Goal: Communication & Community: Answer question/provide support

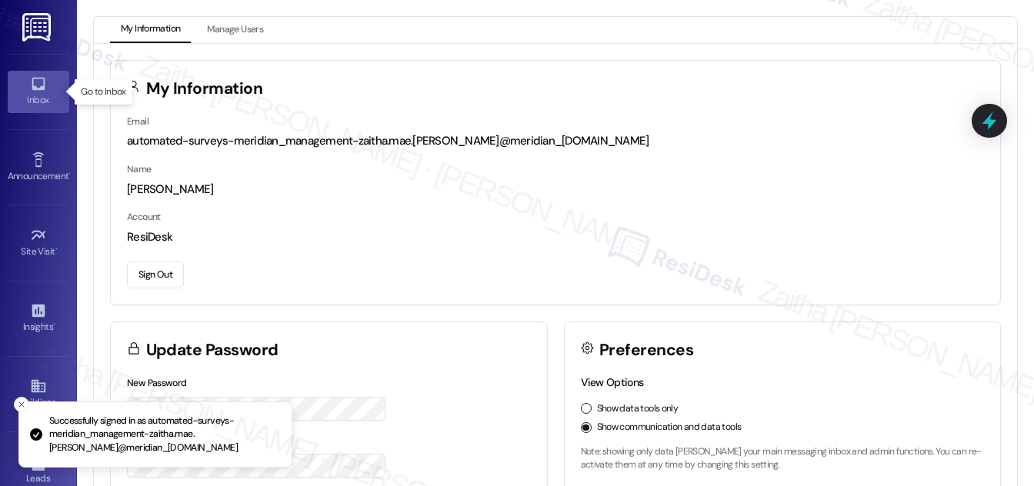
click at [32, 98] on div "Inbox" at bounding box center [38, 99] width 77 height 15
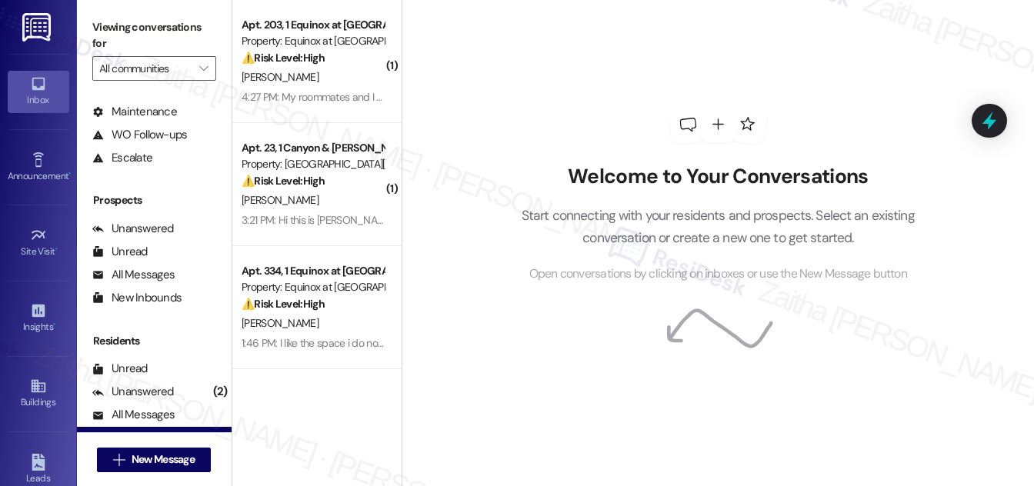
scroll to position [203, 0]
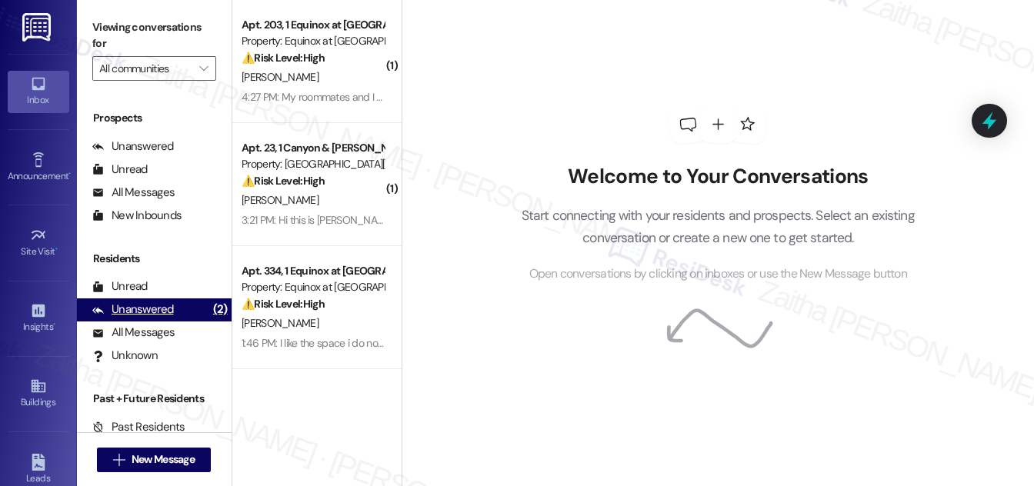
click at [155, 310] on div "Unanswered" at bounding box center [133, 310] width 82 height 16
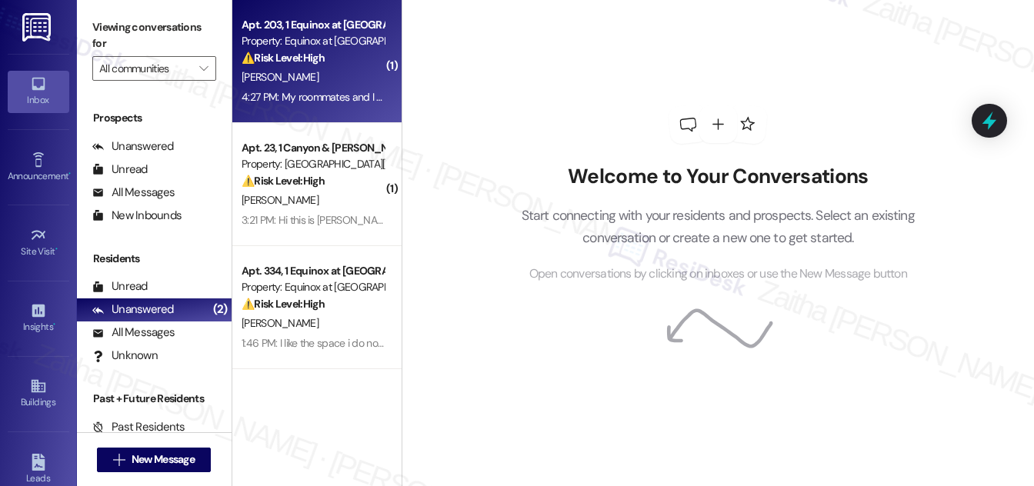
click at [339, 68] on div "[PERSON_NAME]" at bounding box center [312, 77] width 145 height 19
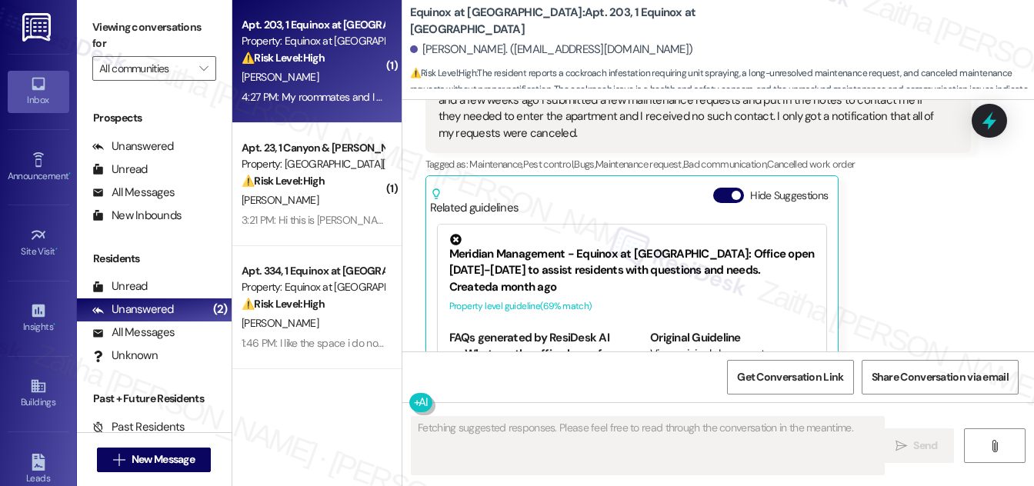
scroll to position [1854, 0]
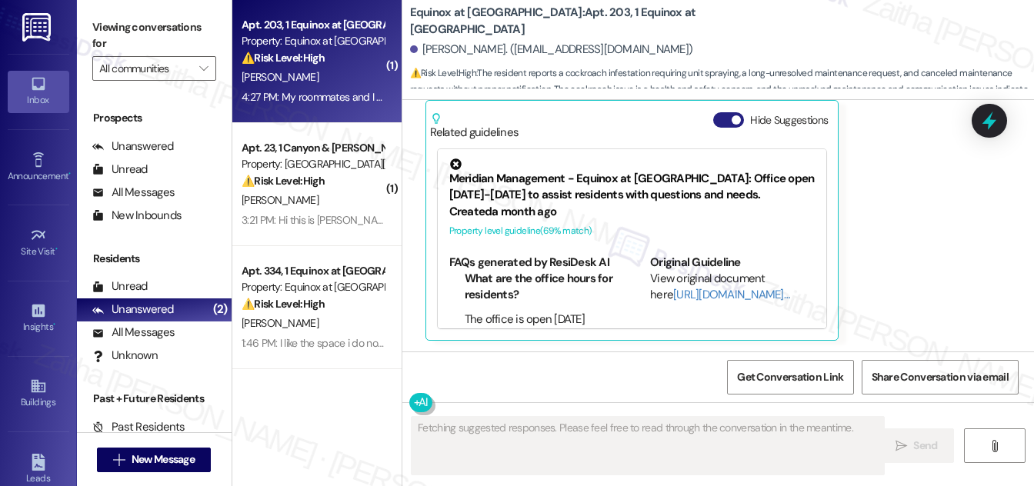
click at [719, 118] on button "Hide Suggestions" at bounding box center [728, 119] width 31 height 15
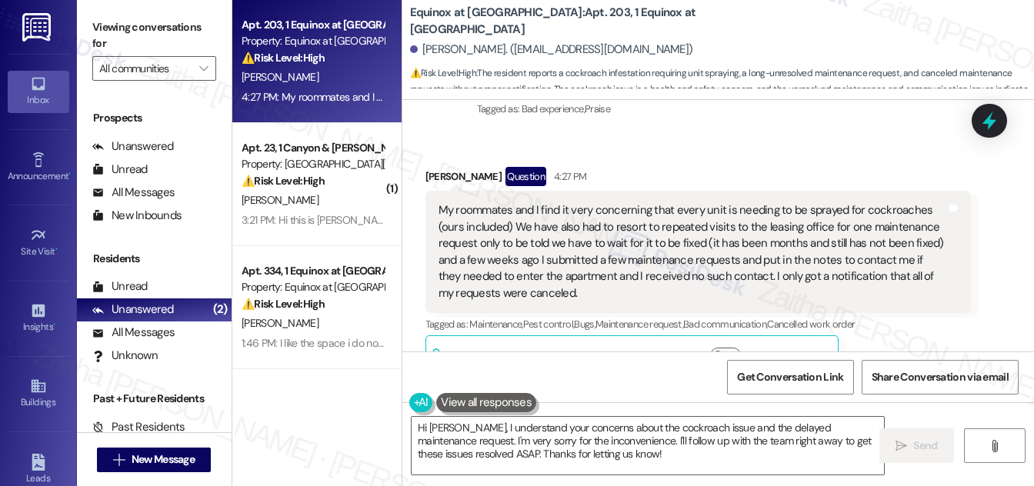
scroll to position [1660, 0]
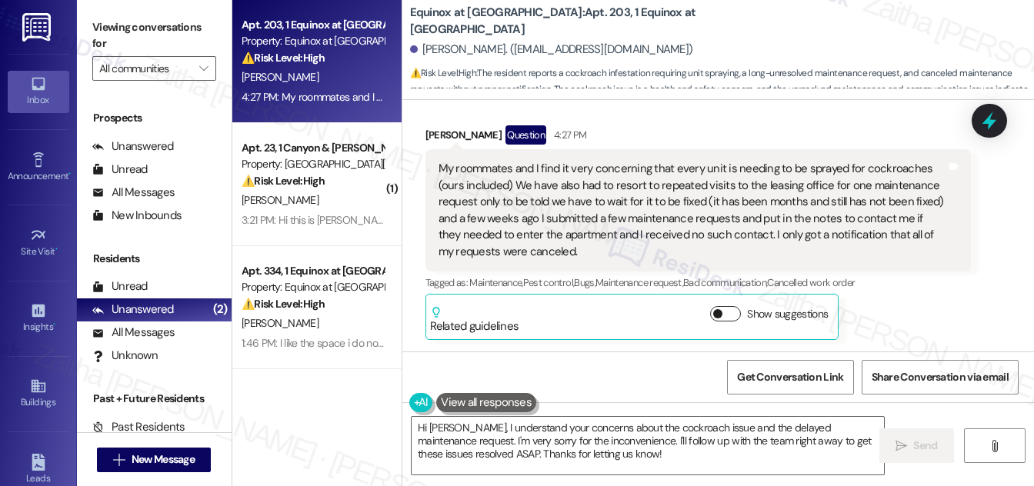
click at [723, 308] on button "Show suggestions" at bounding box center [725, 313] width 31 height 15
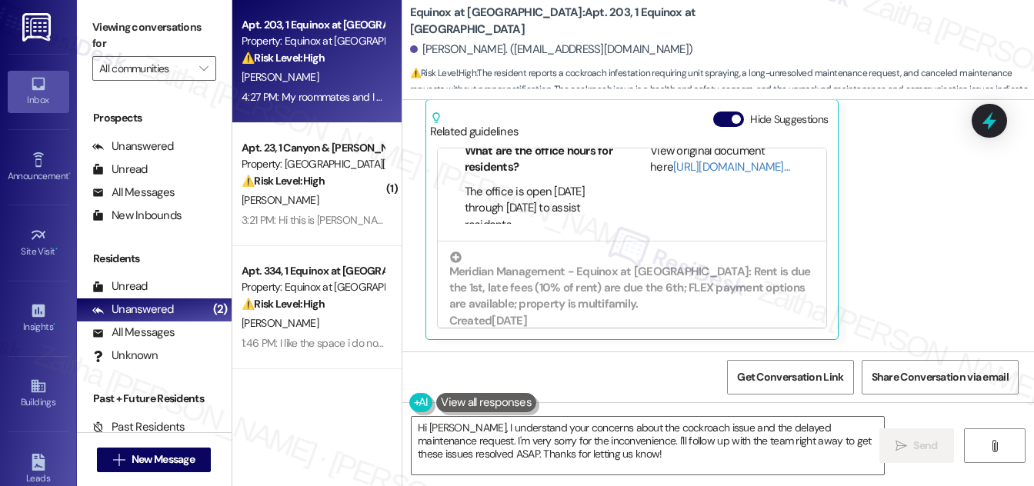
scroll to position [157, 0]
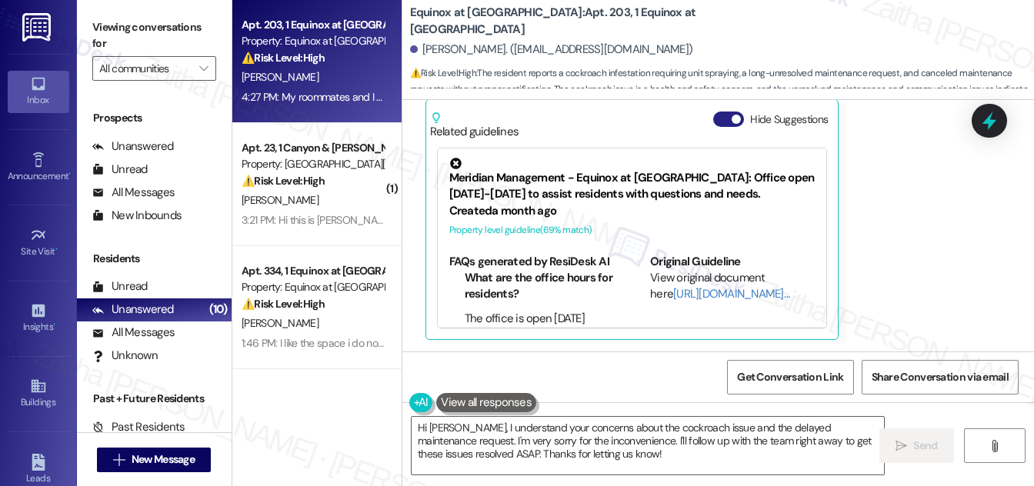
click at [719, 118] on button "Hide Suggestions" at bounding box center [728, 119] width 31 height 15
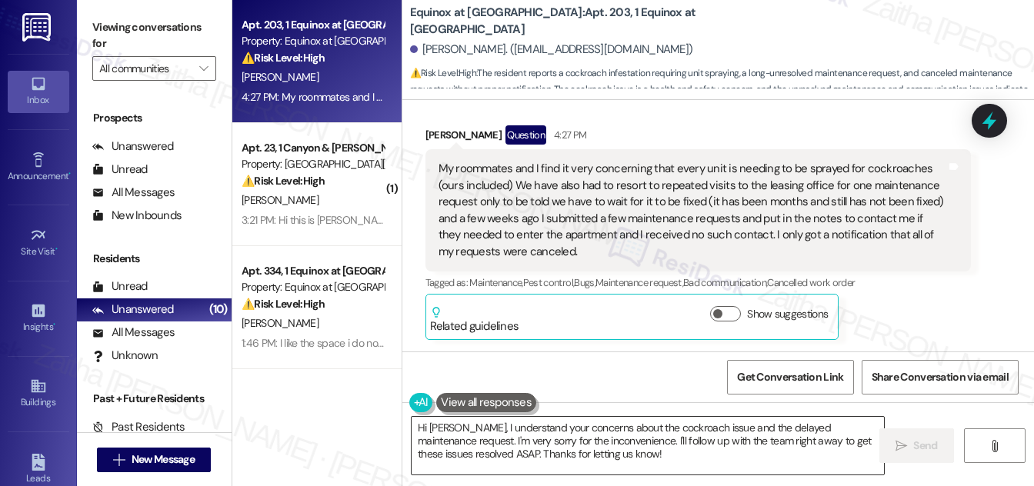
click at [420, 427] on textarea "Hi [PERSON_NAME], I understand your concerns about the cockroach issue and the …" at bounding box center [648, 446] width 472 height 58
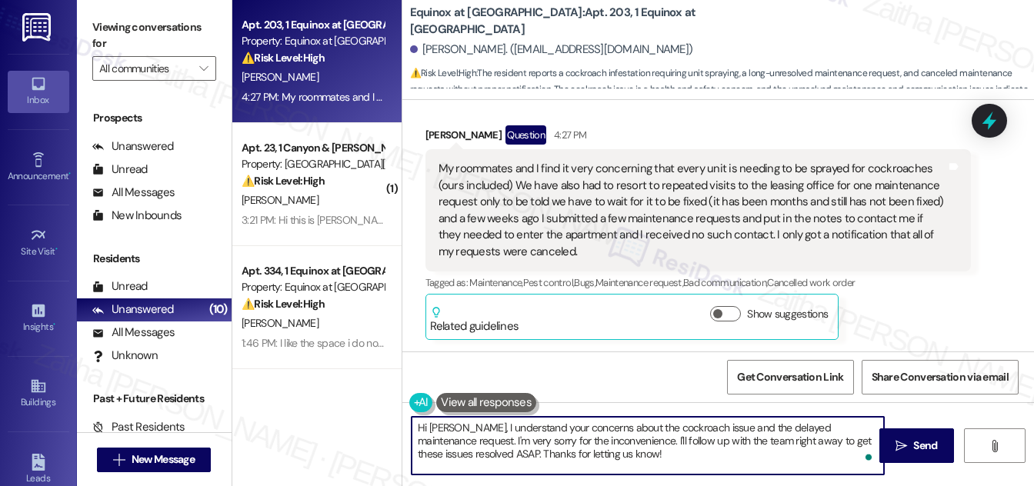
click at [420, 427] on textarea "Hi [PERSON_NAME], I understand your concerns about the cockroach issue and the …" at bounding box center [648, 446] width 472 height 58
type textarea "thank you for sharing this, [PERSON_NAME]. I understand your concerns about the…"
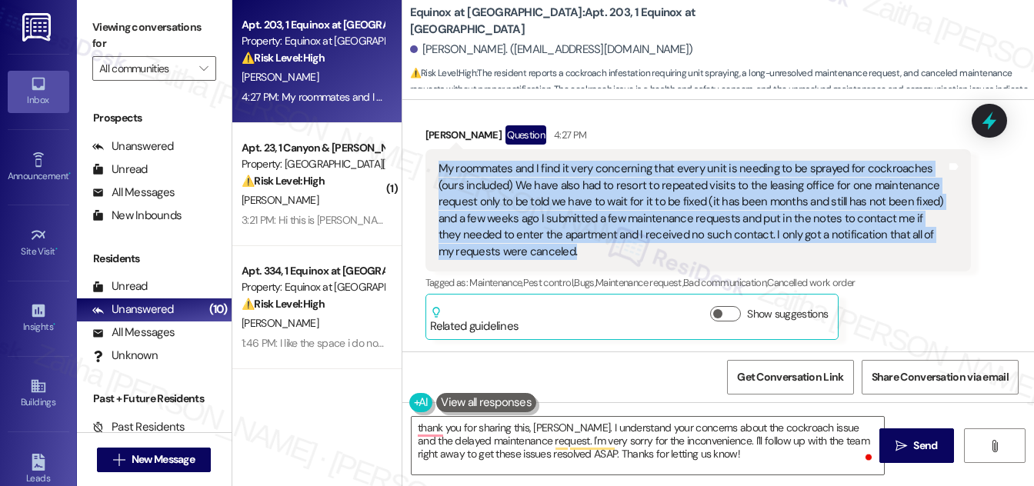
drag, startPoint x: 432, startPoint y: 163, endPoint x: 564, endPoint y: 255, distance: 160.7
click at [564, 255] on div "My roommates and I find it very concerning that every unit is needing to be spr…" at bounding box center [698, 210] width 546 height 122
copy div "My roommates and I find it very concerning that every unit is needing to be spr…"
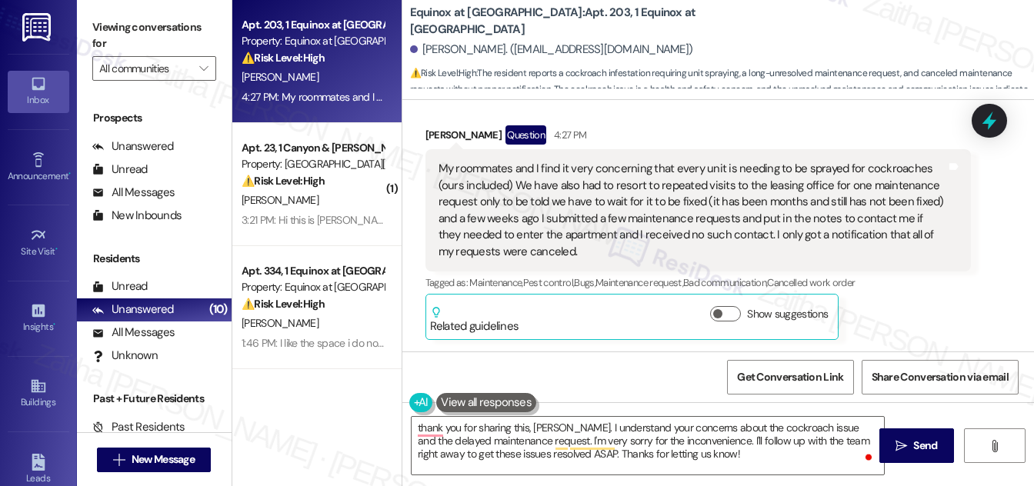
click at [819, 118] on div "Received via SMS Anna Reeves Question 4:27 PM My roommates and I find it very c…" at bounding box center [698, 233] width 569 height 238
click at [995, 125] on icon at bounding box center [989, 121] width 26 height 26
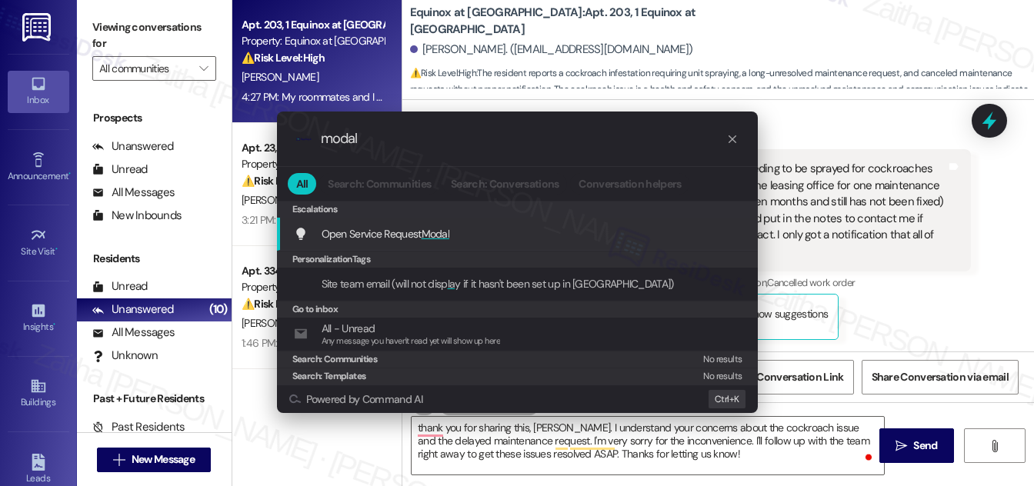
type input "modal"
click at [439, 233] on span "Modal" at bounding box center [436, 234] width 28 height 14
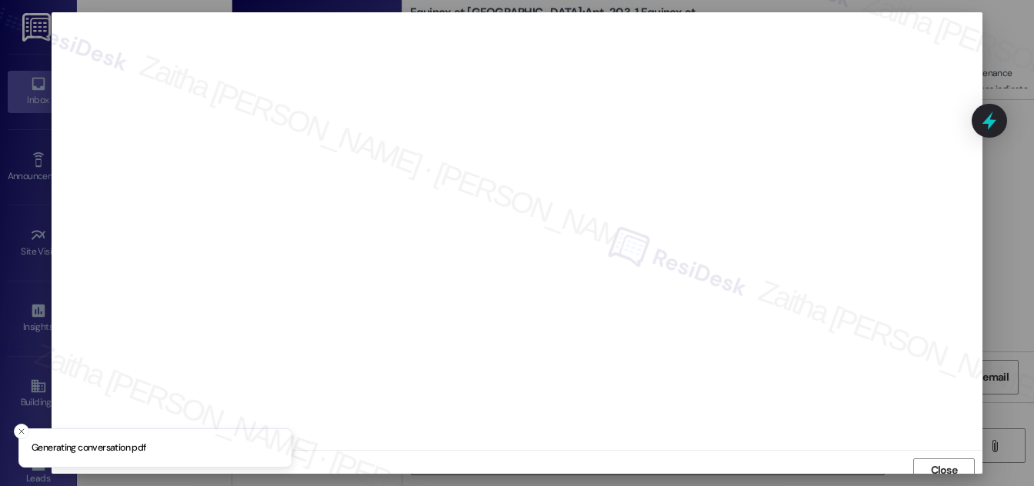
scroll to position [8, 0]
click at [936, 459] on span "Close" at bounding box center [944, 462] width 27 height 16
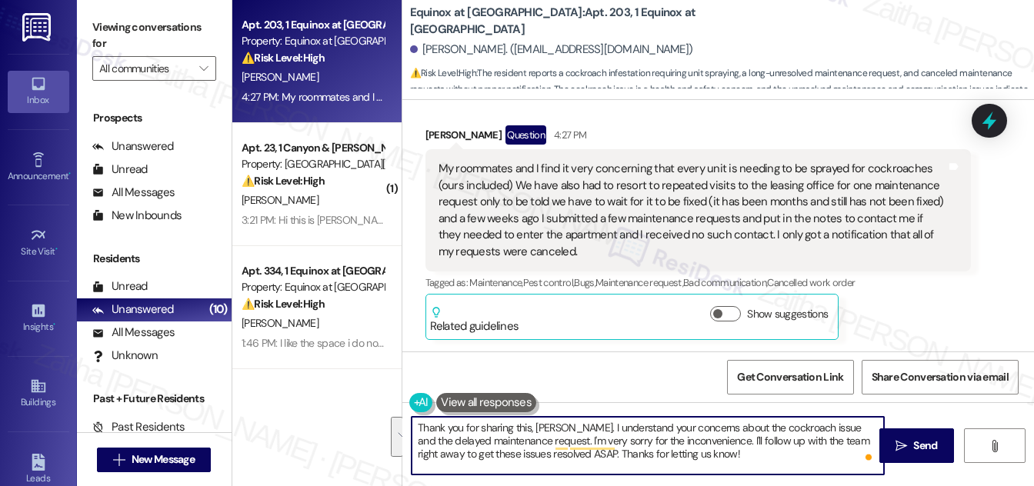
drag, startPoint x: 560, startPoint y: 427, endPoint x: 723, endPoint y: 459, distance: 166.1
click at [723, 459] on textarea "Thank you for sharing this, Anna. I understand your concerns about the cockroac…" at bounding box center [648, 446] width 472 height 58
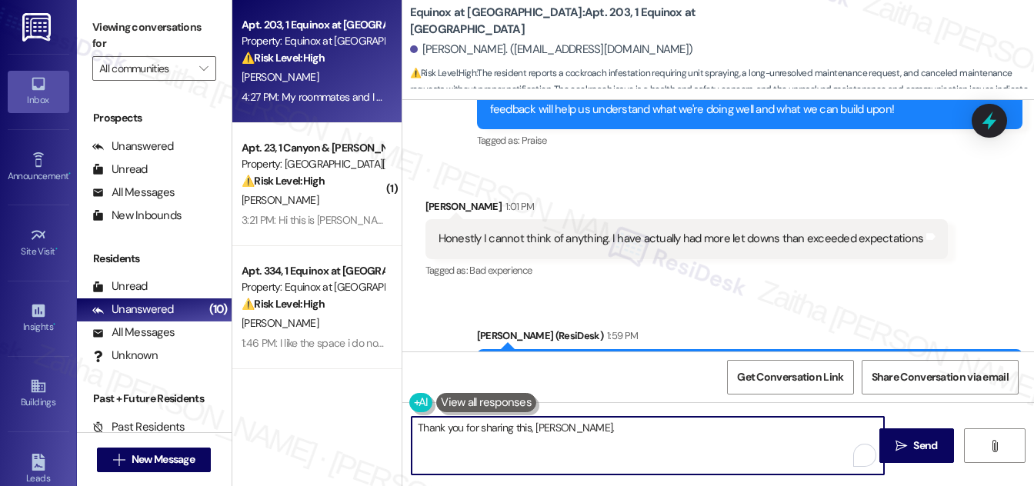
scroll to position [1660, 0]
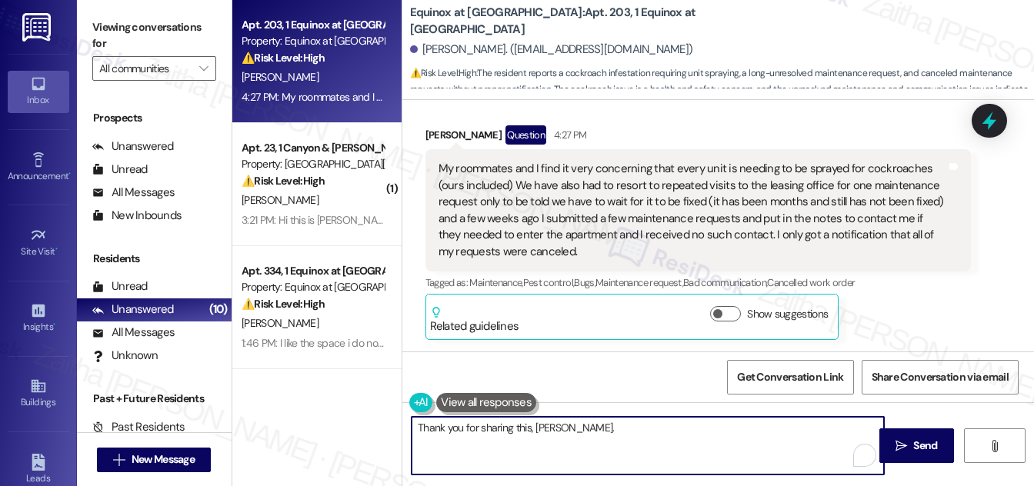
click at [521, 426] on textarea "Thank you for sharing this, Anna." at bounding box center [648, 446] width 472 height 58
click at [626, 424] on textarea "Thank you for sharing your concerns, Anna." at bounding box center [648, 446] width 472 height 58
paste textarea "I understand your concerns about the pest control and the delays with your main…"
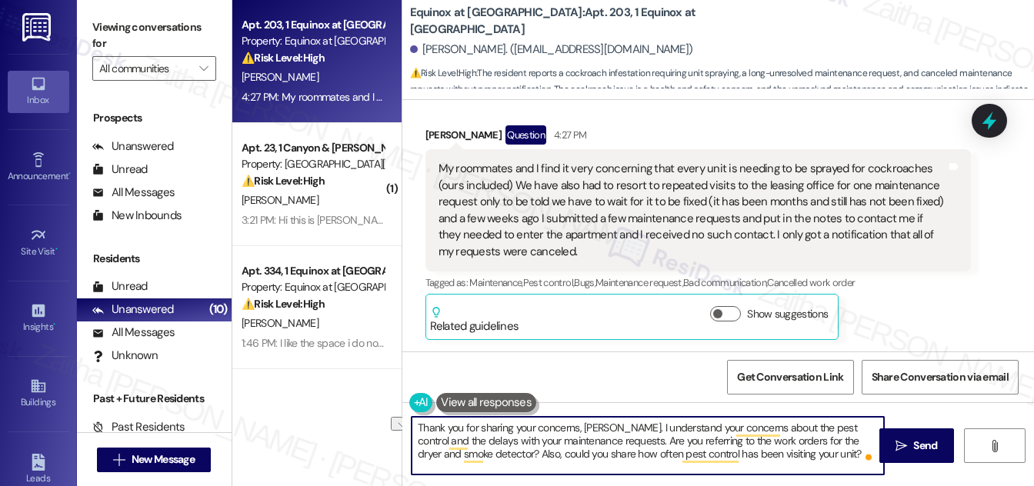
drag, startPoint x: 576, startPoint y: 425, endPoint x: 512, endPoint y: 428, distance: 63.9
click at [512, 428] on textarea "Thank you for sharing your concerns, Anna. I understand your concerns about the…" at bounding box center [648, 446] width 472 height 58
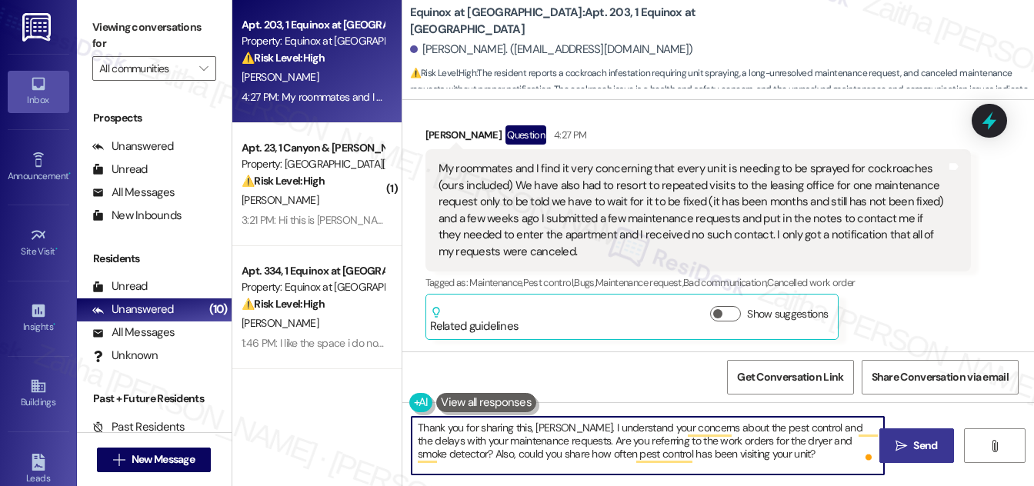
type textarea "Thank you for sharing this, Anna. I understand your concerns about the pest con…"
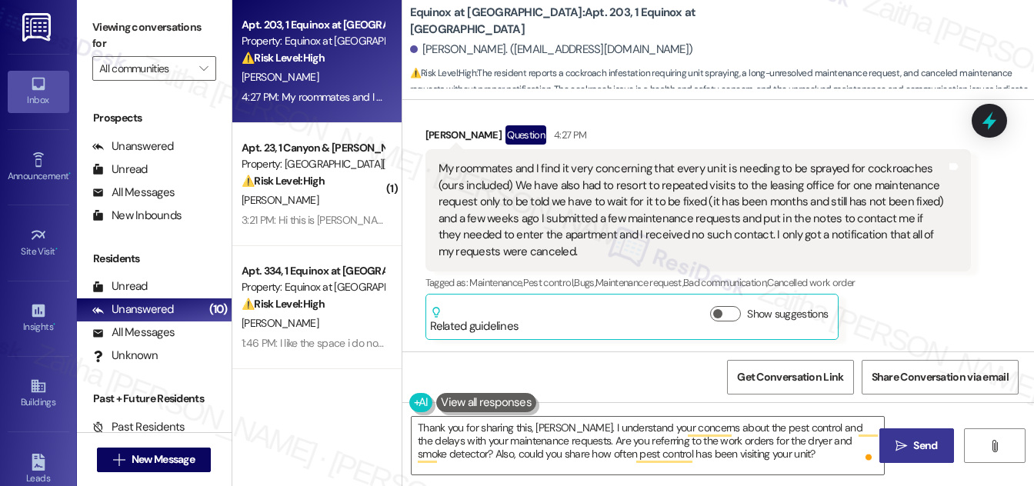
click at [894, 446] on span " Send" at bounding box center [917, 446] width 48 height 16
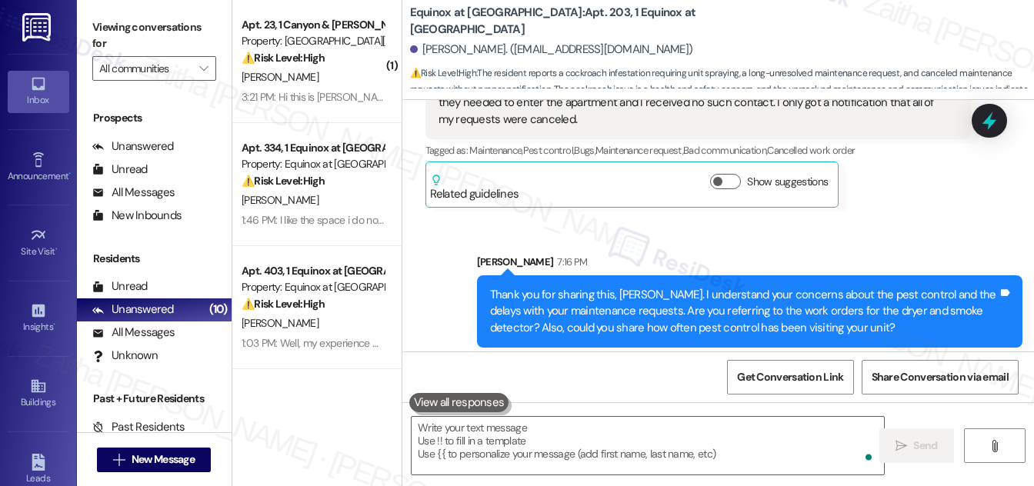
scroll to position [1801, 0]
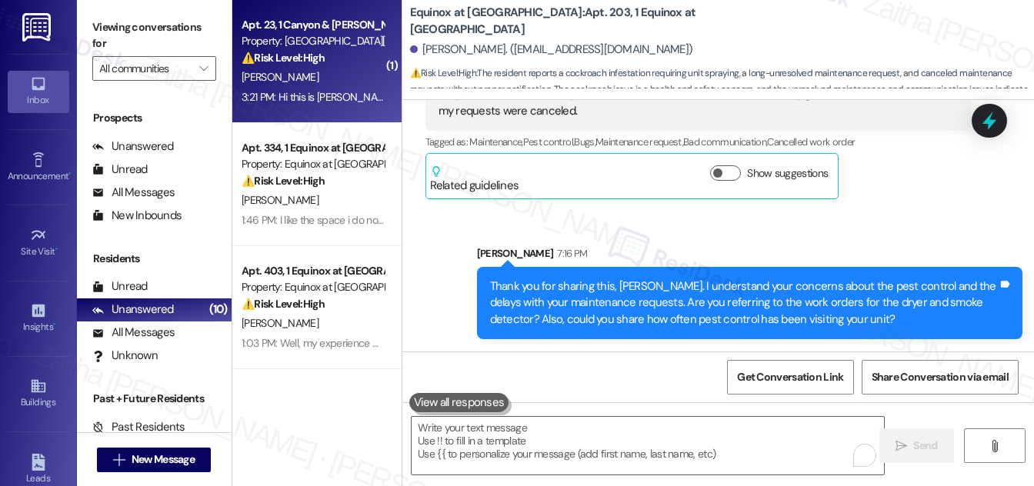
click at [327, 74] on div "P. Mcgirr" at bounding box center [312, 77] width 145 height 19
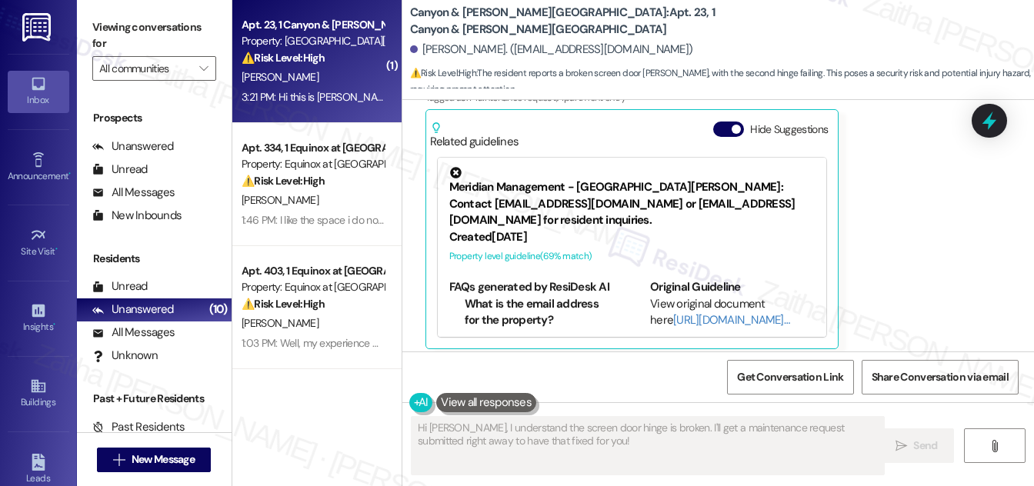
scroll to position [2264, 0]
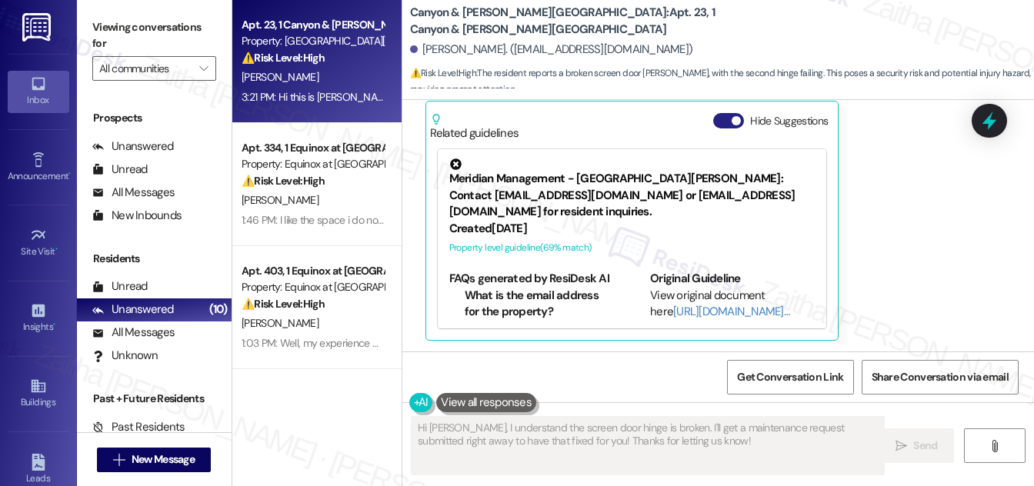
click at [726, 122] on button "Hide Suggestions" at bounding box center [728, 120] width 31 height 15
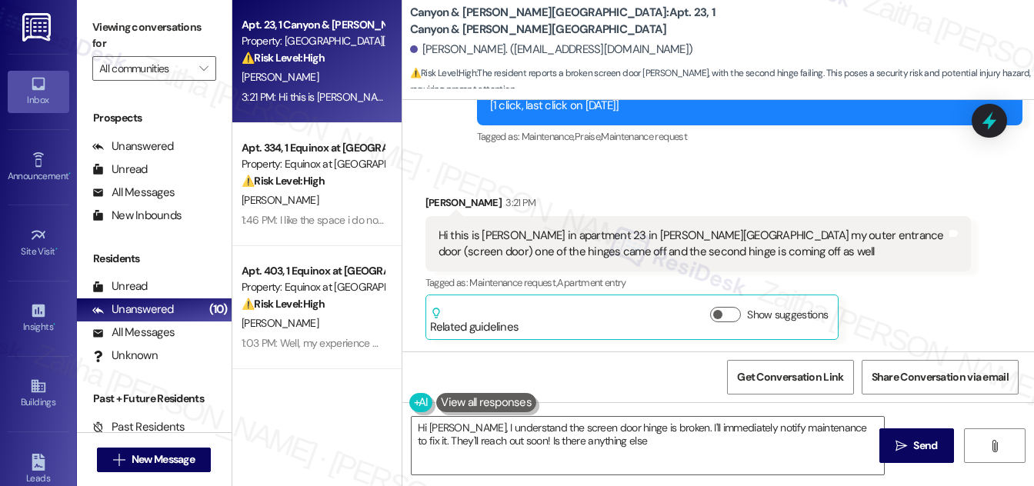
type textarea "Hi Patrick, I understand the screen door hinge is broken. I'll immediately noti…"
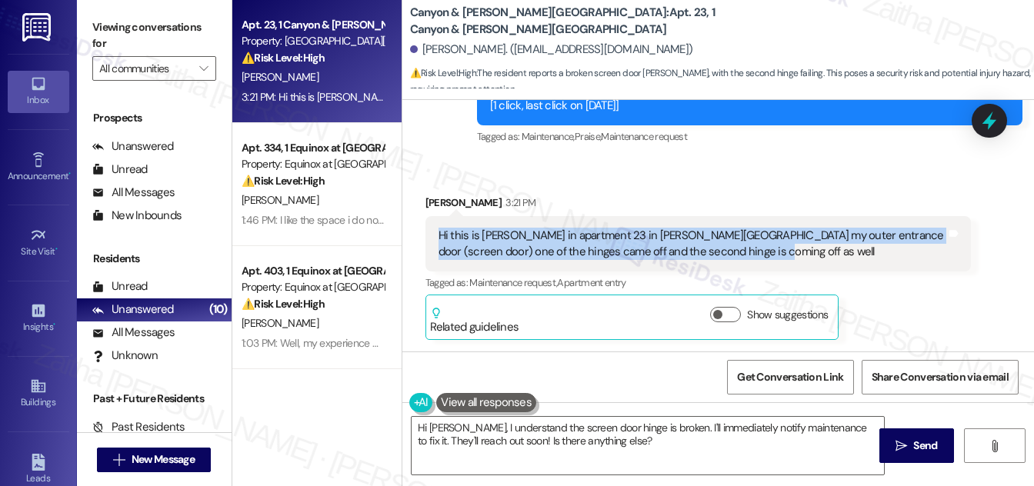
drag, startPoint x: 432, startPoint y: 232, endPoint x: 722, endPoint y: 264, distance: 291.0
click at [722, 264] on div "Hi this is Patrick McGirr in apartment 23 in Knox Landing my outer entrance doo…" at bounding box center [698, 244] width 546 height 56
copy div "Hi this is Patrick McGirr in apartment 23 in Knox Landing my outer entrance doo…"
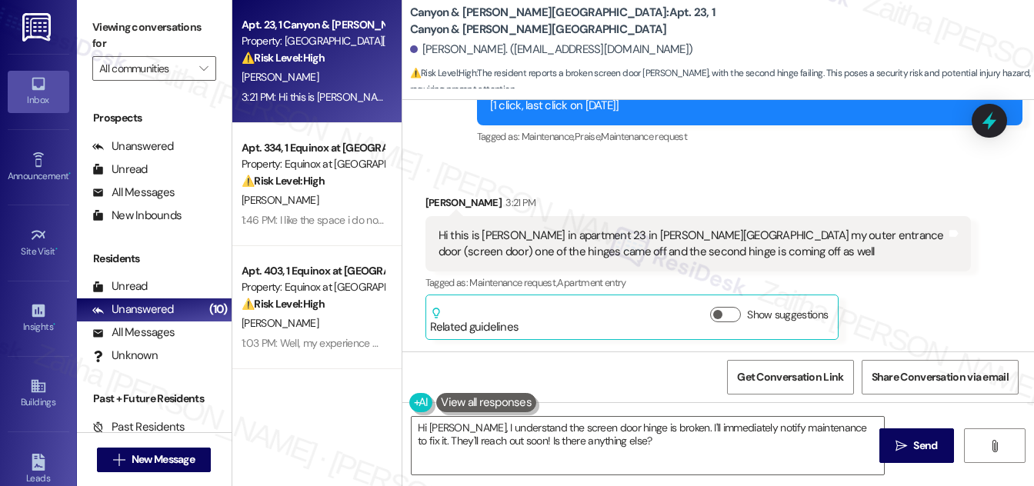
click at [841, 185] on div "Received via SMS Patrick Mcgirr 3:21 PM Hi this is Patrick McGirr in apartment …" at bounding box center [698, 267] width 569 height 169
click at [983, 118] on icon at bounding box center [989, 121] width 20 height 20
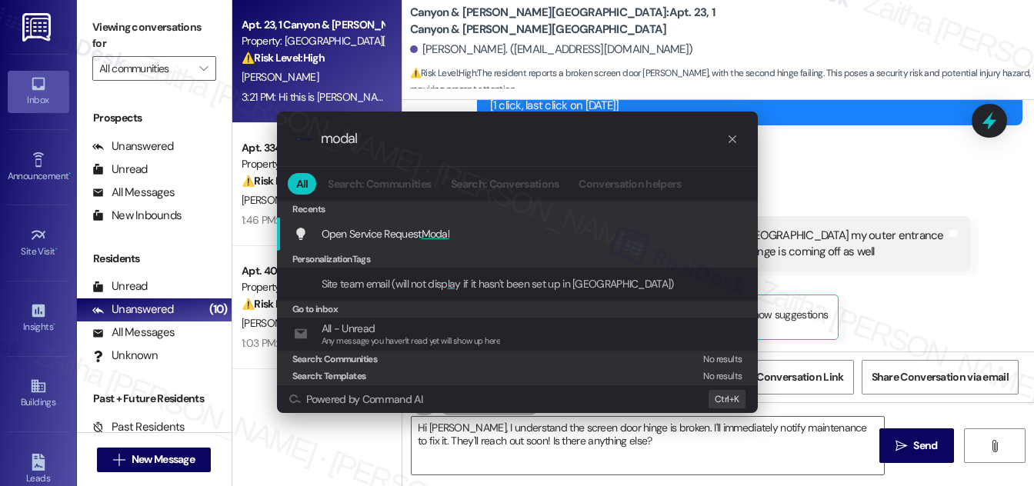
type input "modal"
click at [448, 232] on span "Modal" at bounding box center [436, 234] width 28 height 14
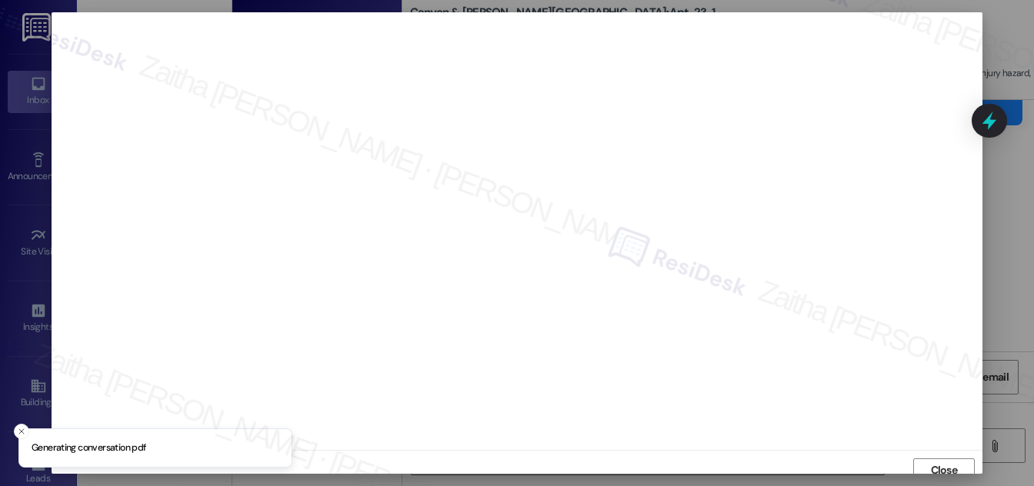
scroll to position [8, 0]
click at [933, 463] on span "Close" at bounding box center [944, 462] width 27 height 16
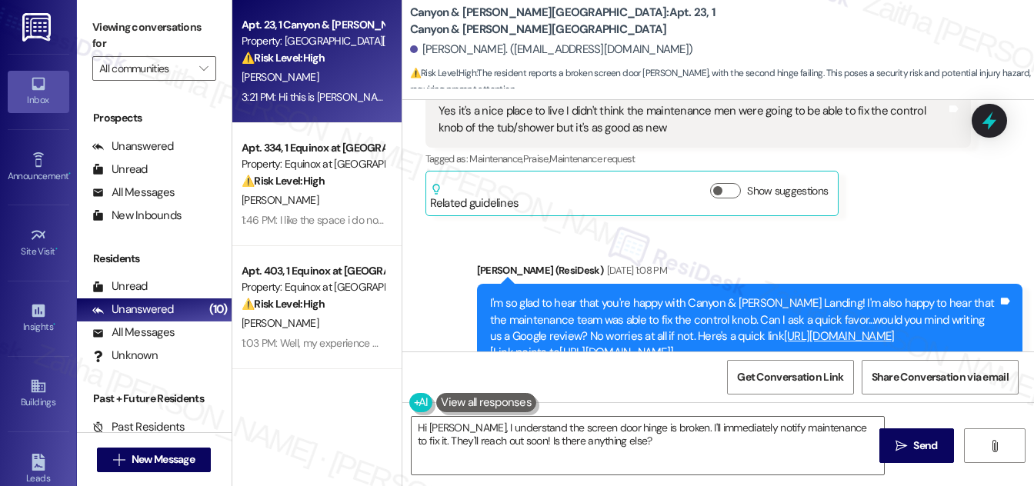
scroll to position [2070, 0]
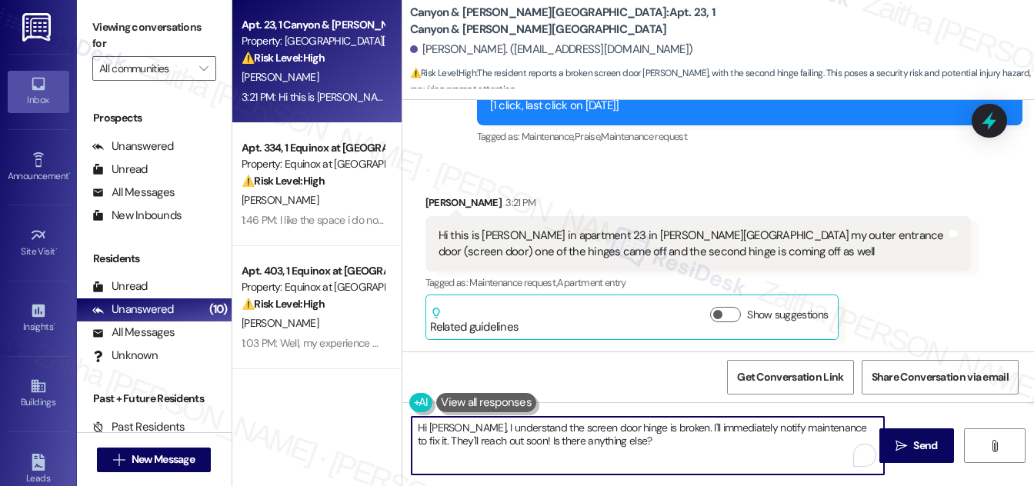
drag, startPoint x: 459, startPoint y: 425, endPoint x: 660, endPoint y: 435, distance: 201.0
click at [660, 435] on textarea "Hi Patrick, I understand the screen door hinge is broken. I'll immediately noti…" at bounding box center [648, 446] width 472 height 58
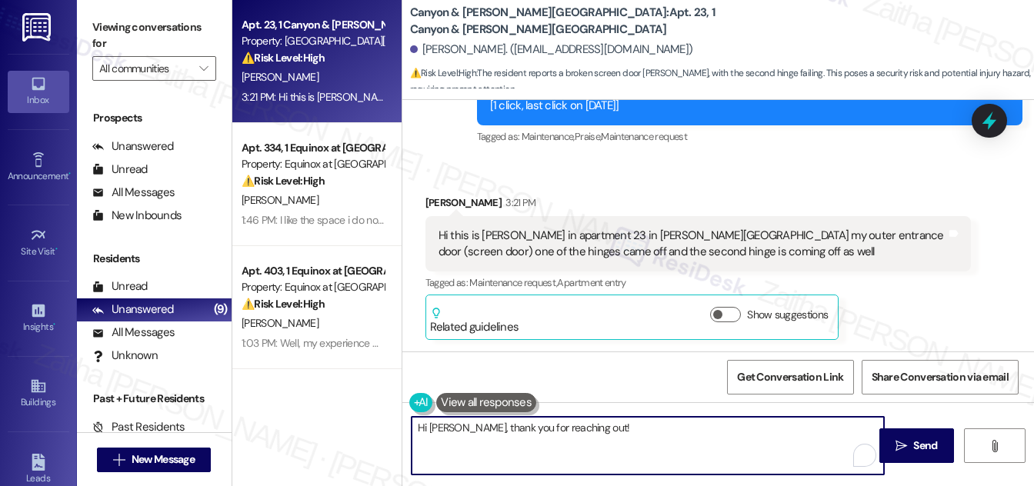
paste textarea "Thank you for letting me know about the issue with your outer entrance (screen)…"
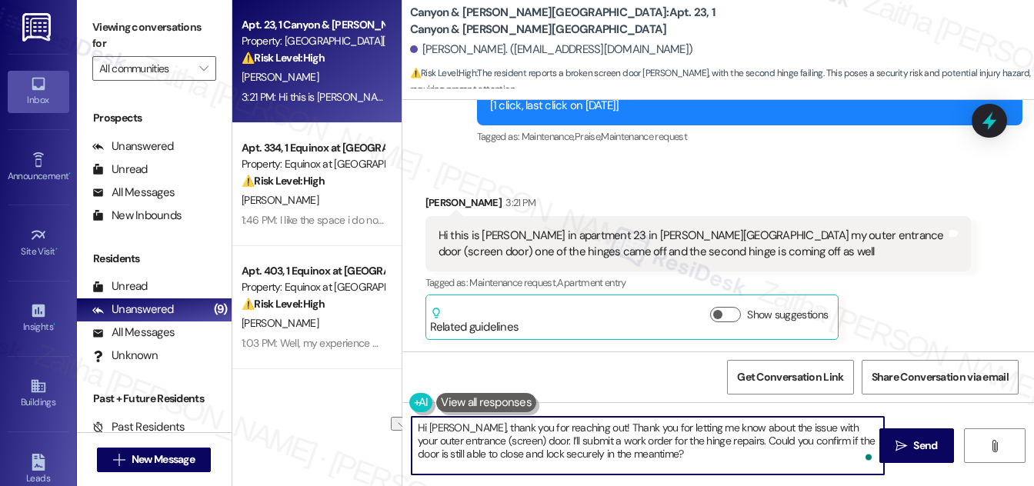
drag, startPoint x: 589, startPoint y: 425, endPoint x: 459, endPoint y: 432, distance: 129.5
click at [459, 432] on textarea "Hi Patrick, thank you for reaching out! Thank you for letting me know about the…" at bounding box center [648, 446] width 472 height 58
click at [554, 453] on textarea "Hi Patrick, thank you for letting me know about the issue with your outer entra…" at bounding box center [648, 446] width 472 height 58
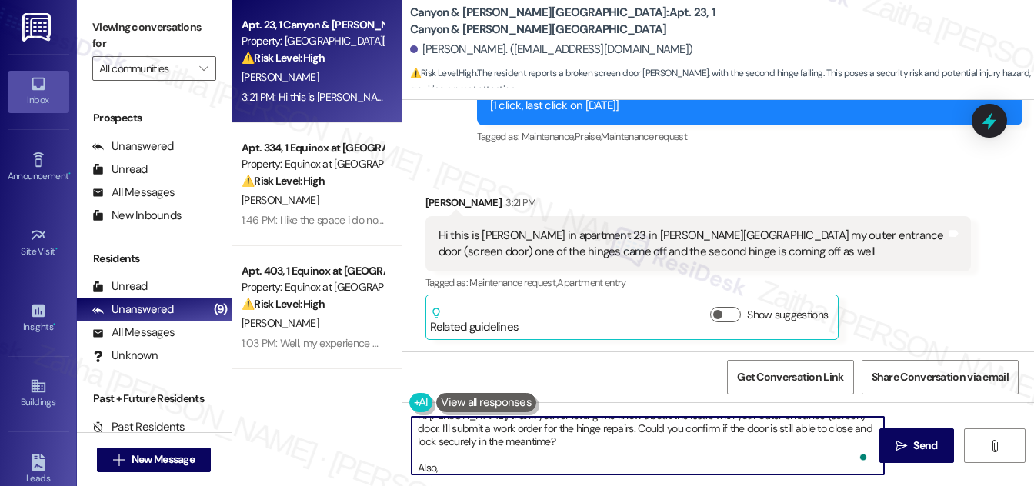
paste textarea "Do we have your permission to enter during your absence? Do you have pets that …"
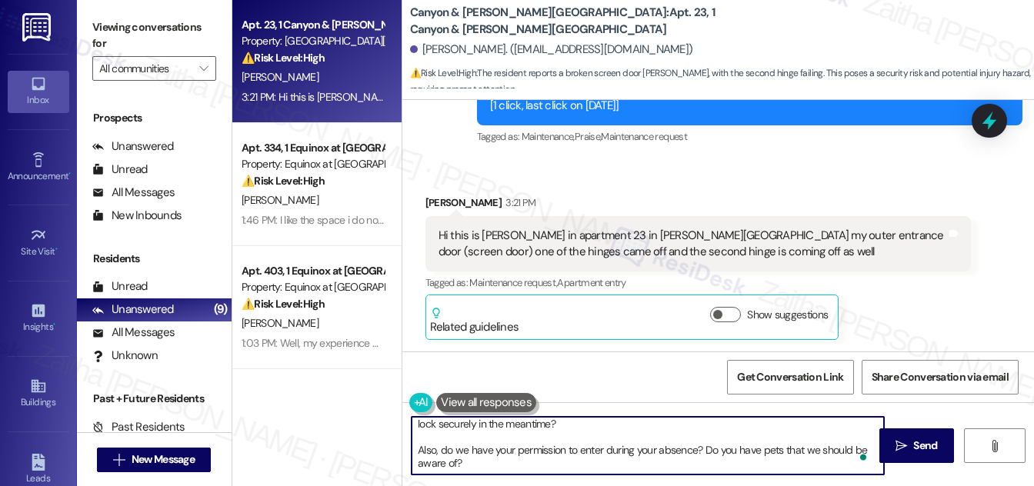
scroll to position [0, 0]
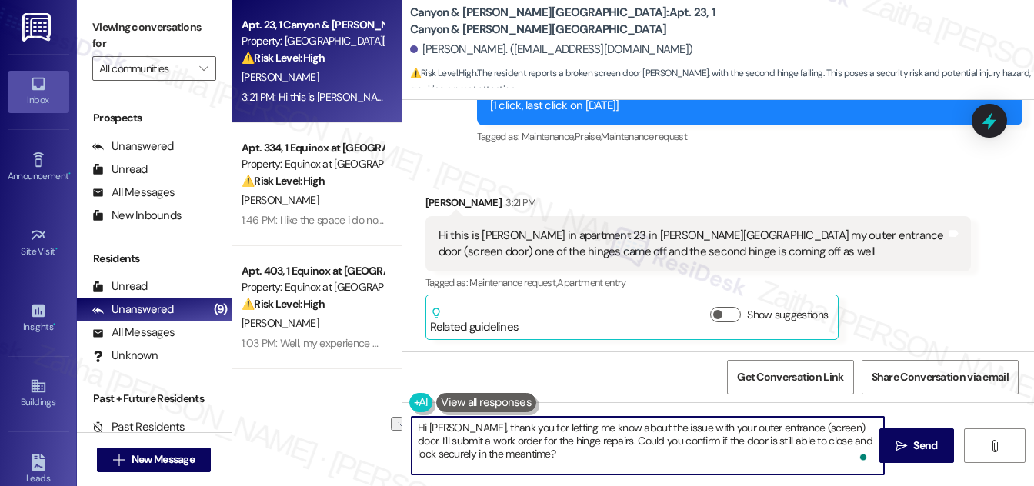
drag, startPoint x: 519, startPoint y: 427, endPoint x: 842, endPoint y: 432, distance: 323.2
click at [842, 432] on textarea "Hi Patrick, thank you for letting me know about the issue with your outer entra…" at bounding box center [648, 446] width 472 height 58
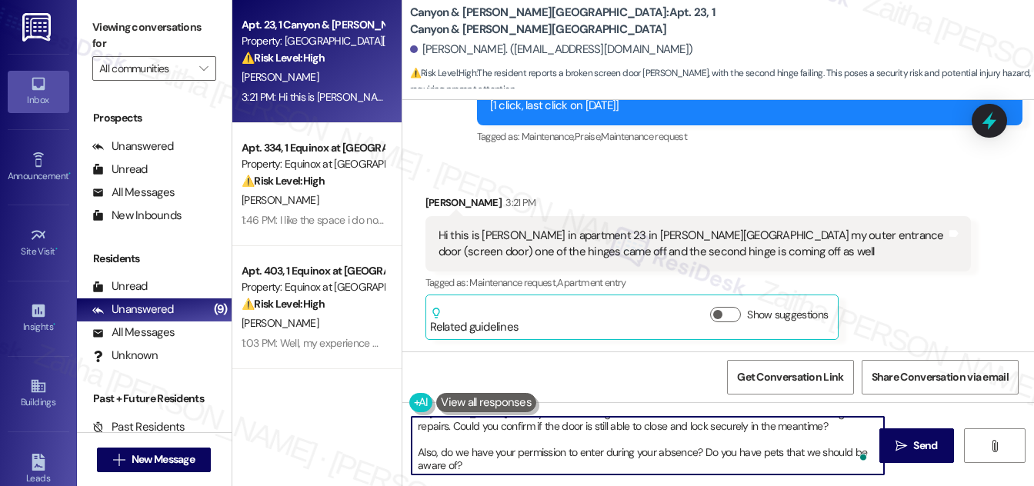
scroll to position [16, 0]
drag, startPoint x: 585, startPoint y: 428, endPoint x: 802, endPoint y: 427, distance: 217.0
click at [800, 429] on textarea "Hi Patrick, thank you for reaching out! I understand I’ll submit a work order f…" at bounding box center [648, 446] width 472 height 58
paste textarea "I understand the issues you’re having with your outer entrance (screen) door hi…"
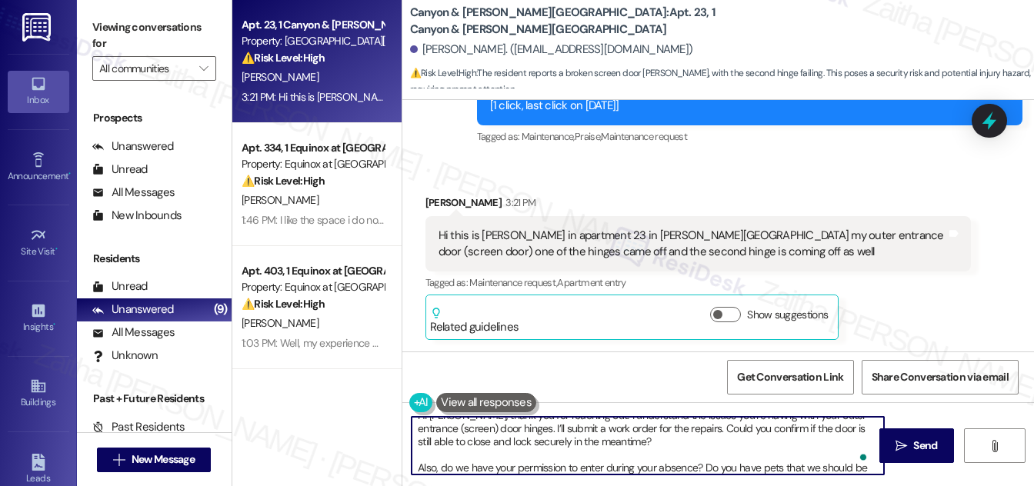
scroll to position [0, 0]
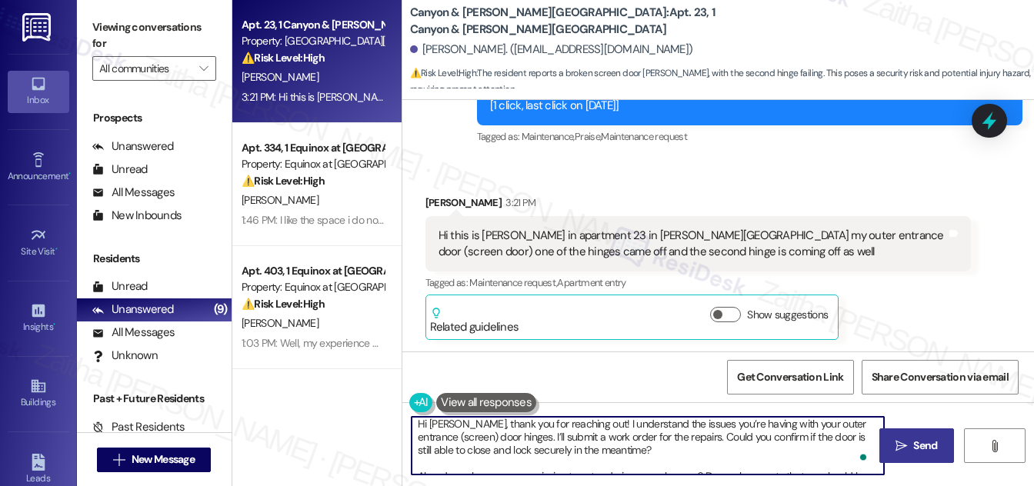
type textarea "Hi Patrick, thank you for reaching out! I understand the issues you’re having w…"
click at [917, 449] on span "Send" at bounding box center [925, 446] width 24 height 16
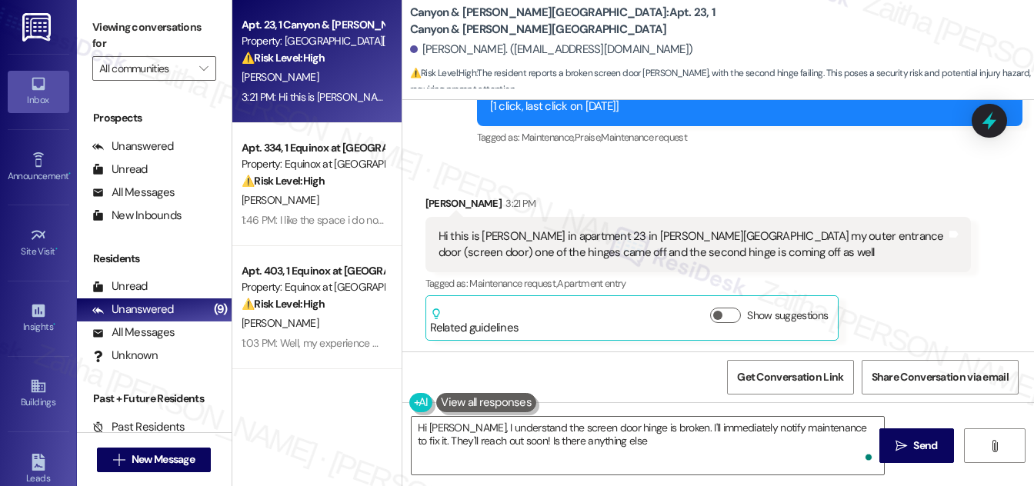
type textarea "Hi Patrick, I understand the screen door hinge is broken. I'll immediately noti…"
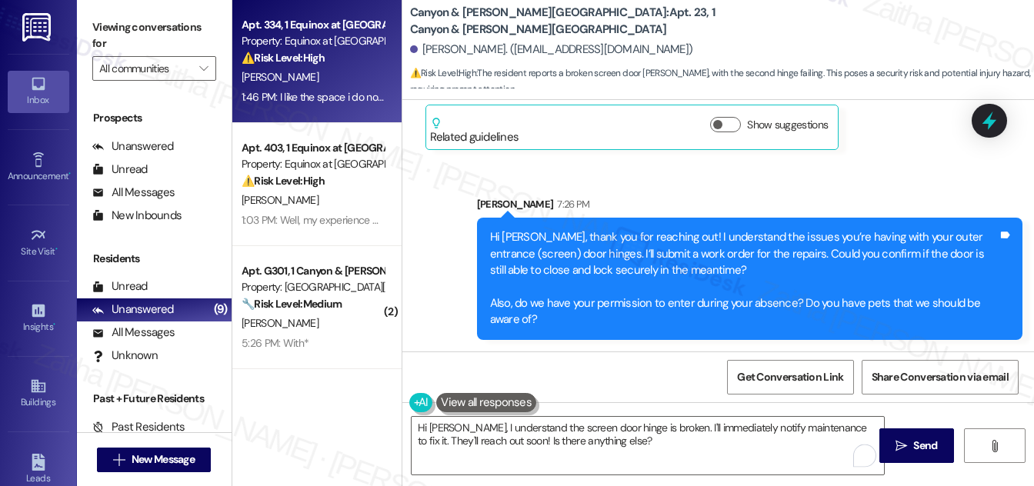
click at [346, 84] on div "J. Hines" at bounding box center [312, 77] width 145 height 19
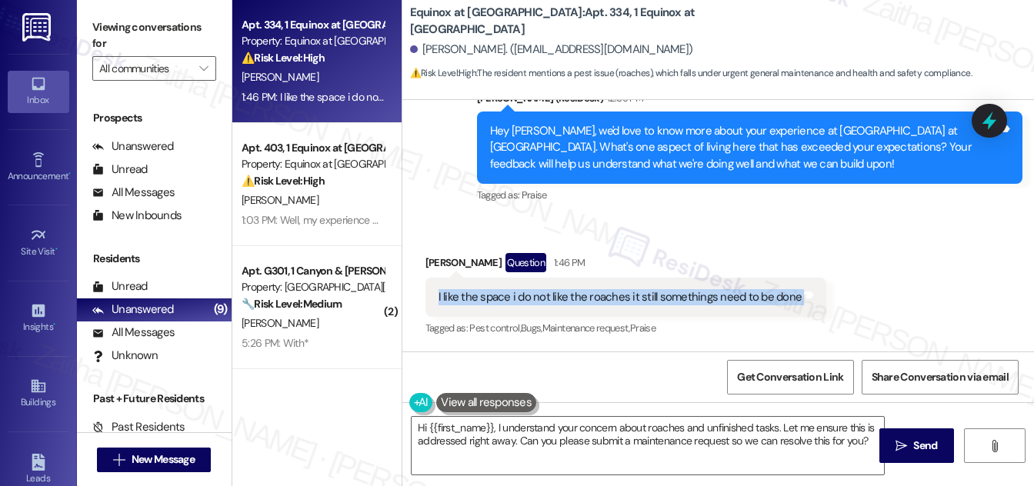
drag, startPoint x: 427, startPoint y: 293, endPoint x: 816, endPoint y: 303, distance: 388.7
click at [818, 303] on div "Received via SMS John Hines Question 1:46 PM I like the space i do not like the…" at bounding box center [626, 297] width 425 height 110
copy div "I like the space i do not like the roaches it still somethings need to be done …"
click at [422, 425] on textarea "Hi {{first_name}}, I understand your concern about roaches and unfinished tasks…" at bounding box center [648, 446] width 472 height 58
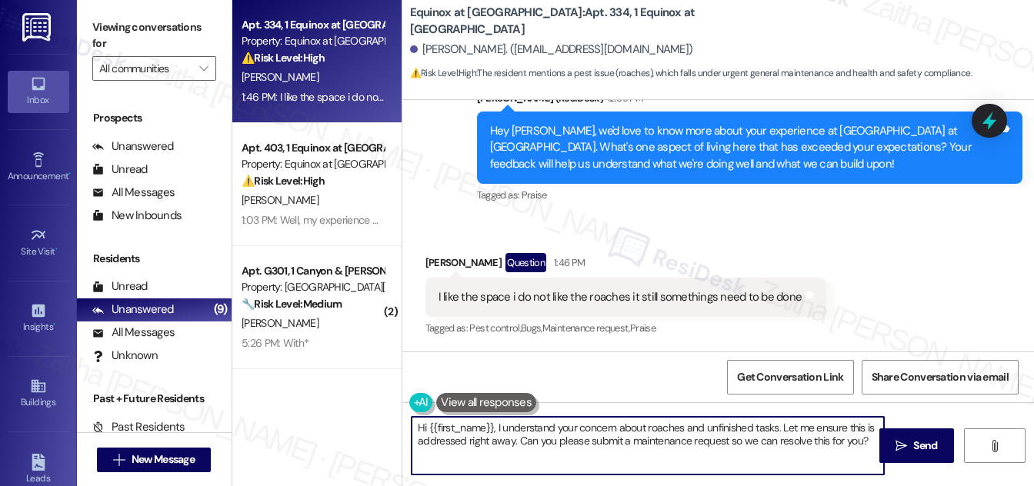
click at [422, 425] on textarea "Hi {{first_name}}, I understand your concern about roaches and unfinished tasks…" at bounding box center [648, 446] width 472 height 58
drag, startPoint x: 607, startPoint y: 433, endPoint x: 620, endPoint y: 452, distance: 23.3
click at [620, 452] on textarea "Thank you for the feedback, {{first_name}}, I understand your concern about roa…" at bounding box center [648, 446] width 472 height 58
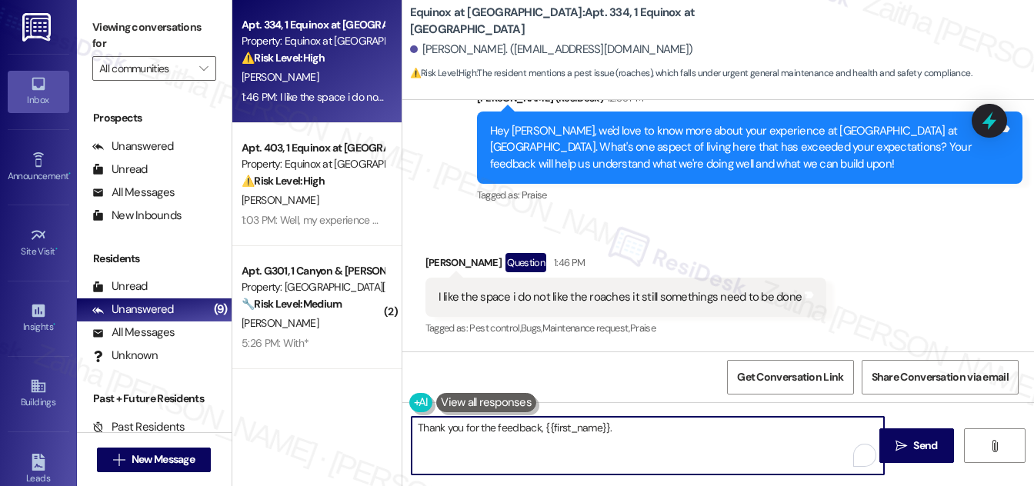
type textarea "Thank you for the feedback, {{first_name}}."
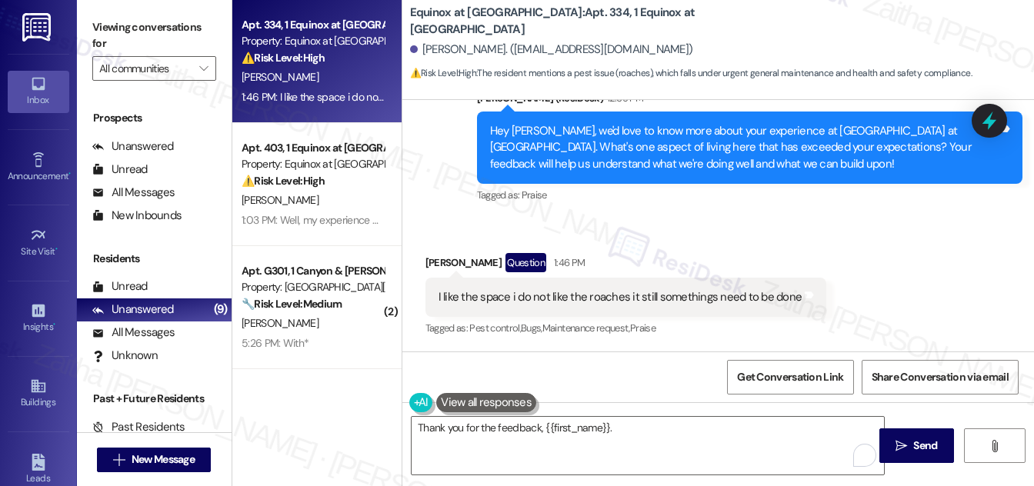
click at [475, 402] on button at bounding box center [486, 402] width 100 height 19
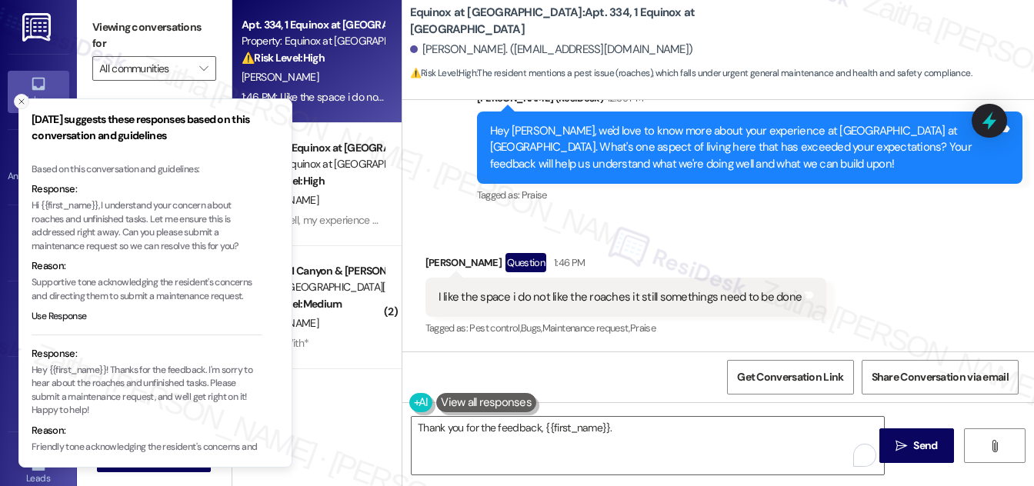
click at [20, 100] on line "Close toast" at bounding box center [21, 101] width 5 height 5
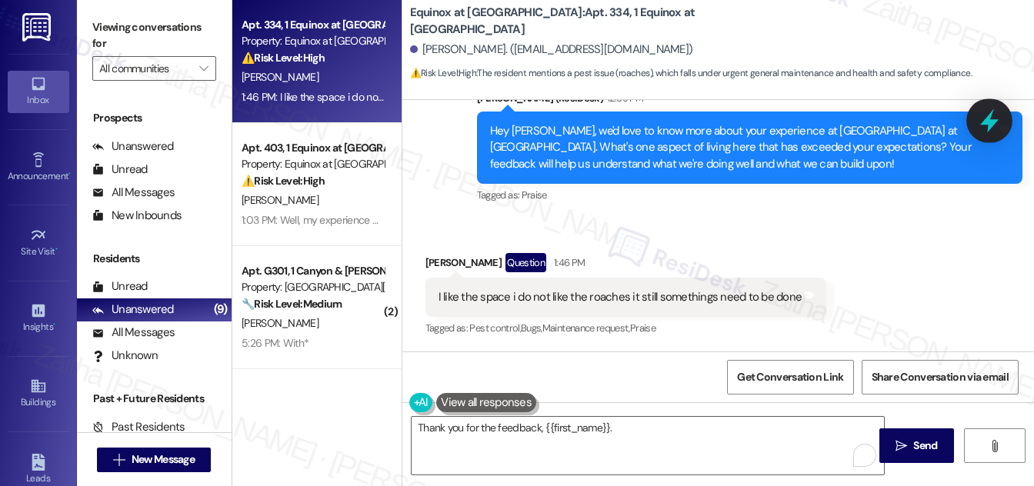
click at [989, 128] on icon at bounding box center [989, 121] width 18 height 24
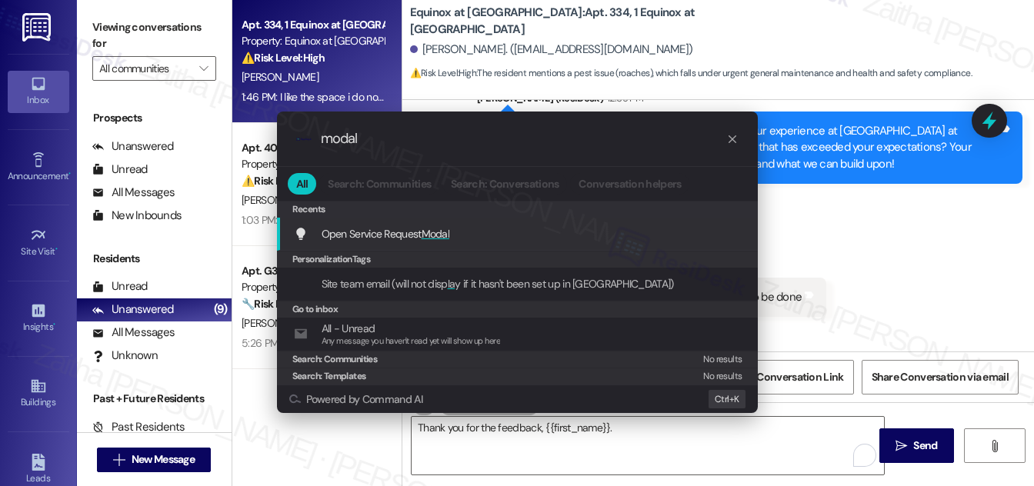
click at [437, 229] on span "Modal" at bounding box center [436, 234] width 28 height 14
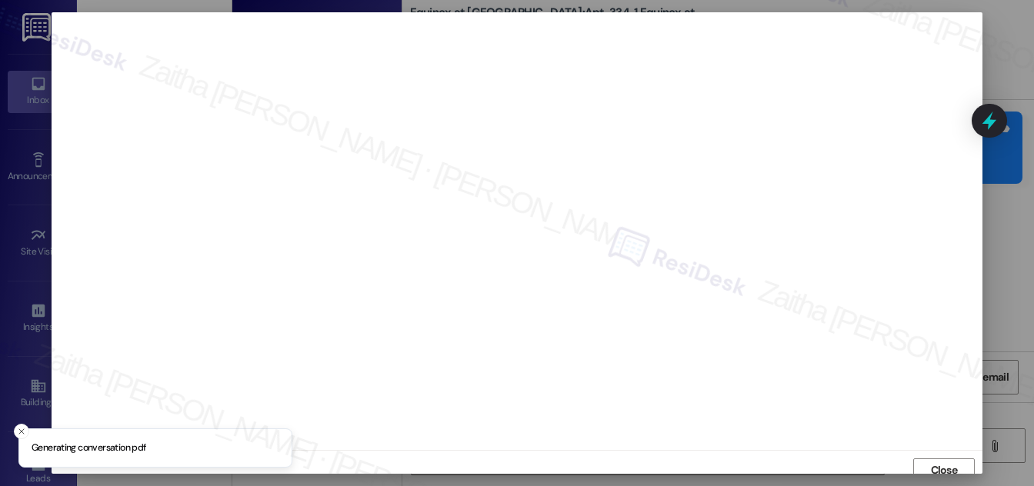
scroll to position [8, 0]
click at [944, 465] on span "Close" at bounding box center [944, 462] width 27 height 16
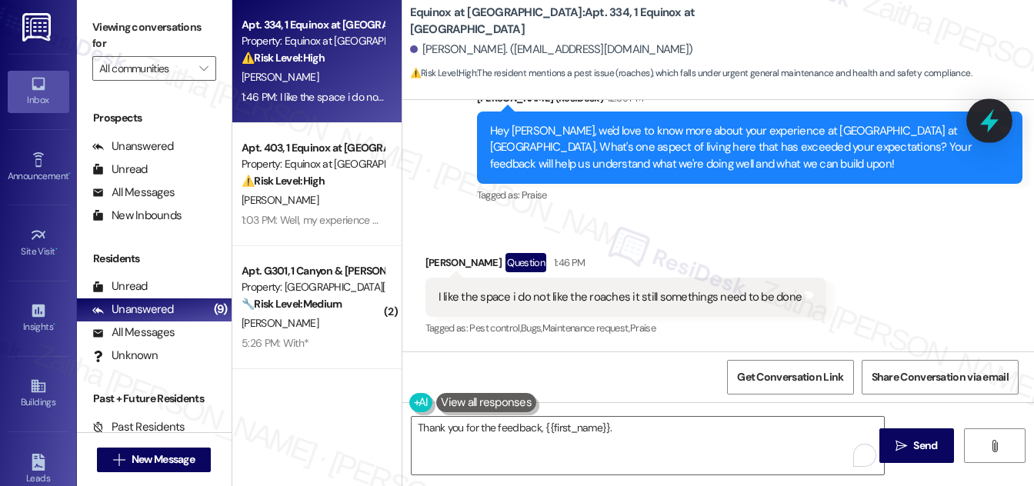
click at [983, 115] on icon at bounding box center [989, 121] width 26 height 26
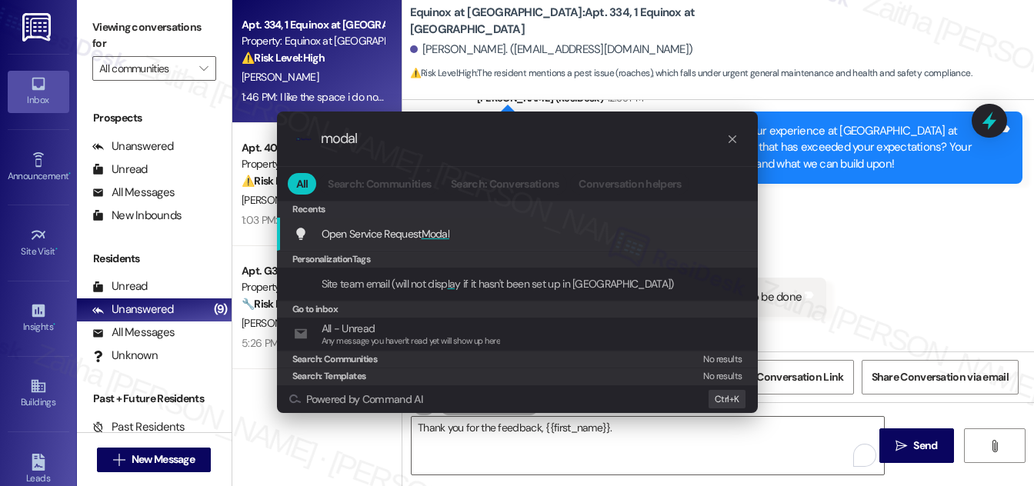
type input "modal"
click at [438, 236] on span "Modal" at bounding box center [436, 234] width 28 height 14
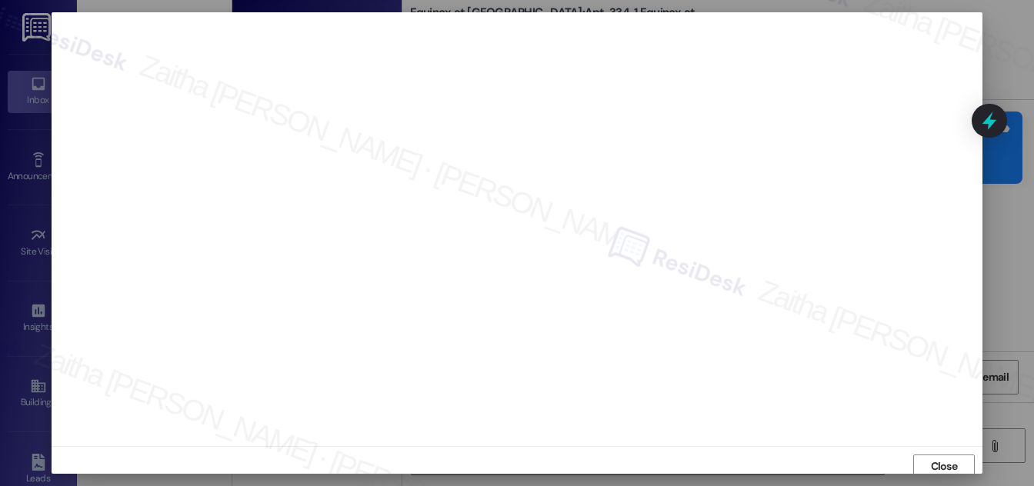
scroll to position [0, 0]
click at [941, 462] on span "Close" at bounding box center [944, 470] width 27 height 16
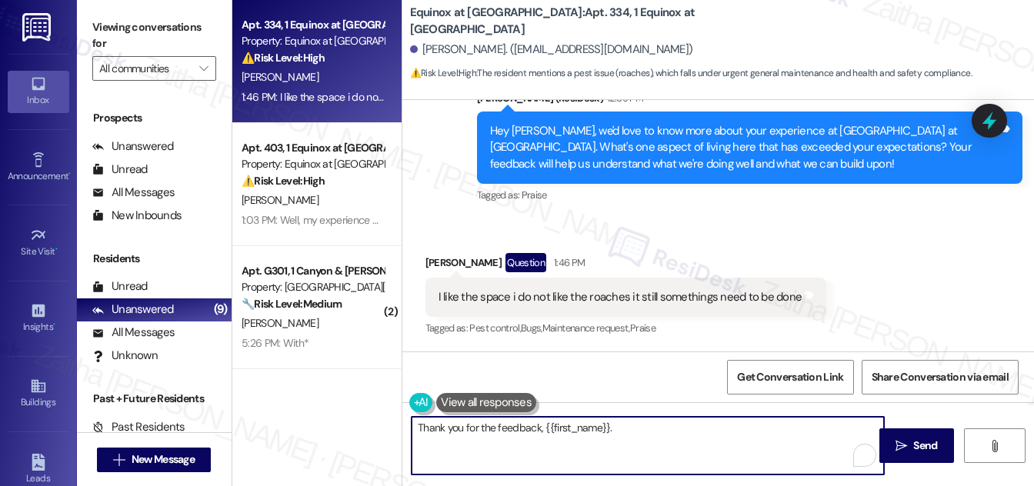
click at [624, 430] on textarea "Thank you for the feedback, {{first_name}}." at bounding box center [648, 446] width 472 height 58
paste textarea "I’m glad to hear you like the space, but I understand your concern about the pe…"
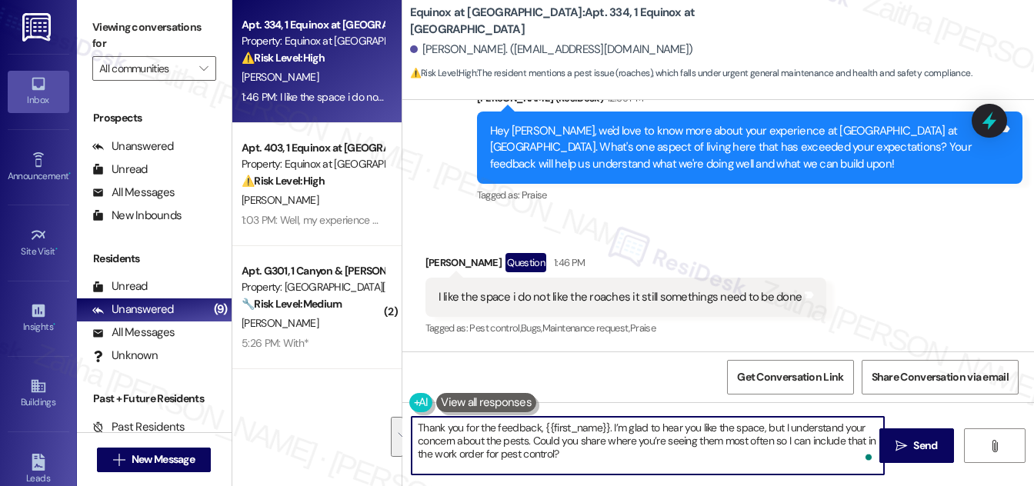
drag, startPoint x: 564, startPoint y: 458, endPoint x: 416, endPoint y: 425, distance: 151.4
click at [416, 425] on textarea "Thank you for the feedback, {{first_name}}. I’m glad to hear you like the space…" at bounding box center [648, 446] width 472 height 58
click at [582, 451] on textarea "Thank you for the feedback, {{first_name}}. I’m glad to hear you like the space…" at bounding box center [648, 446] width 472 height 58
type textarea "Thank you for the feedback, {{first_name}}. I’m glad to hear you like the space…"
click at [919, 444] on span "Send" at bounding box center [925, 446] width 24 height 16
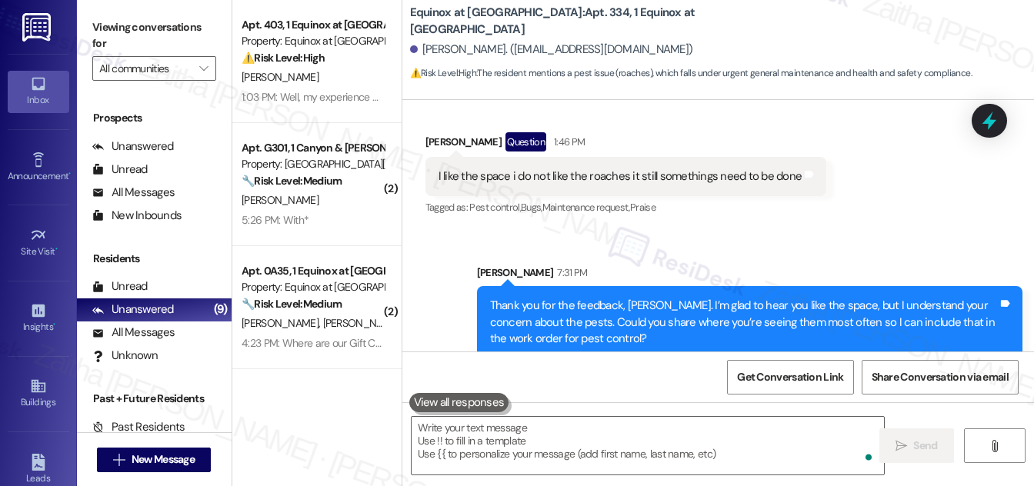
scroll to position [729, 0]
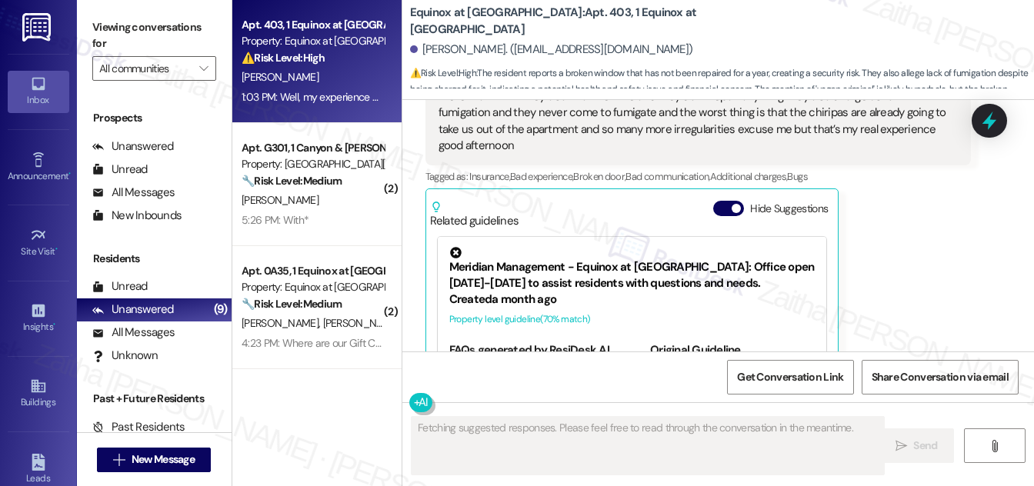
scroll to position [1576, 0]
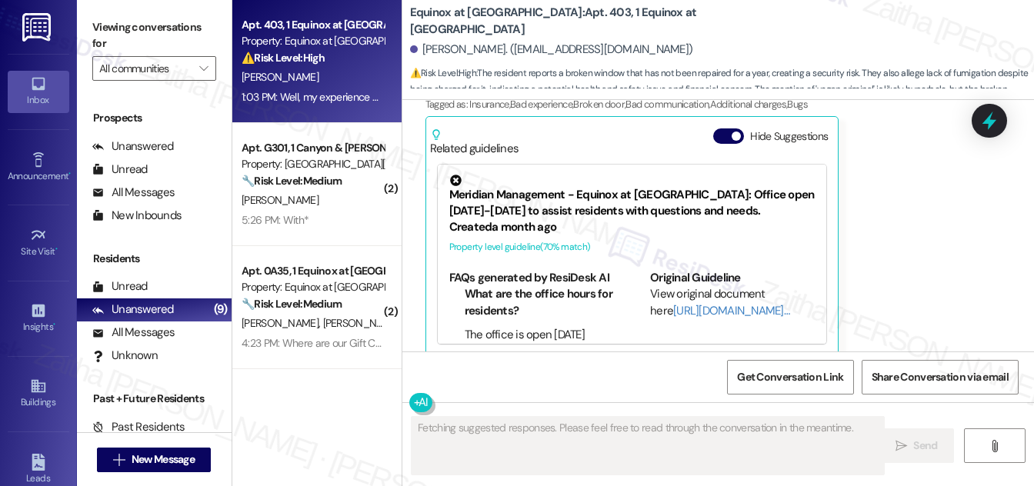
drag, startPoint x: 716, startPoint y: 122, endPoint x: 740, endPoint y: 153, distance: 39.4
click at [716, 128] on button "Hide Suggestions" at bounding box center [728, 135] width 31 height 15
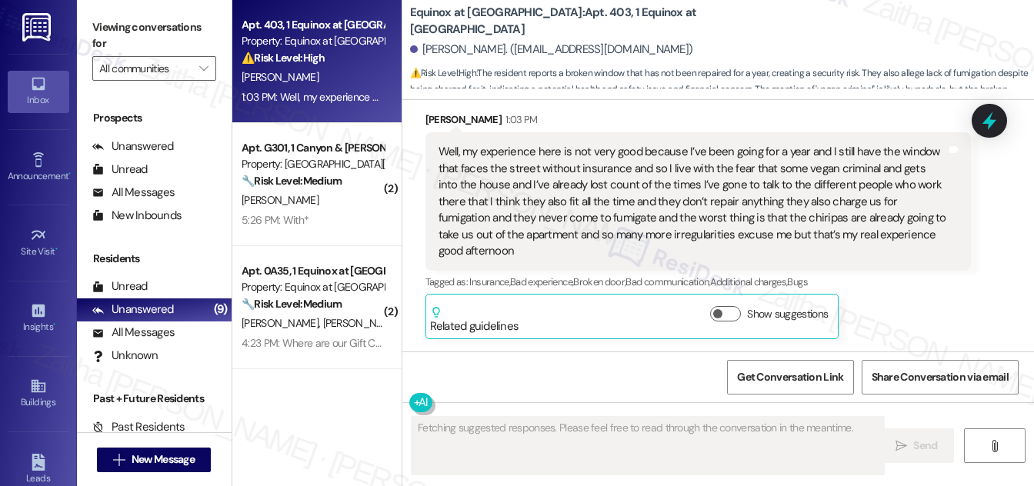
scroll to position [1381, 0]
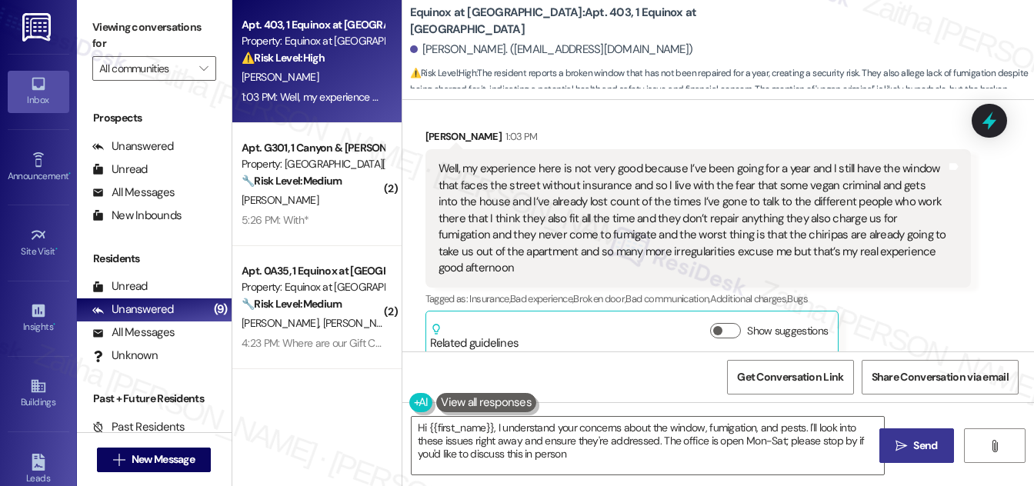
type textarea "Hi {{first_name}}, I understand your concerns about the window, fumigation, and…"
click at [992, 125] on icon at bounding box center [989, 121] width 18 height 24
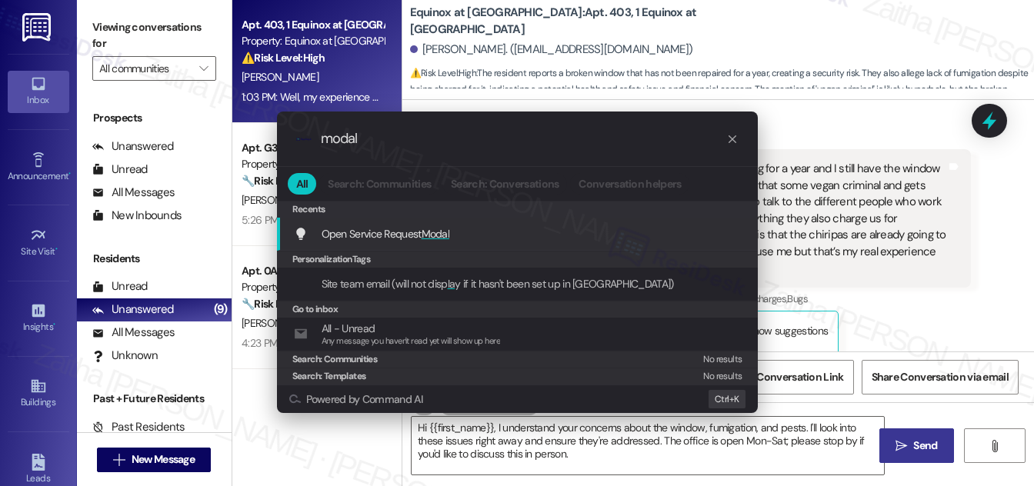
type input "modal"
click at [445, 232] on span "Modal" at bounding box center [436, 234] width 28 height 14
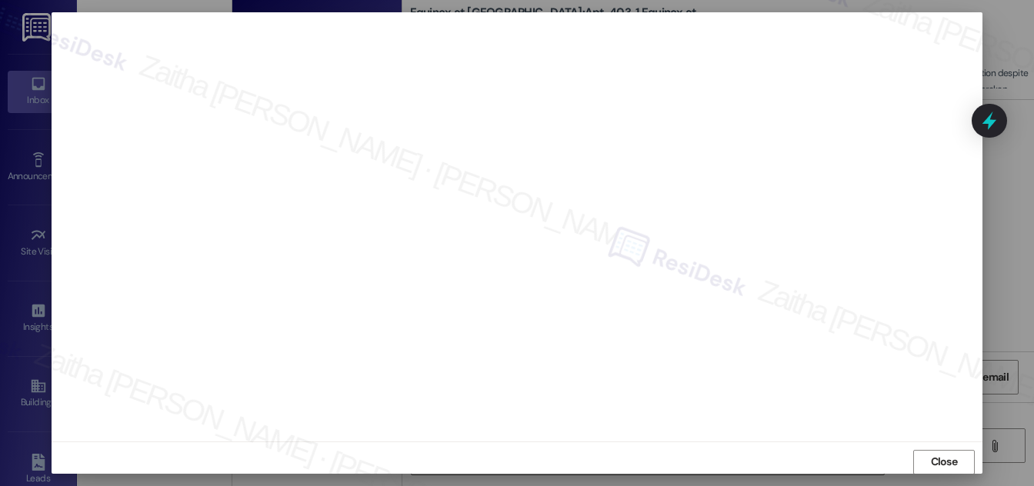
scroll to position [16, 0]
click at [919, 454] on button "Close" at bounding box center [944, 454] width 62 height 25
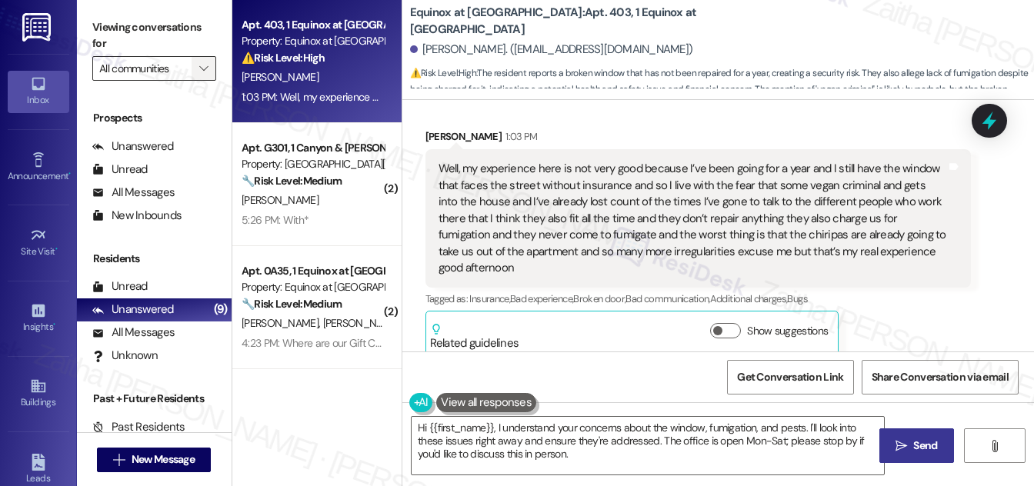
click at [196, 72] on span "" at bounding box center [203, 68] width 15 height 25
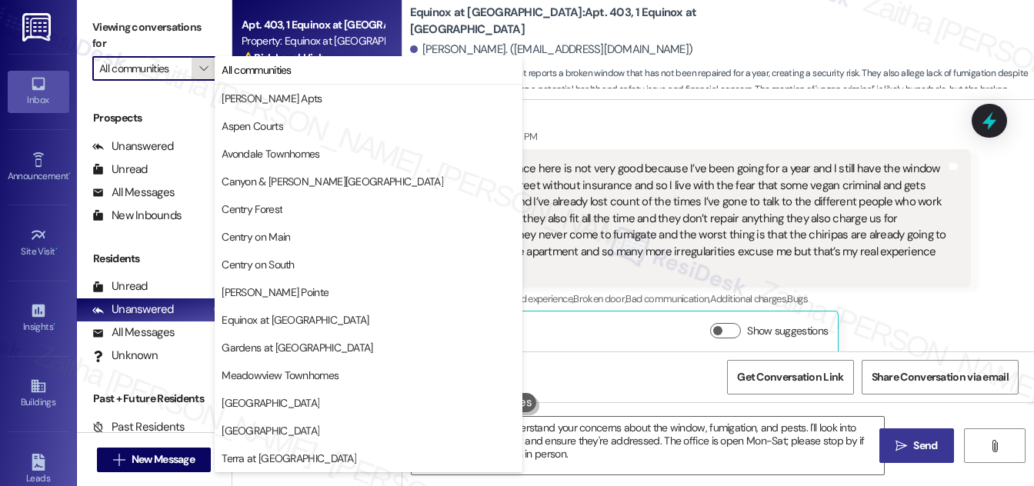
click at [196, 72] on span "" at bounding box center [203, 68] width 15 height 25
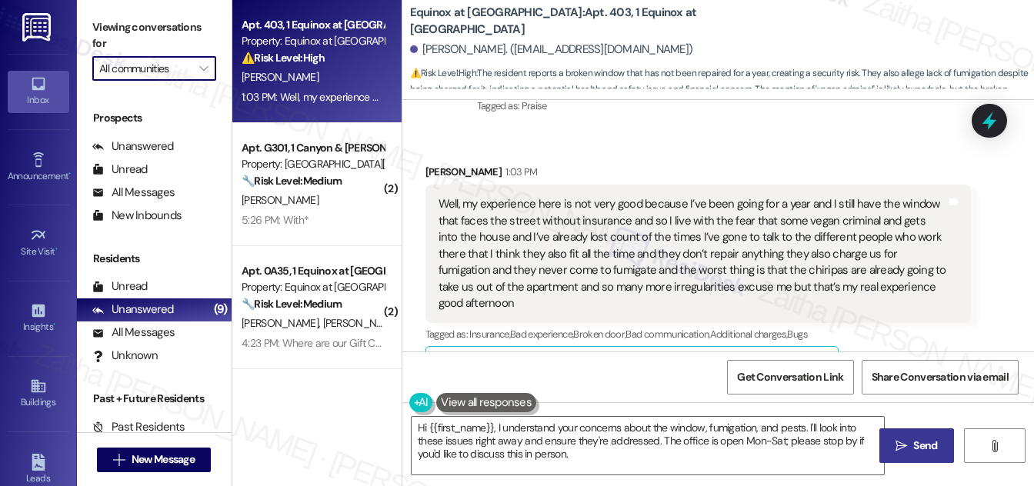
scroll to position [1381, 0]
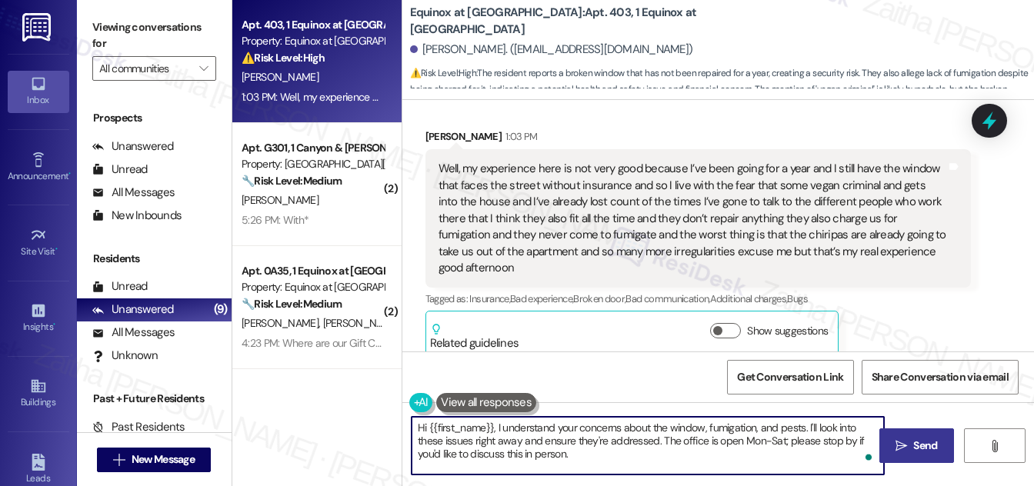
drag, startPoint x: 776, startPoint y: 425, endPoint x: 704, endPoint y: 423, distance: 71.6
click at [704, 423] on textarea "Hi {{first_name}}, I understand your concerns about the window, fumigation, and…" at bounding box center [648, 446] width 472 height 58
click at [730, 422] on textarea "Hi {{first_name}}, I understand your concerns about the window,, pests. I'll lo…" at bounding box center [648, 446] width 472 height 58
click at [707, 430] on textarea "Hi {{first_name}}, I understand your concerns about the window, pest management…" at bounding box center [648, 446] width 472 height 58
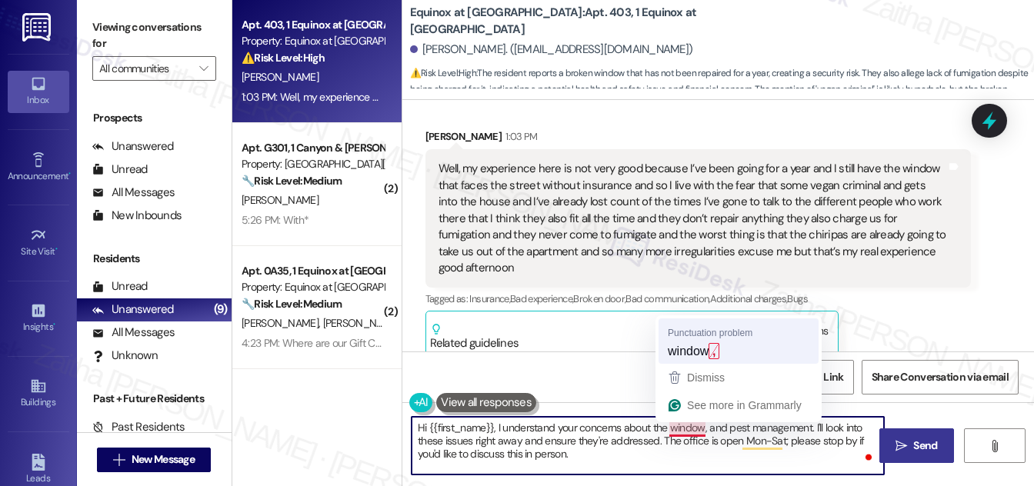
type textarea "Hi {{first_name}}, I understand your concerns about the window and pest managem…"
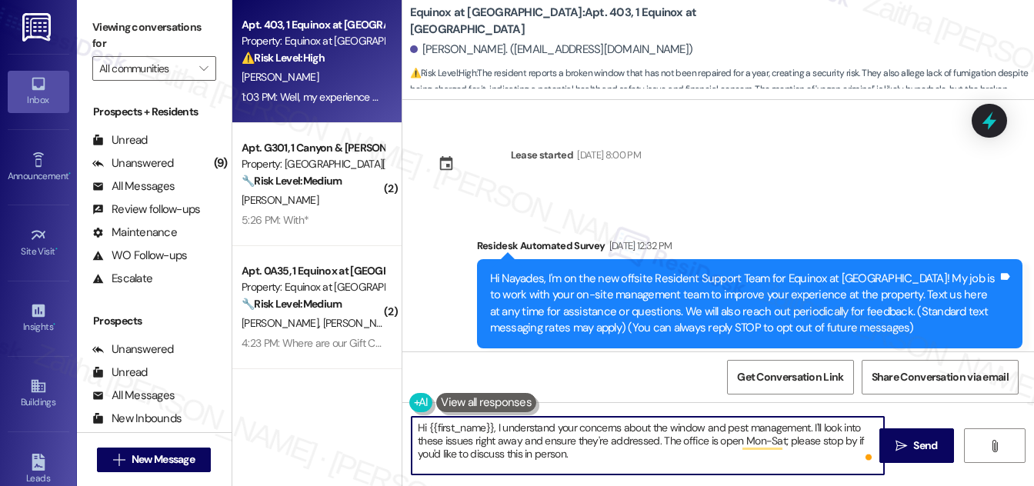
scroll to position [1381, 0]
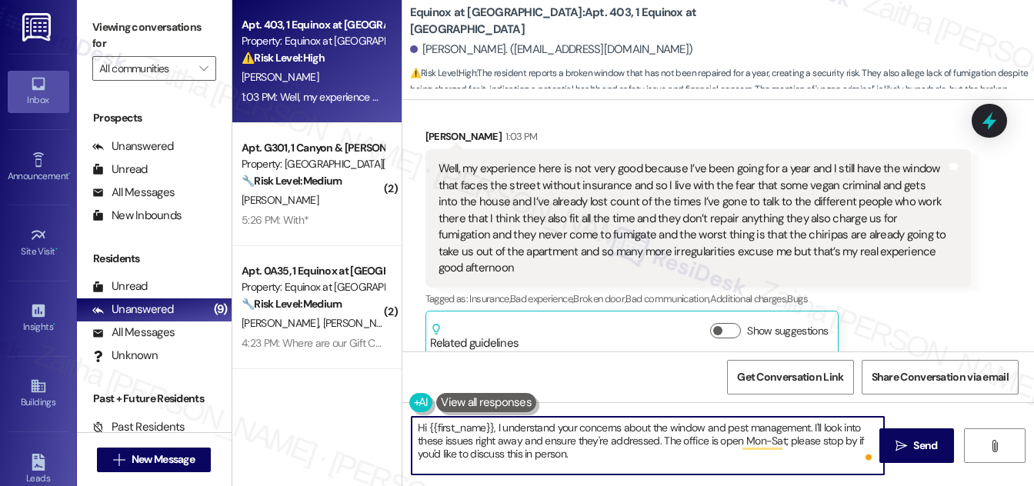
click at [416, 426] on textarea "Hi {{first_name}}, I understand your concerns about the window and pest managem…" at bounding box center [648, 446] width 472 height 58
click at [421, 427] on textarea "Hi {{first_name}}, I understand your concerns about the window and pest managem…" at bounding box center [648, 446] width 472 height 58
drag, startPoint x: 612, startPoint y: 422, endPoint x: 714, endPoint y: 458, distance: 107.8
click at [714, 458] on textarea "Thank you for letting us know, {{first_name}}, I understand your concerns about…" at bounding box center [648, 446] width 472 height 58
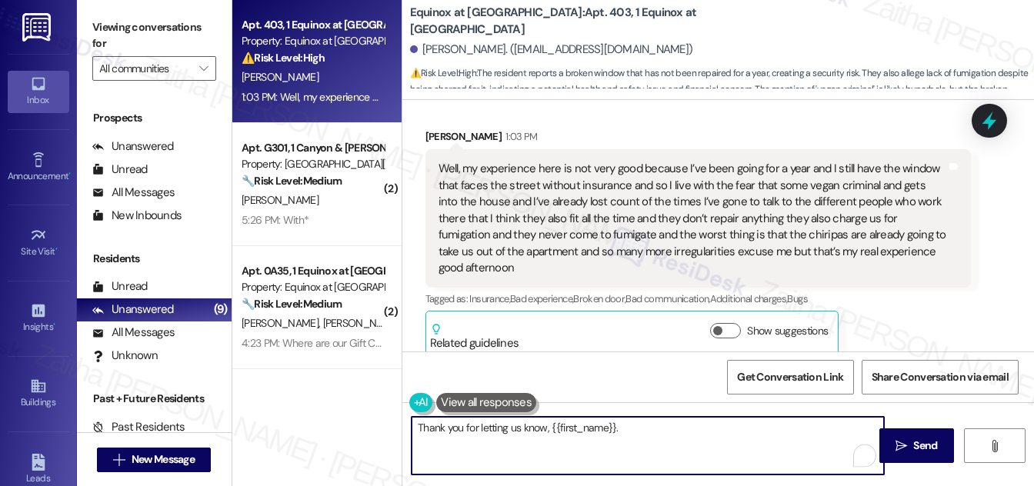
paste textarea "I’m sorry to hear about the issues with your window, security concerns, and pes…"
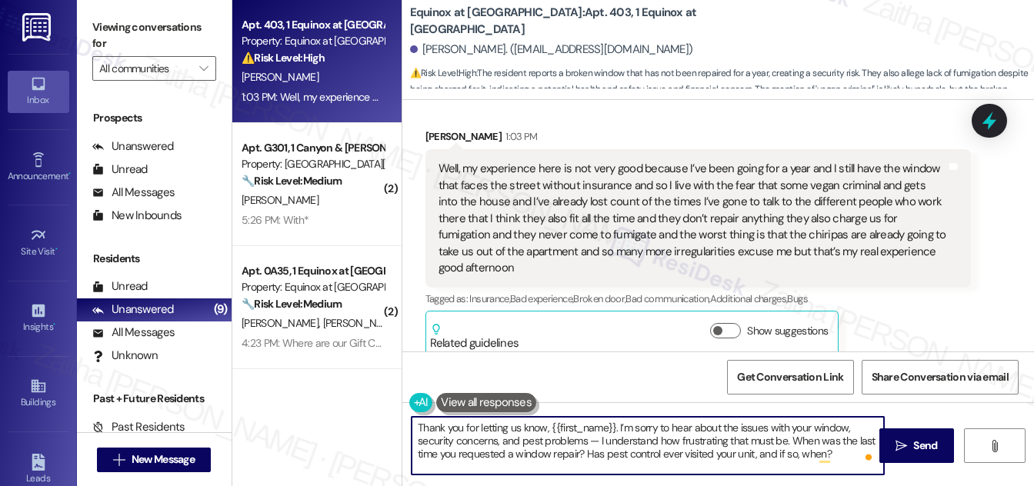
click at [597, 438] on textarea "Thank you for letting us know, {{first_name}}. I’m sorry to hear about the issu…" at bounding box center [648, 446] width 472 height 58
click at [831, 449] on textarea "Thank you for letting us know, {{first_name}}. I’m sorry to hear about the issu…" at bounding box center [648, 446] width 472 height 58
paste textarea "I’ll follow up with the team once I have these details."
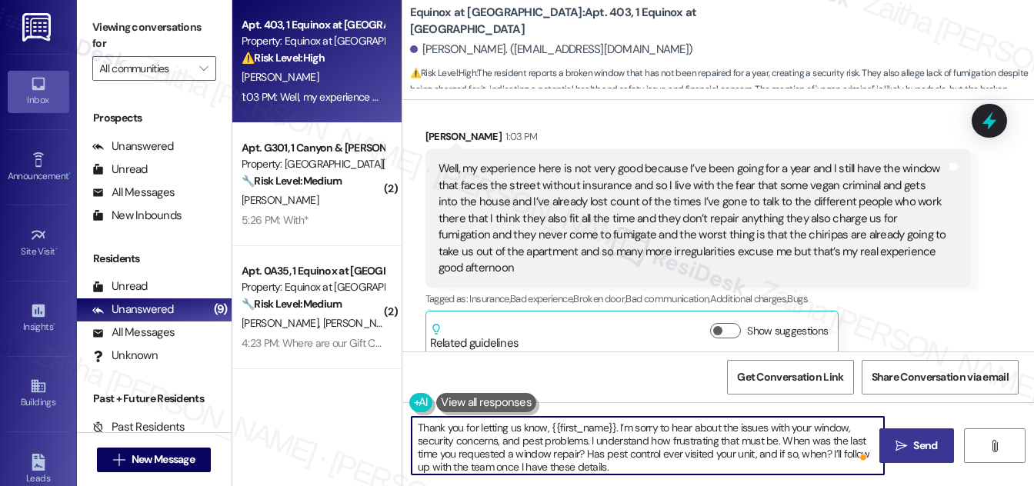
click at [919, 449] on span "Send" at bounding box center [925, 446] width 24 height 16
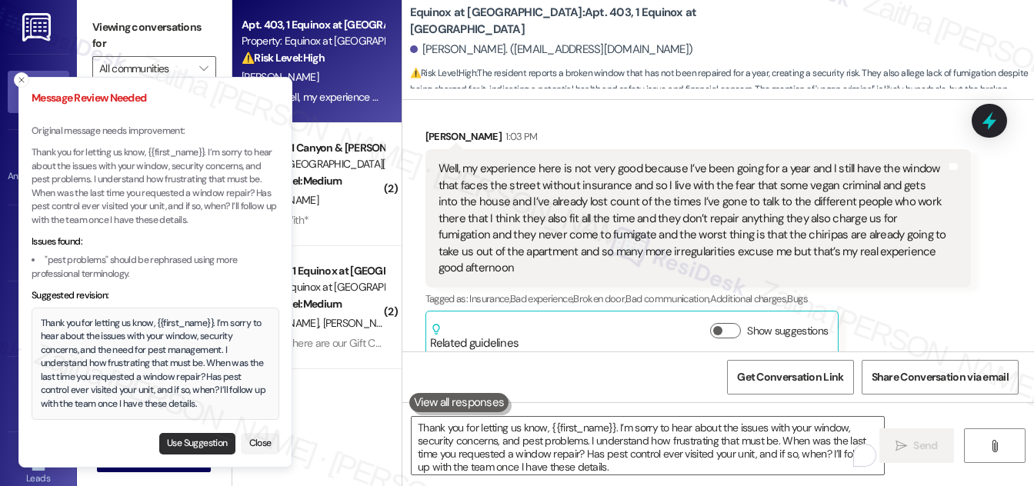
click at [180, 439] on button "Use Suggestion" at bounding box center [197, 444] width 76 height 22
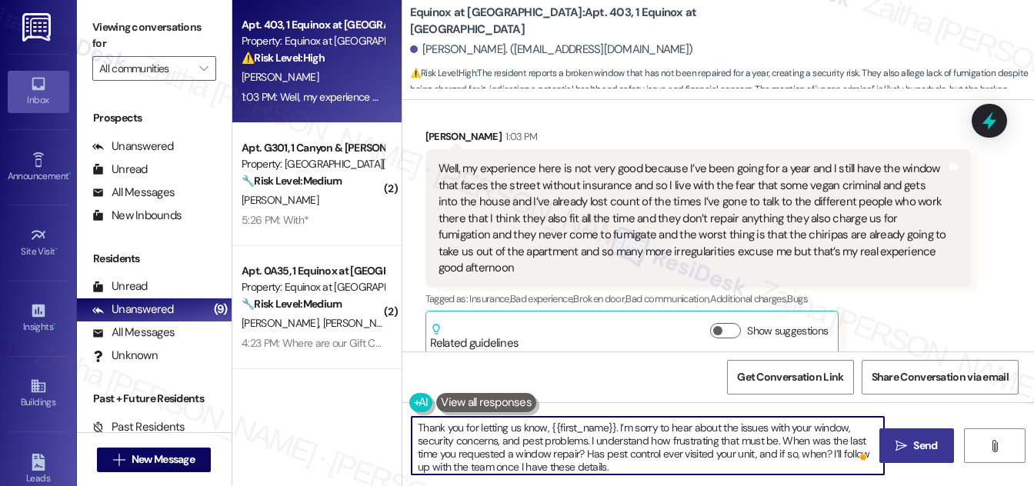
scroll to position [4, 0]
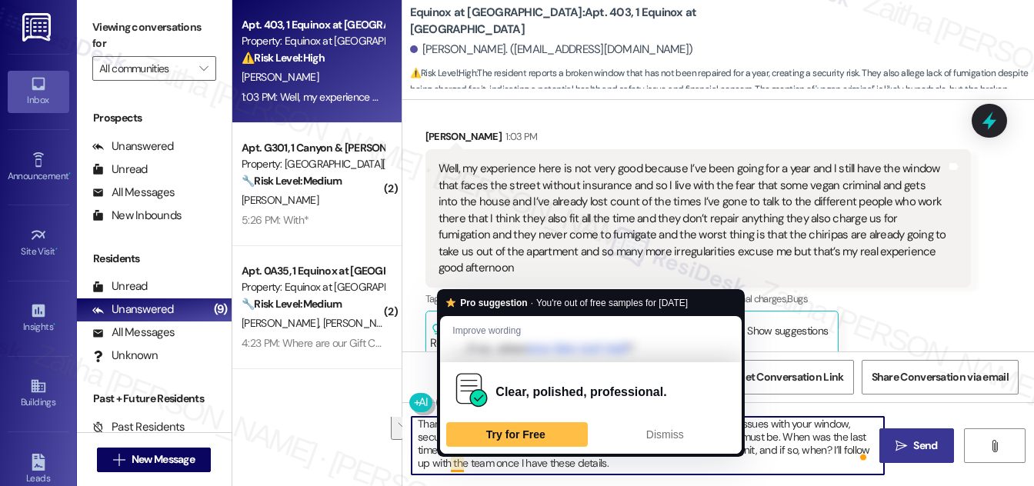
drag, startPoint x: 669, startPoint y: 452, endPoint x: 462, endPoint y: 461, distance: 207.1
click at [462, 461] on textarea "Thank you for letting us know, {{first_name}}. I’m sorry to hear about the issu…" at bounding box center [648, 446] width 472 height 58
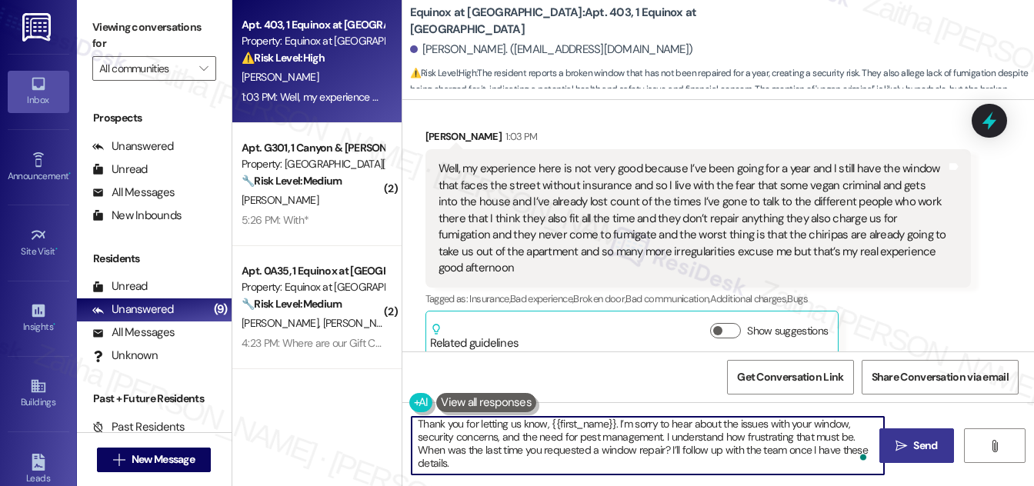
paste textarea "If possible, could you also share a photo of the window"
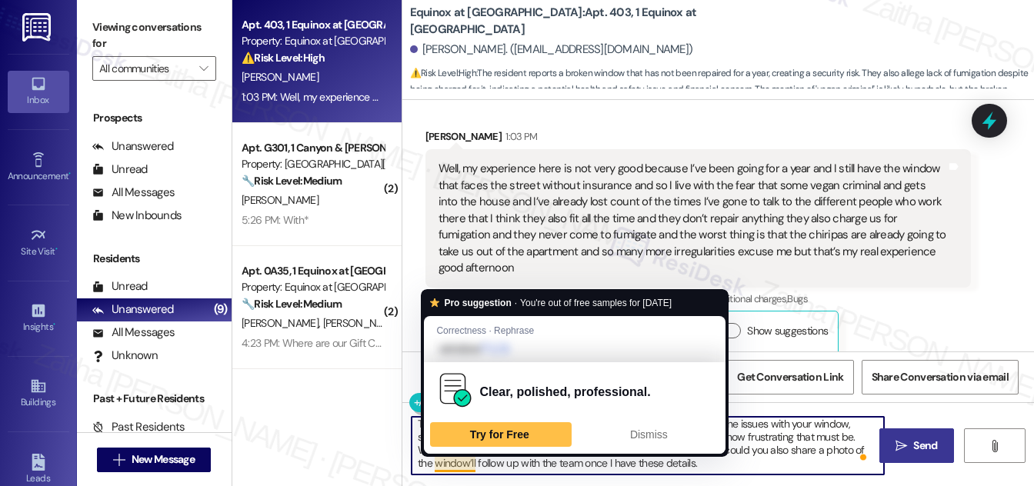
click at [468, 461] on textarea "Thank you for letting us know, {{first_name}}. I’m sorry to hear about the issu…" at bounding box center [648, 446] width 472 height 58
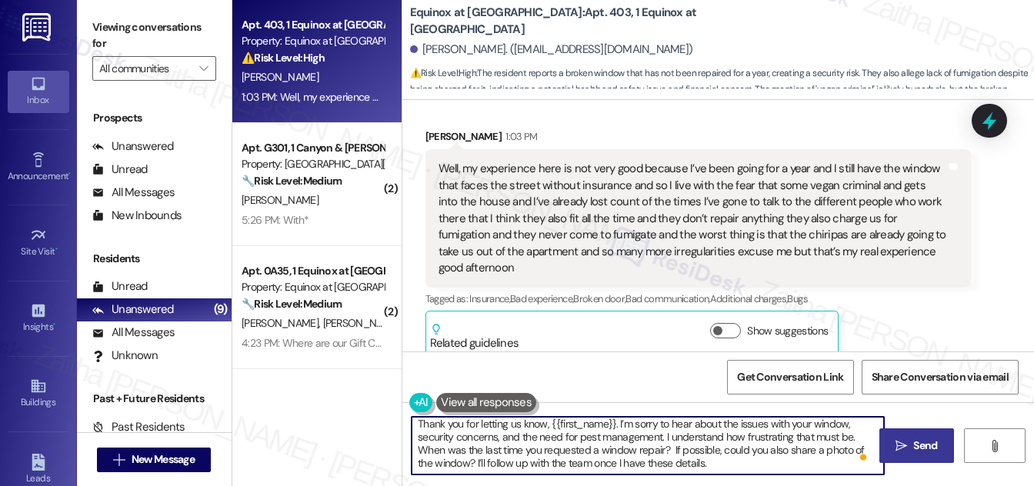
click at [422, 443] on textarea "Thank you for letting us know, {{first_name}}. I’m sorry to hear about the issu…" at bounding box center [648, 446] width 472 height 58
click at [423, 446] on textarea "Thank you for letting us know, {{first_name}}. I’m sorry to hear about the issu…" at bounding box center [648, 446] width 472 height 58
click at [777, 449] on textarea "Thank you for letting us know, {{first_name}}. I’m sorry to hear about the issu…" at bounding box center [648, 446] width 472 height 58
type textarea "Thank you for letting us know, {{first_name}}. I’m sorry to hear about the issu…"
drag, startPoint x: 414, startPoint y: 423, endPoint x: 833, endPoint y: 463, distance: 421.2
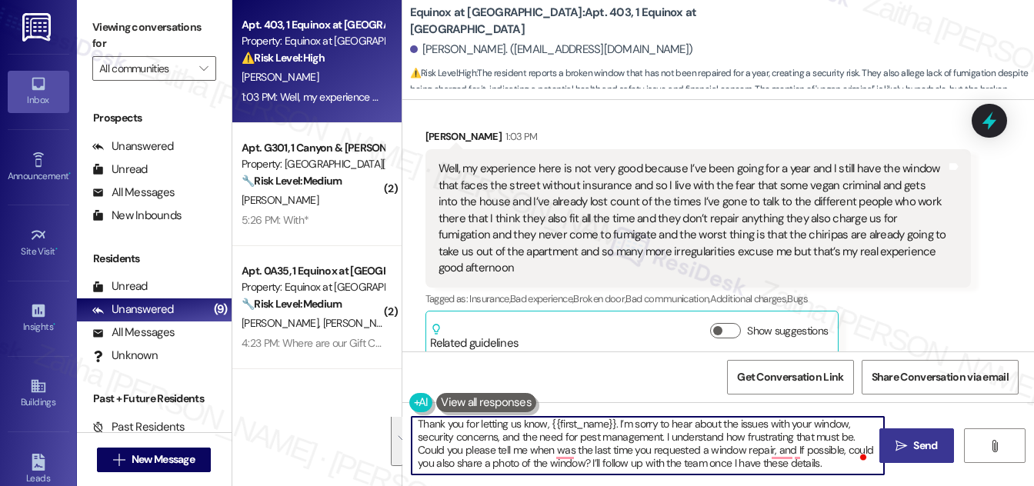
click at [832, 463] on textarea "Thank you for letting us know, {{first_name}}. I’m sorry to hear about the issu…" at bounding box center [648, 446] width 472 height 58
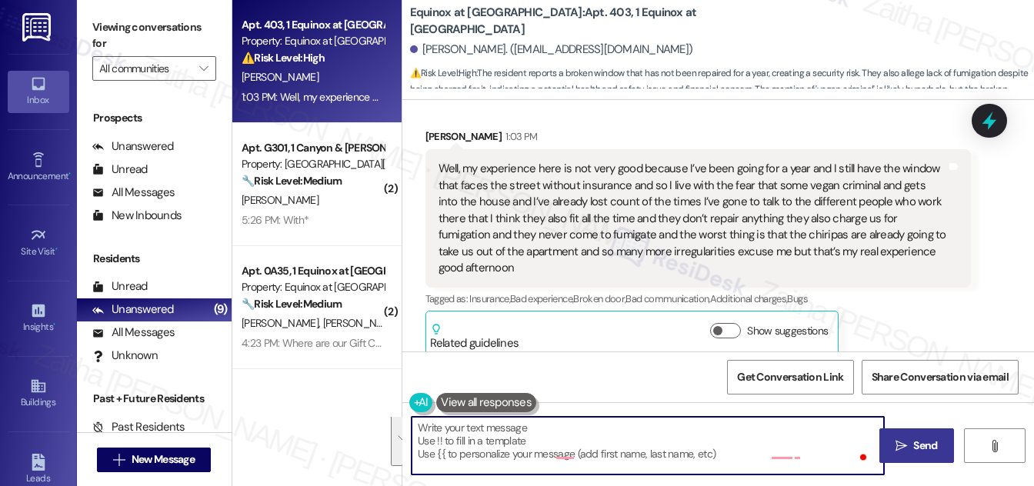
scroll to position [0, 0]
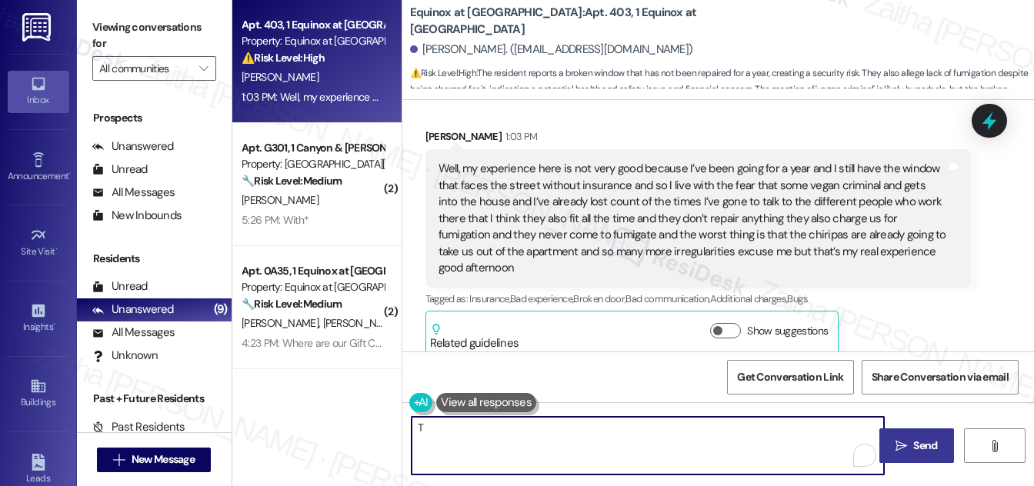
paste textarea "[PERSON_NAME] you for letting us know, {{first_name}}. I’m sorry to hear about …"
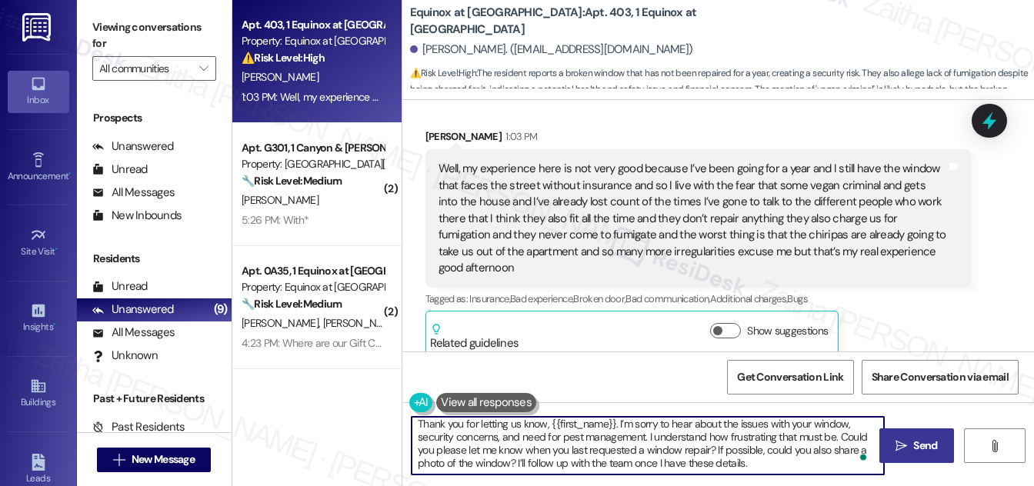
scroll to position [4, 0]
type textarea "Thank you for letting us know, {{first_name}}. I’m sorry to hear about the issu…"
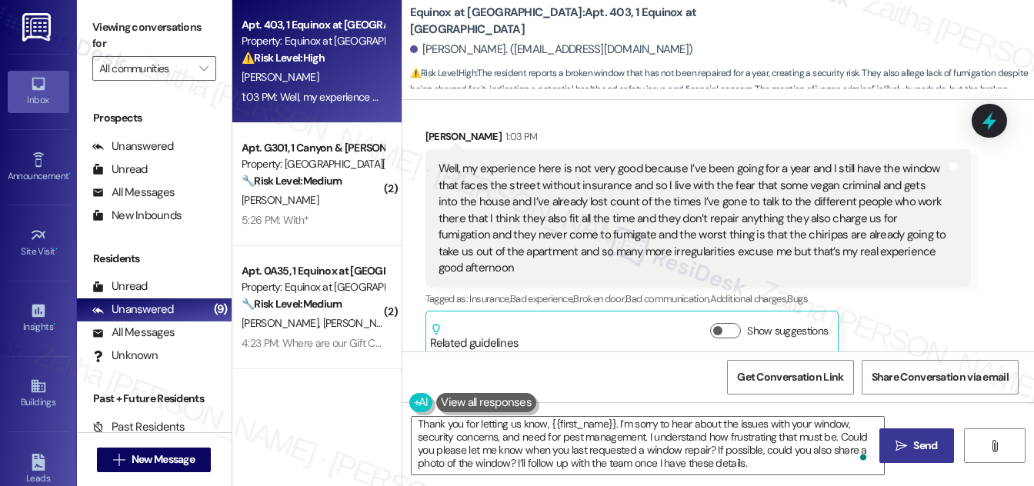
click at [903, 449] on icon "" at bounding box center [902, 446] width 12 height 12
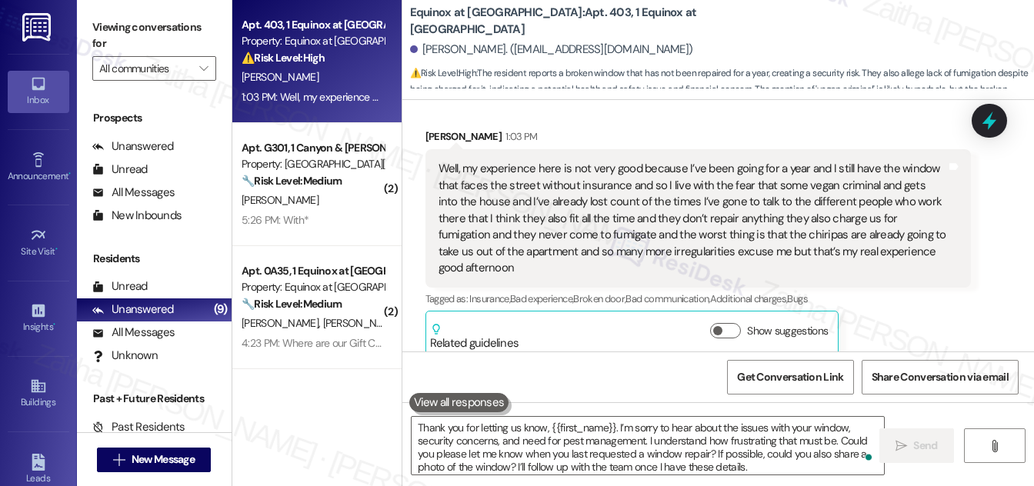
scroll to position [1380, 0]
click at [339, 92] on div "5:26 PM: With* 5:26 PM: With*" at bounding box center [312, 97] width 145 height 19
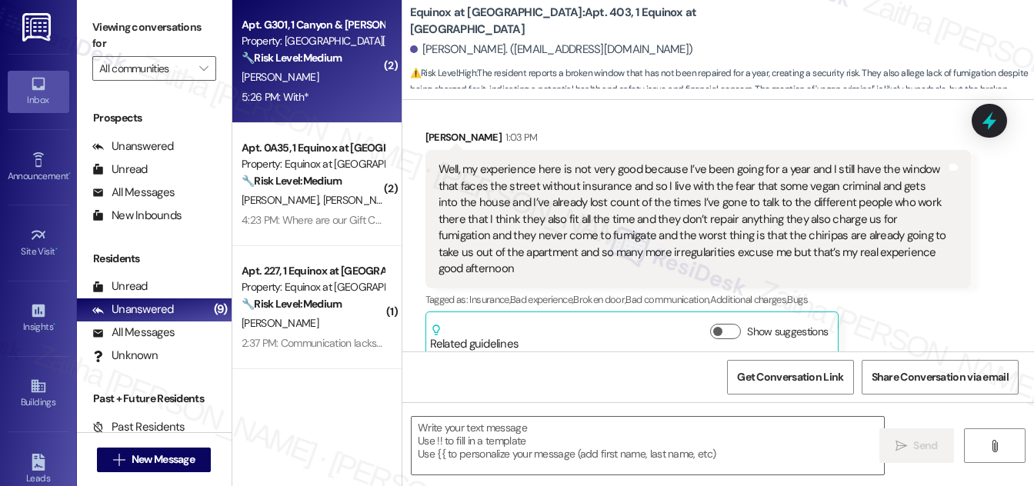
type textarea "Fetching suggested responses. Please feel free to read through the conversation…"
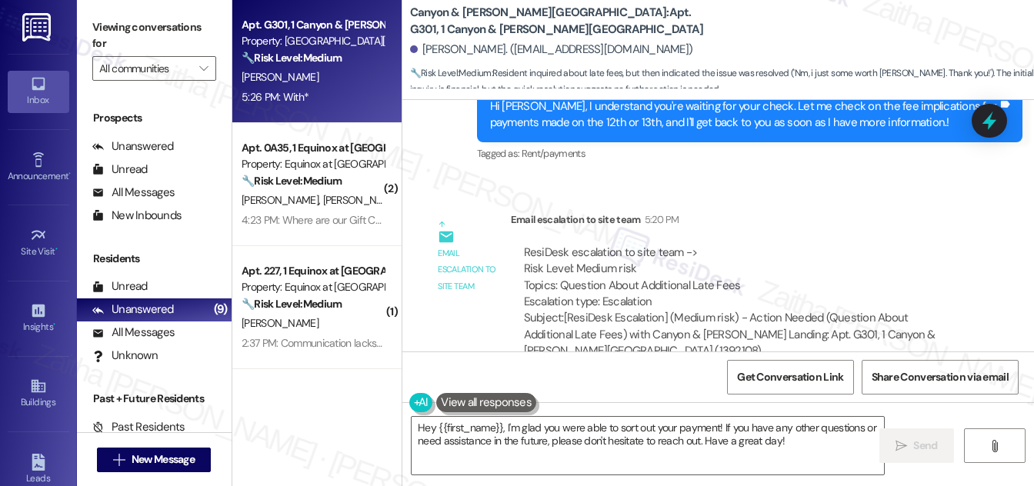
scroll to position [11340, 0]
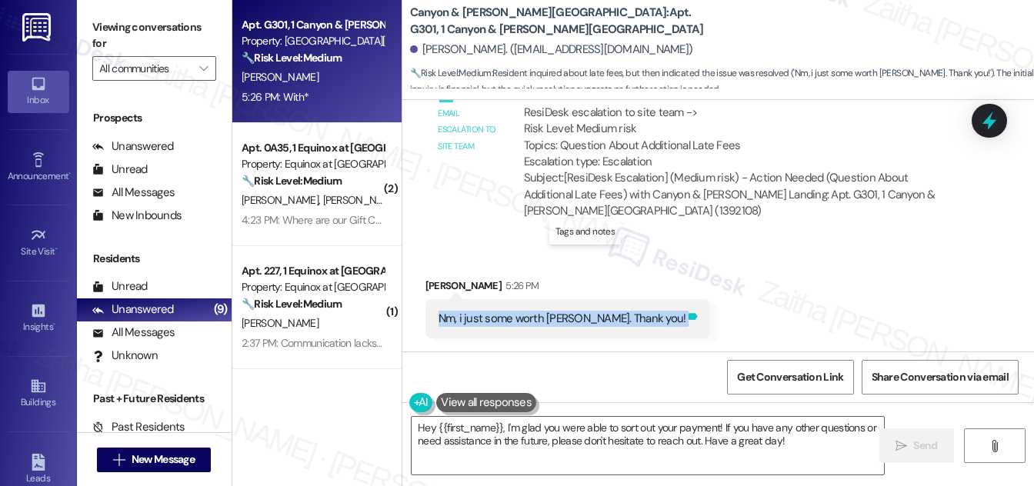
drag, startPoint x: 432, startPoint y: 232, endPoint x: 629, endPoint y: 235, distance: 197.0
click at [629, 299] on div "Nm, i just some worth [PERSON_NAME]. Thank you! Tags and notes" at bounding box center [567, 318] width 285 height 39
copy div "Nm, i just some worth [PERSON_NAME]. Thank you! Tags and notes Received via SMS…"
click at [602, 286] on div "Received via SMS [PERSON_NAME] 5:26 PM Nm, i just some worth [PERSON_NAME]. Tha…" at bounding box center [718, 339] width 632 height 193
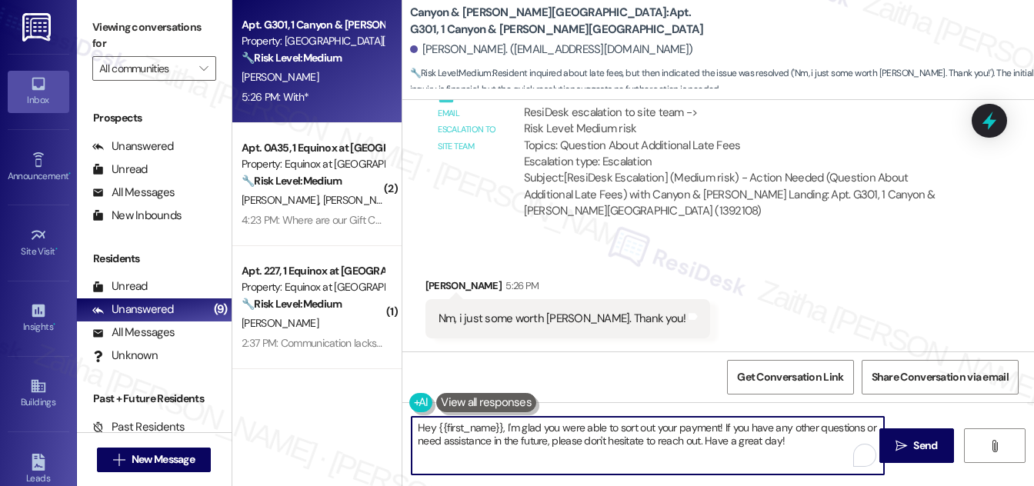
drag, startPoint x: 503, startPoint y: 427, endPoint x: 410, endPoint y: 425, distance: 93.1
click at [406, 425] on div "Hey {{first_name}}, I'm glad you were able to sort out your payment! If you hav…" at bounding box center [640, 445] width 474 height 59
type textarea "I'm glad you were able to sort out your payment! If you have any other question…"
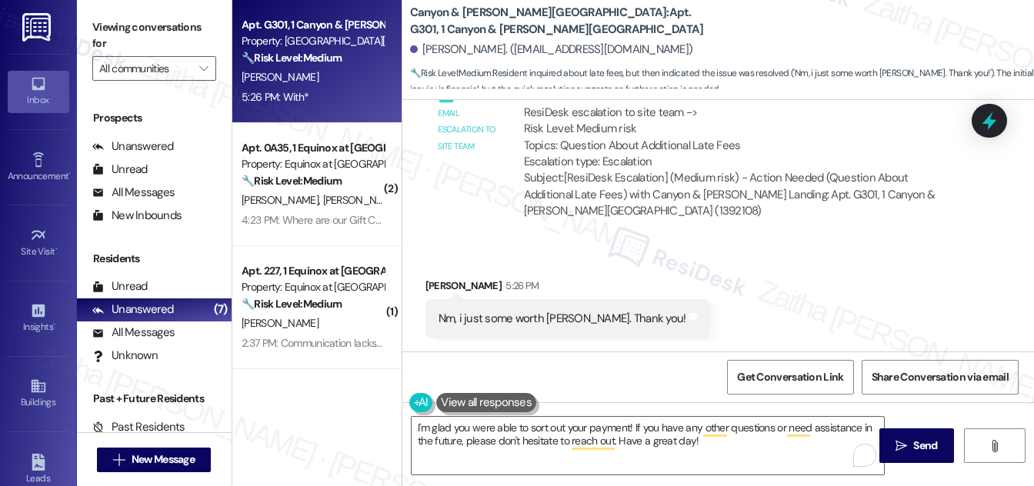
drag, startPoint x: 904, startPoint y: 448, endPoint x: 802, endPoint y: 319, distance: 164.3
click at [904, 447] on icon "" at bounding box center [902, 446] width 12 height 12
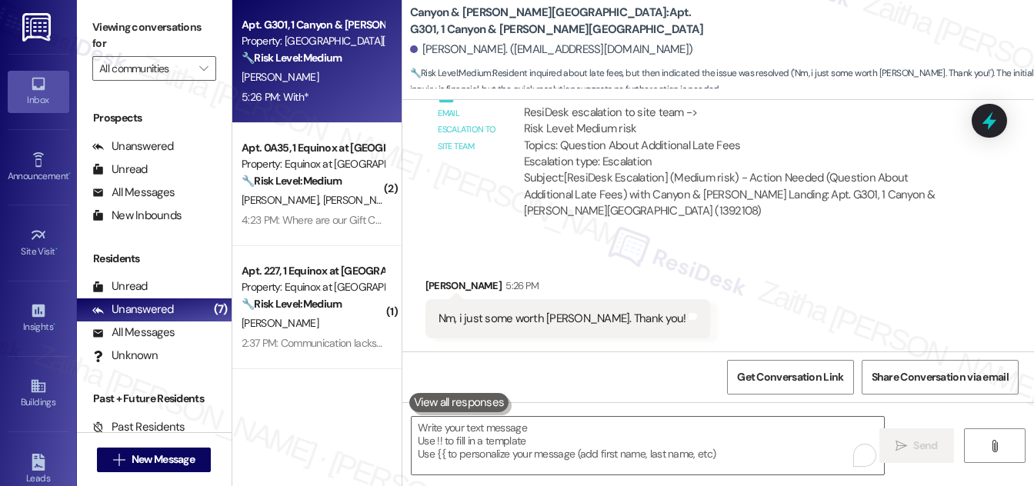
scroll to position [11339, 0]
click at [370, 85] on div "[PERSON_NAME] [PERSON_NAME]" at bounding box center [312, 77] width 145 height 19
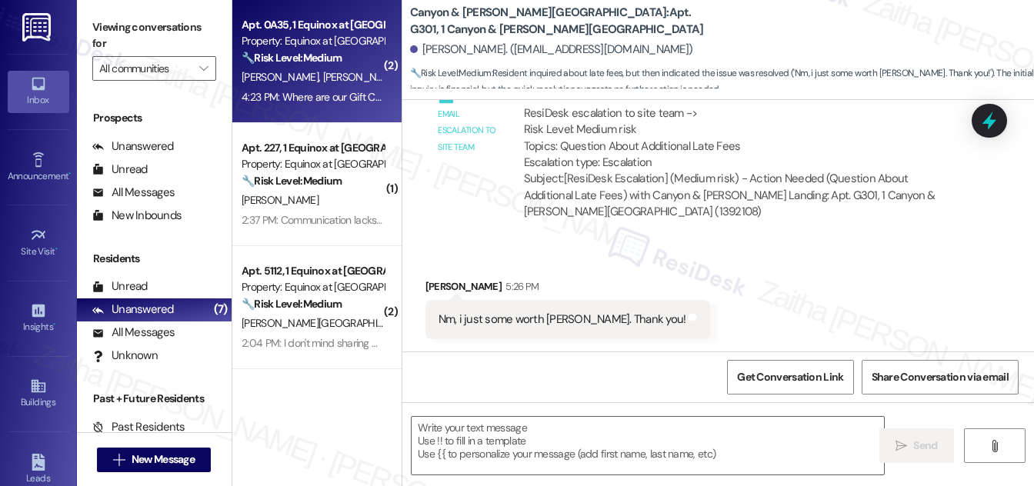
type textarea "Fetching suggested responses. Please feel free to read through the conversation…"
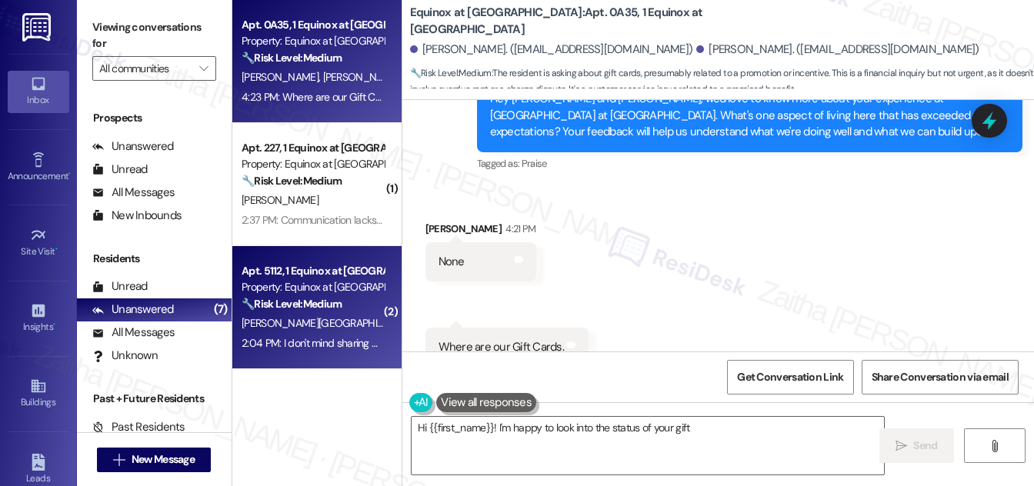
scroll to position [3769, 0]
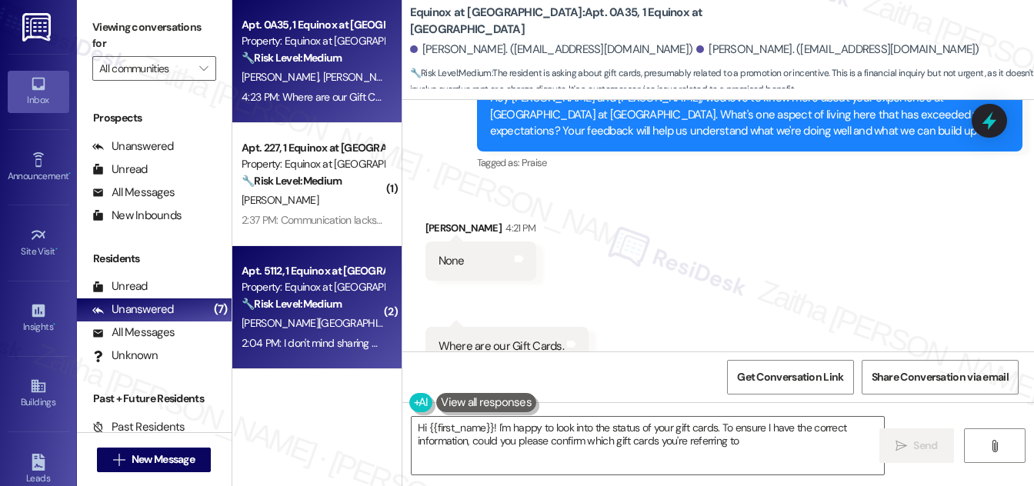
type textarea "Hi {{first_name}}! I'm happy to look into the status of your gift cards. To ens…"
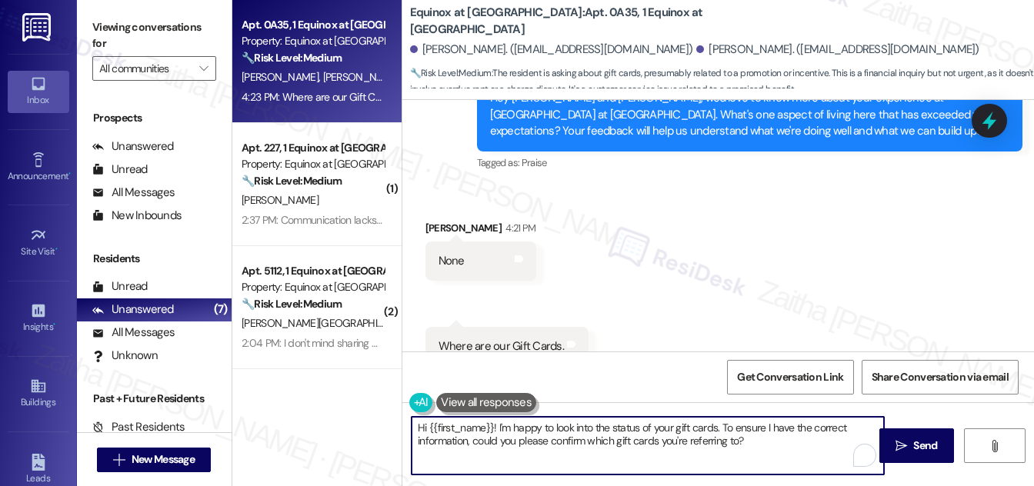
click at [422, 425] on textarea "Hi {{first_name}}! I'm happy to look into the status of your gift cards. To ens…" at bounding box center [648, 446] width 472 height 58
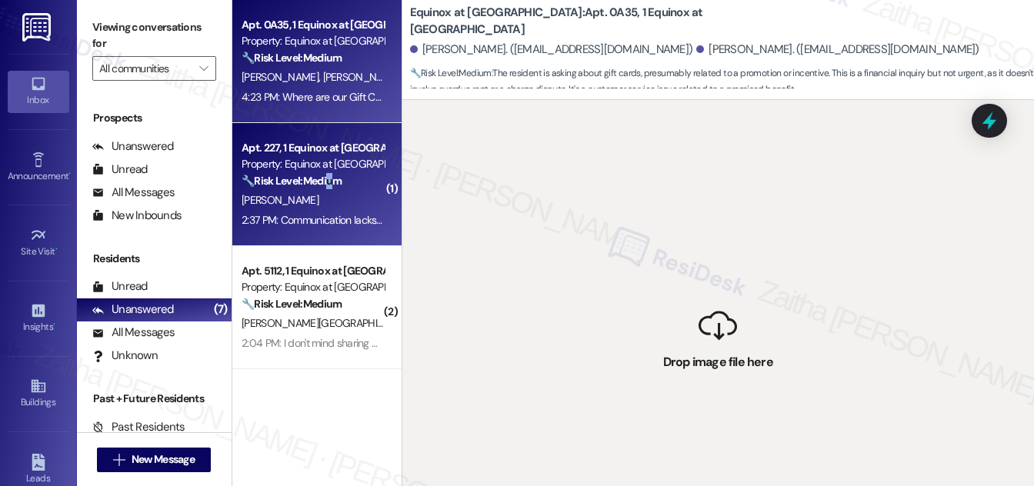
click at [333, 188] on div "🔧 Risk Level: Medium The resident expresses dissatisfaction with communication …" at bounding box center [313, 181] width 142 height 16
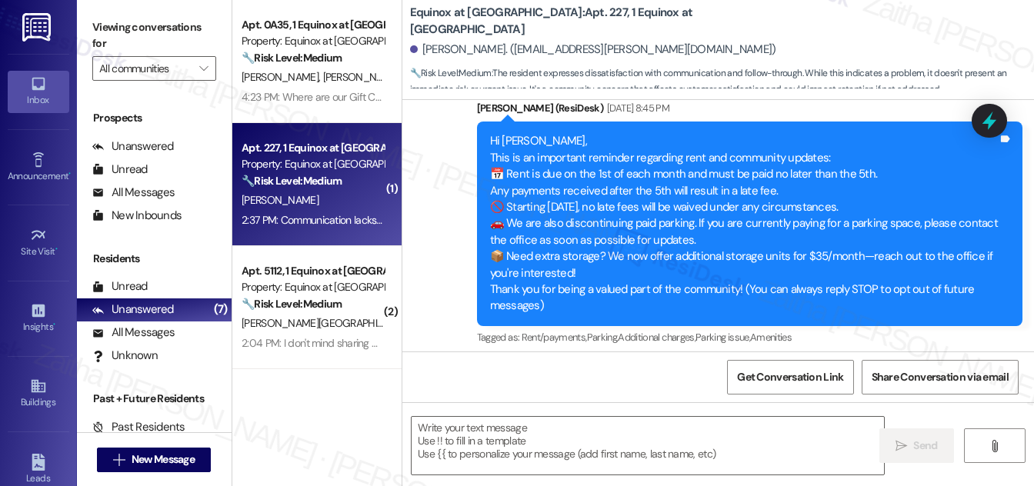
type textarea "Fetching suggested responses. Please feel free to read through the conversation…"
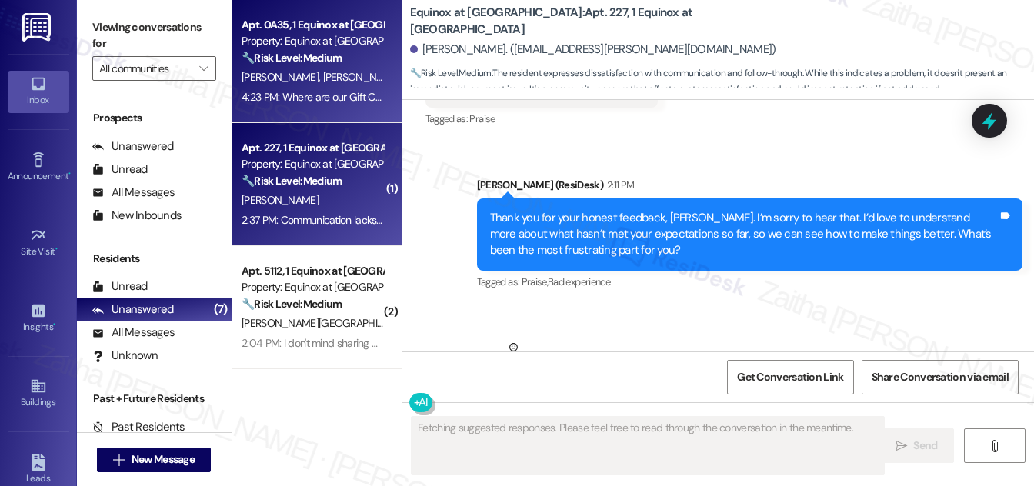
scroll to position [778, 0]
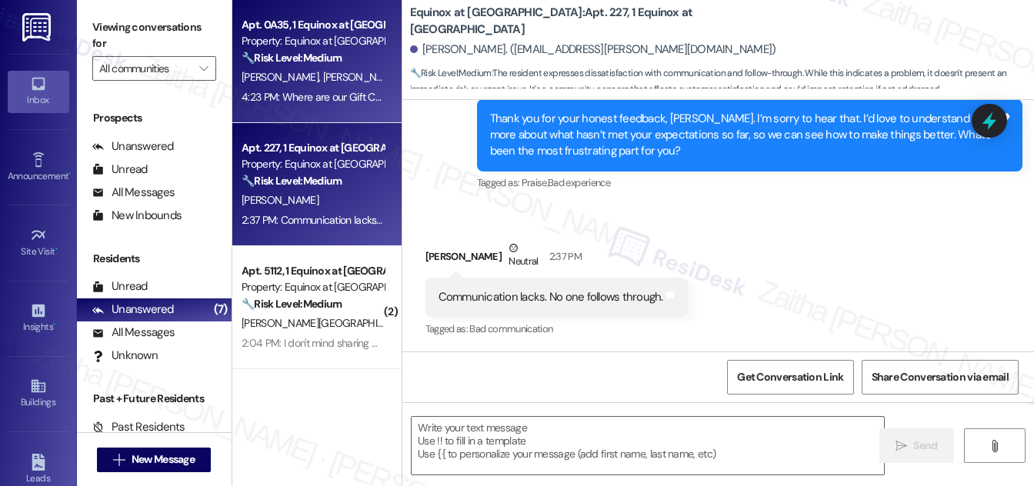
click at [324, 65] on div "🔧 Risk Level: Medium The resident is asking about gift cards, presumably relate…" at bounding box center [313, 58] width 142 height 16
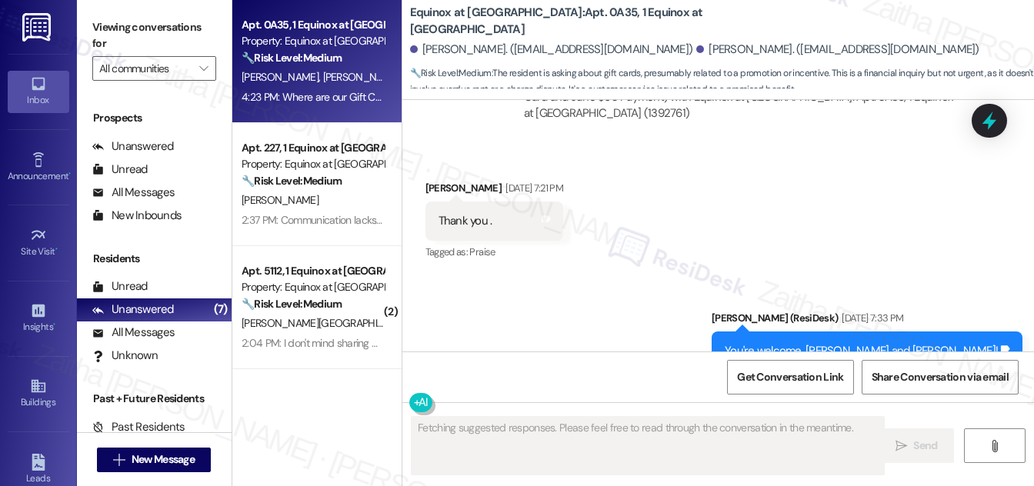
scroll to position [3769, 0]
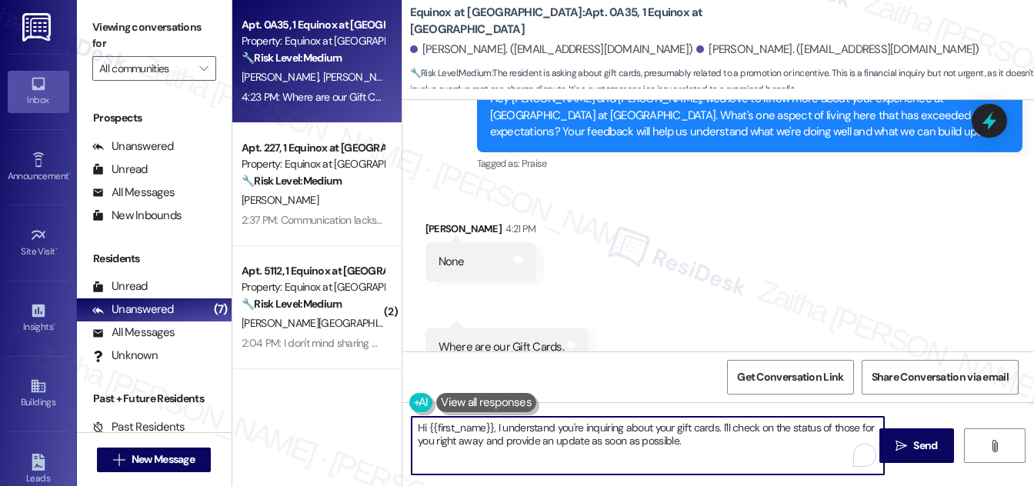
drag, startPoint x: 416, startPoint y: 426, endPoint x: 425, endPoint y: 424, distance: 8.8
click at [425, 424] on textarea "Hi {{first_name}}, I understand you're inquiring about your gift cards. I'll ch…" at bounding box center [648, 446] width 472 height 58
type textarea "Thanks for the {{first_name}}, I understand you're inquiring about your gift ca…"
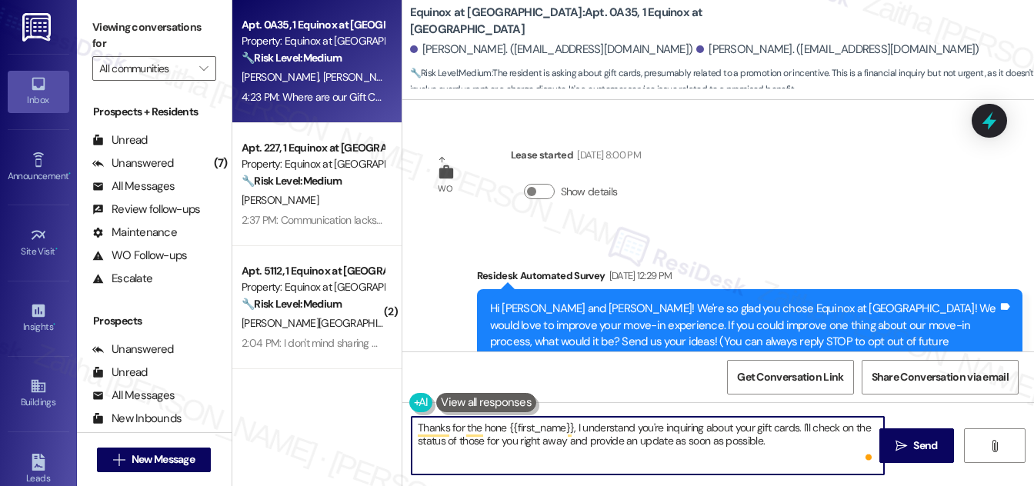
scroll to position [3769, 0]
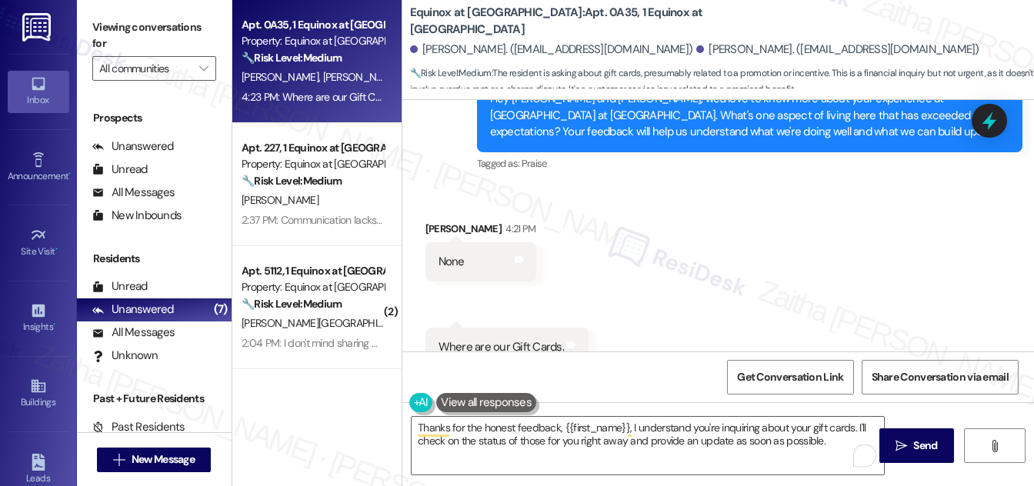
click at [435, 221] on div "Ruby Norwood 4:21 PM" at bounding box center [480, 232] width 111 height 22
copy div "Ruby"
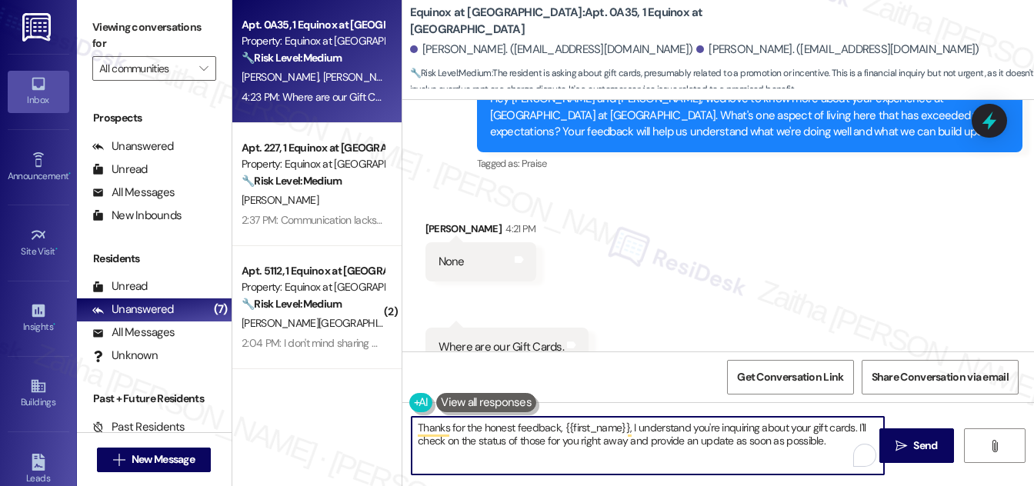
click at [617, 430] on textarea "Thanks for the honest feedback, {{first_name}}, I understand you're inquiring a…" at bounding box center [648, 446] width 472 height 58
drag, startPoint x: 628, startPoint y: 426, endPoint x: 561, endPoint y: 422, distance: 67.1
click at [560, 422] on textarea "Thanks for the honest feedback, {{first_name}}, I understand you're inquiring a…" at bounding box center [648, 446] width 472 height 58
paste textarea "Ruby"
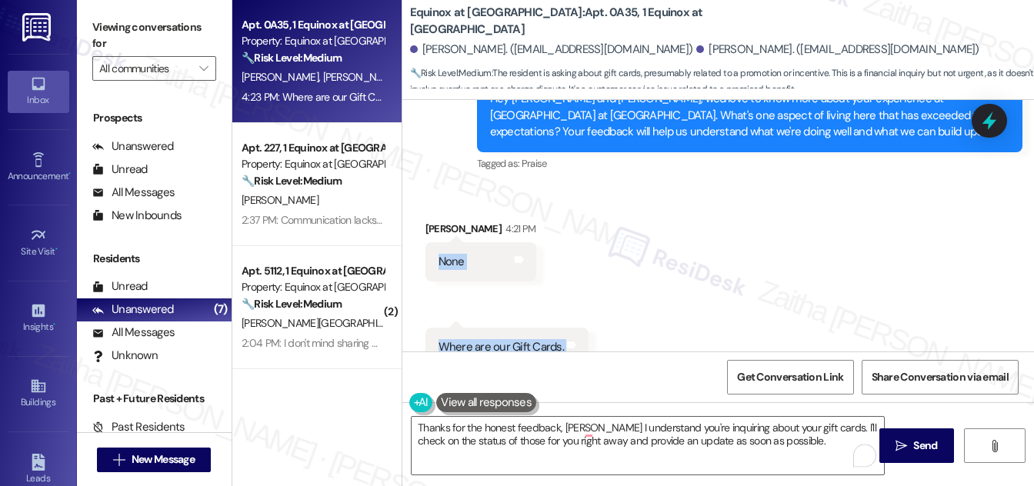
drag, startPoint x: 439, startPoint y: 206, endPoint x: 560, endPoint y: 286, distance: 145.5
click at [560, 286] on div "Received via SMS Ruby Norwood 4:21 PM None Tags and notes Received via SMS 4:23…" at bounding box center [718, 293] width 632 height 215
copy div "None Tags and notes Received via SMS 4:23 PM Ruby Norwood Question 4:23 PM Wher…"
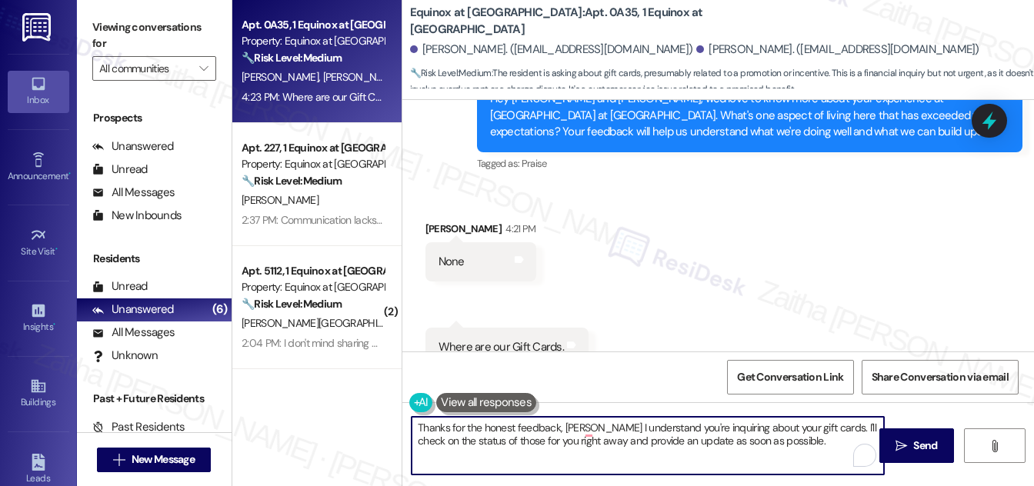
drag, startPoint x: 585, startPoint y: 422, endPoint x: 794, endPoint y: 443, distance: 210.4
click at [792, 446] on textarea "Thanks for the honest feedback, Ruby I understand you're inquiring about your g…" at bounding box center [648, 446] width 472 height 58
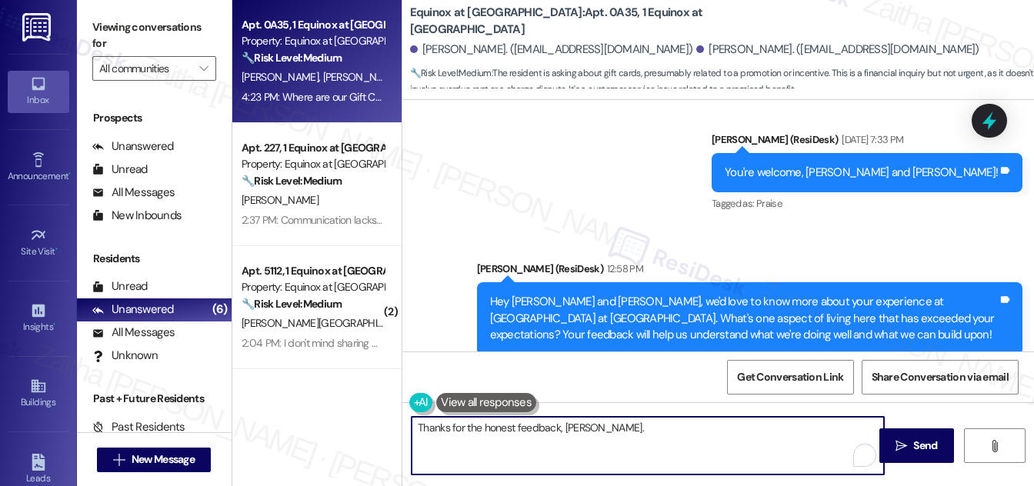
scroll to position [3559, 0]
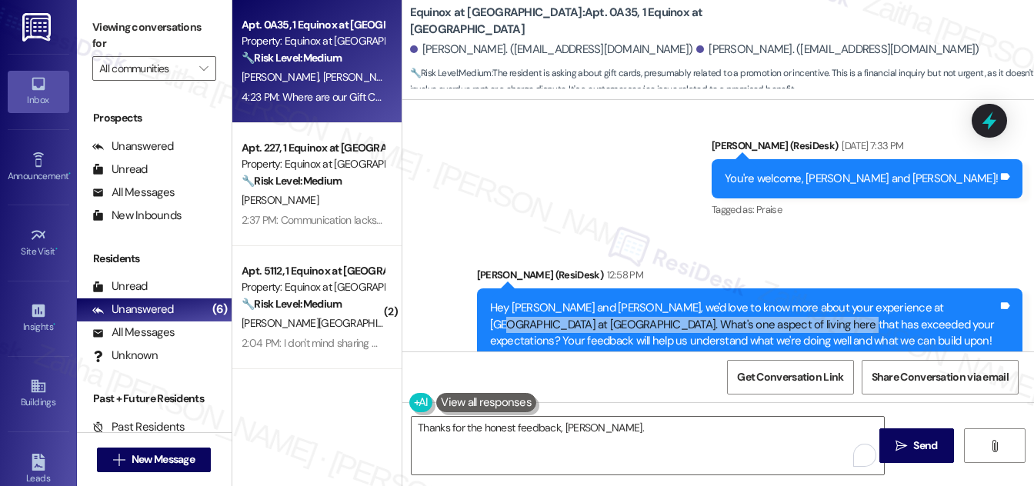
drag, startPoint x: 933, startPoint y: 258, endPoint x: 767, endPoint y: 275, distance: 166.3
click at [767, 300] on div "Hey Ruby and Cydney, we'd love to know more about your experience at Equinox at…" at bounding box center [744, 324] width 508 height 49
copy div "What's one aspect of living here that has exceeded your expectations?"
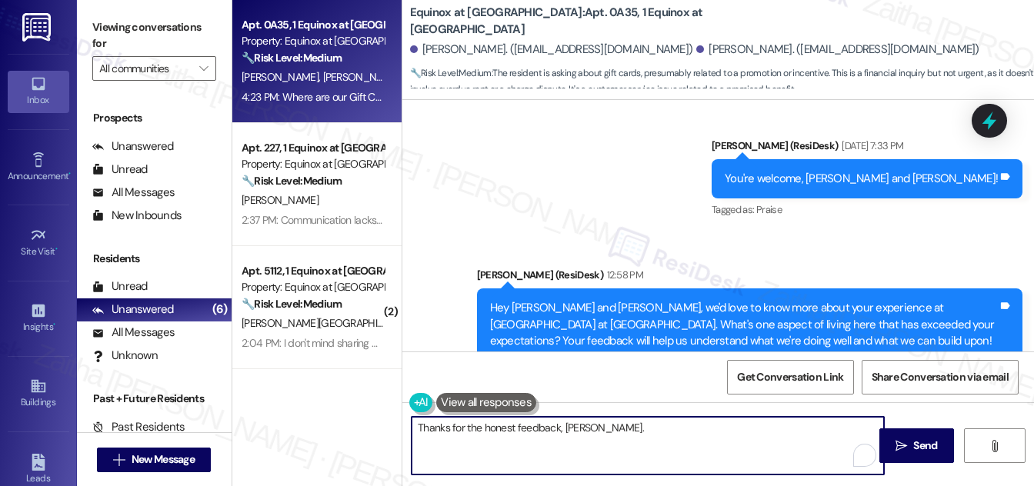
click at [632, 428] on textarea "Thanks for the honest feedback, Ruby." at bounding box center [648, 446] width 472 height 58
paste textarea "I’ll check with the team regarding the status of the gift cards and follow up w…"
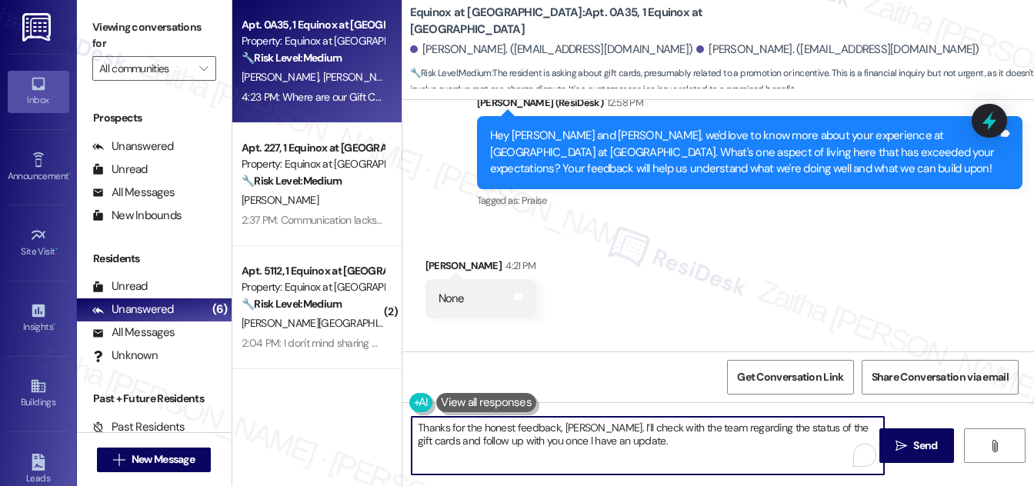
scroll to position [3699, 0]
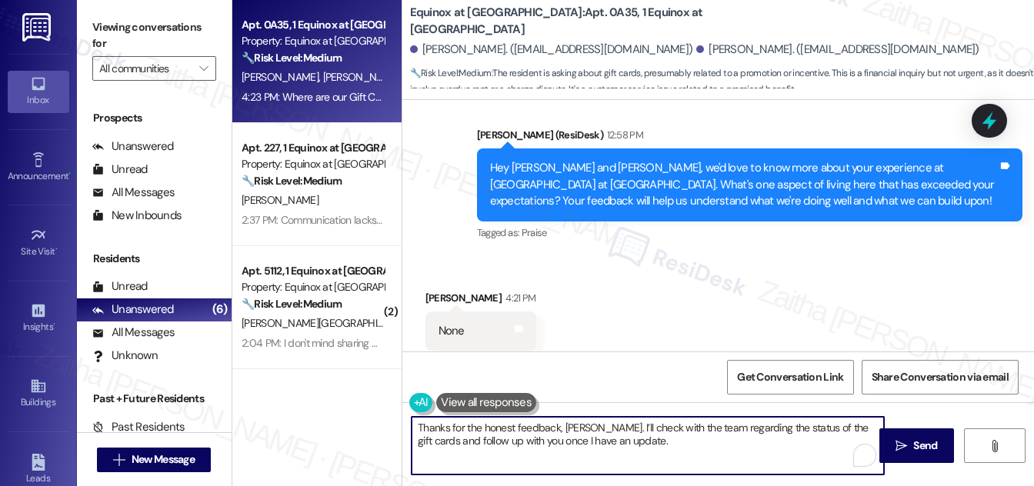
click at [588, 426] on textarea "Thanks for the honest feedback, Ruby. I’ll check with the team regarding the st…" at bounding box center [648, 446] width 472 height 58
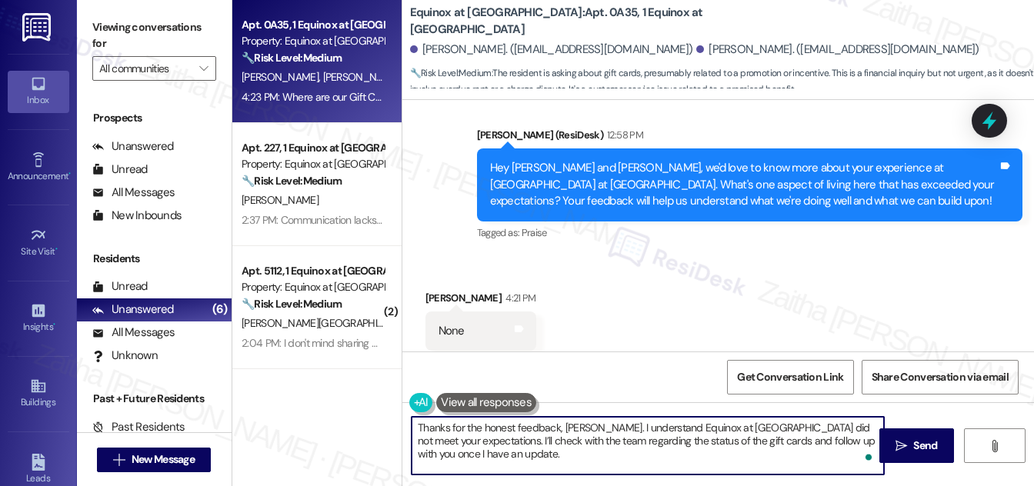
paste textarea "I'd like to understand why, so we can find a way to improve your experience. Ca…"
type textarea "Thanks for the honest feedback, Ruby. I understand Equinox at Midtown did not m…"
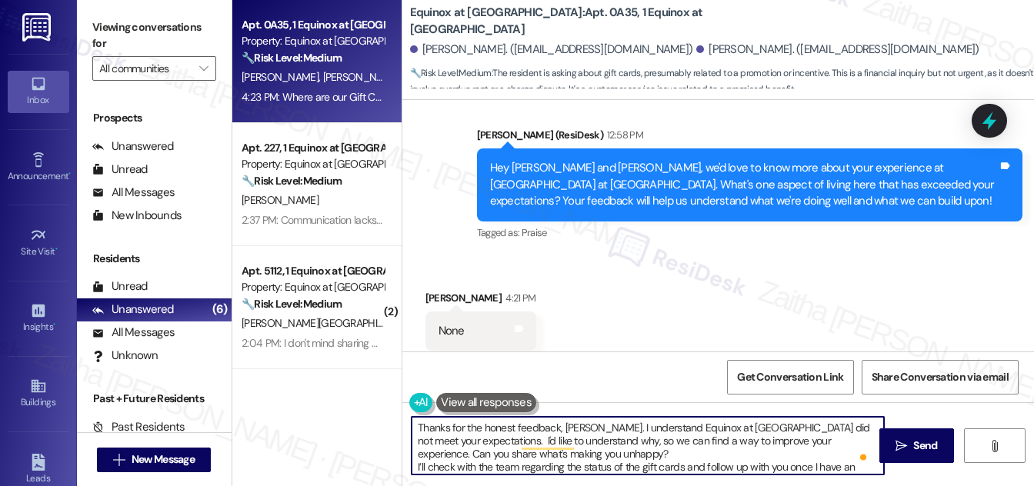
scroll to position [16, 0]
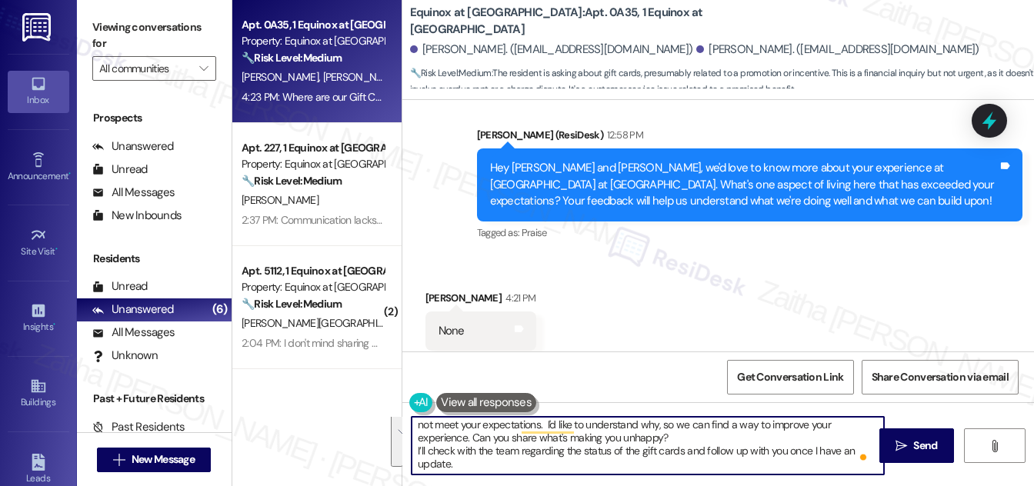
drag, startPoint x: 416, startPoint y: 425, endPoint x: 727, endPoint y: 475, distance: 315.0
click at [727, 475] on div "Thanks for the honest feedback, Ruby. I understand Equinox at Midtown did not m…" at bounding box center [718, 459] width 632 height 115
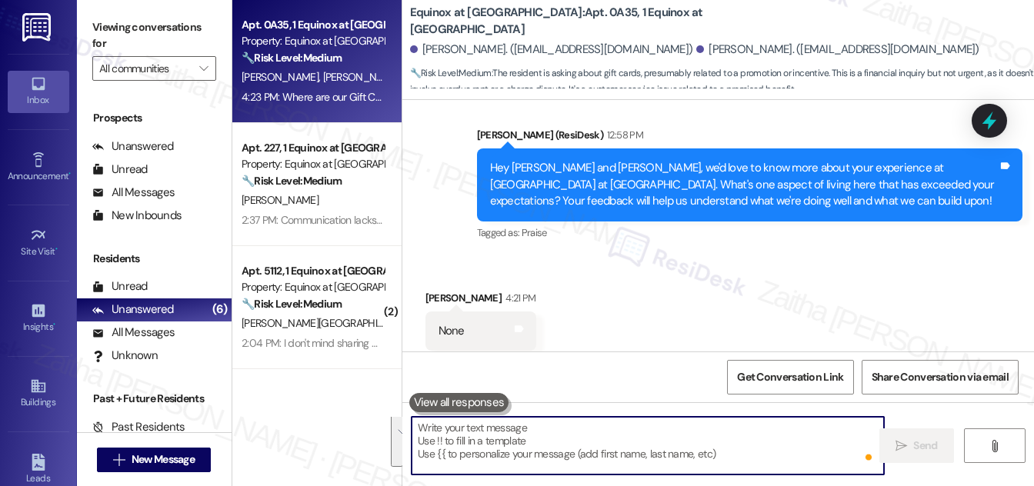
scroll to position [0, 0]
click at [468, 429] on textarea "To enrich screen reader interactions, please activate Accessibility in Grammarl…" at bounding box center [648, 446] width 472 height 58
paste textarea "Thanks for your honest feedback, Ruby. I understand that Equinox at Midtown has…"
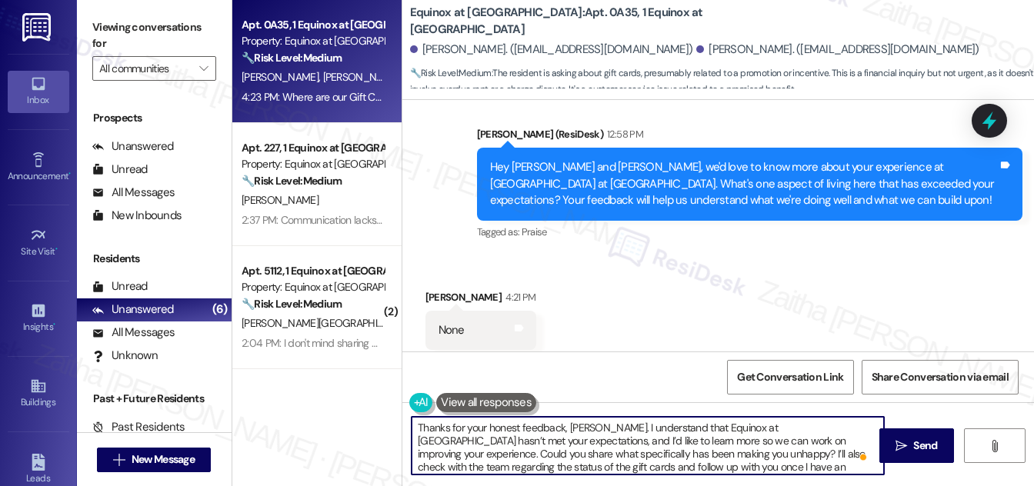
scroll to position [3769, 0]
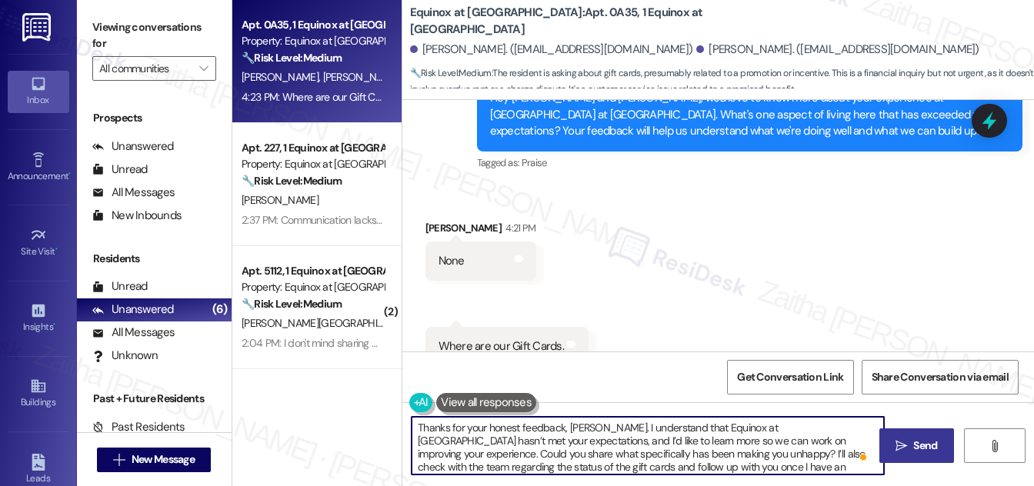
type textarea "Thanks for your honest feedback, Ruby. I understand that Equinox at Midtown has…"
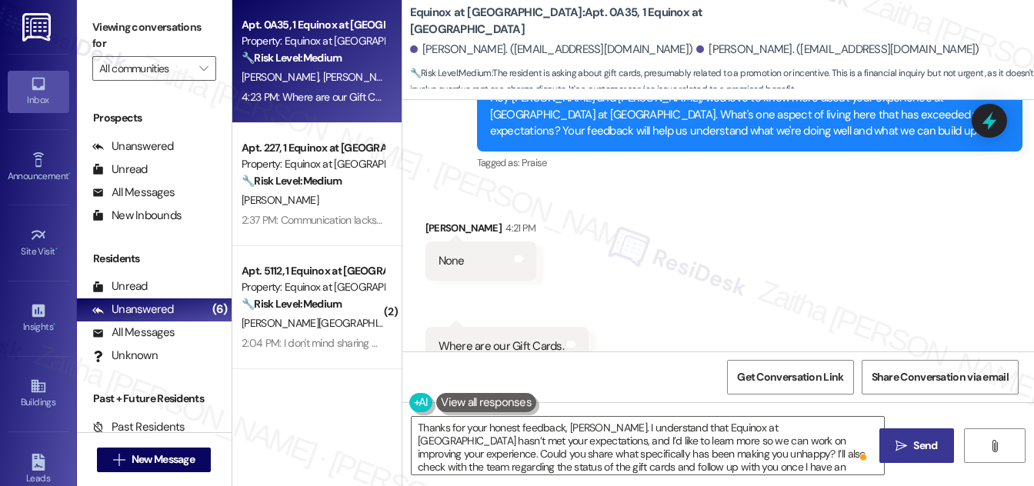
click at [927, 446] on span "Send" at bounding box center [925, 446] width 24 height 16
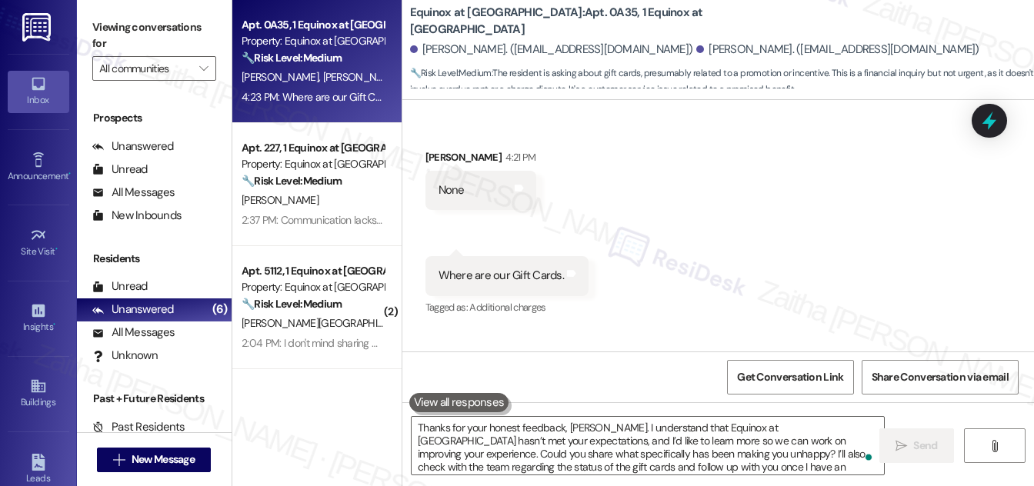
scroll to position [3926, 0]
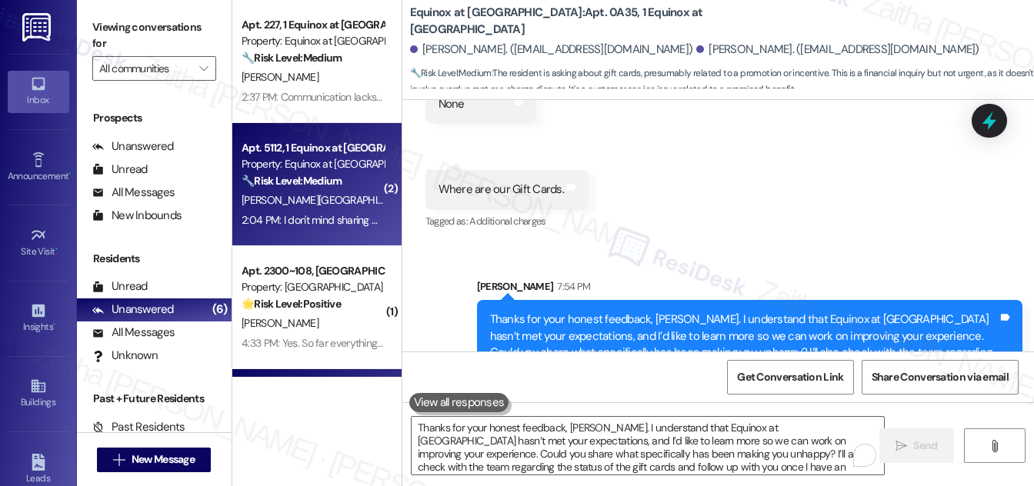
click at [327, 196] on div "[PERSON_NAME][GEOGRAPHIC_DATA]" at bounding box center [312, 200] width 145 height 19
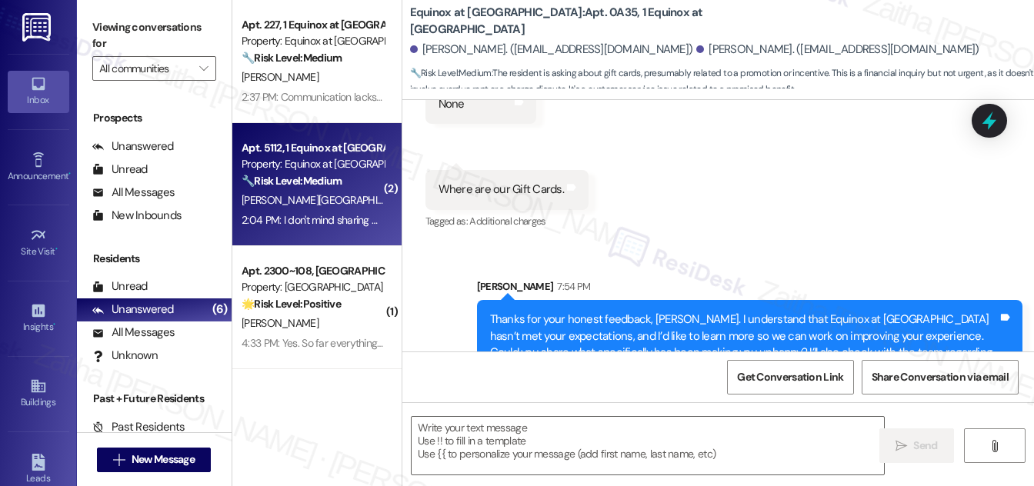
type textarea "Fetching suggested responses. Please feel free to read through the conversation…"
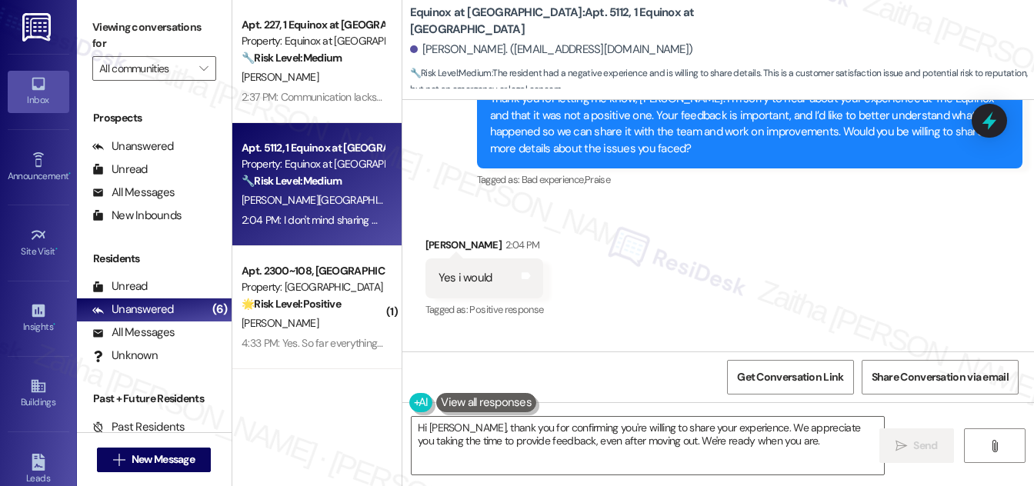
scroll to position [5033, 0]
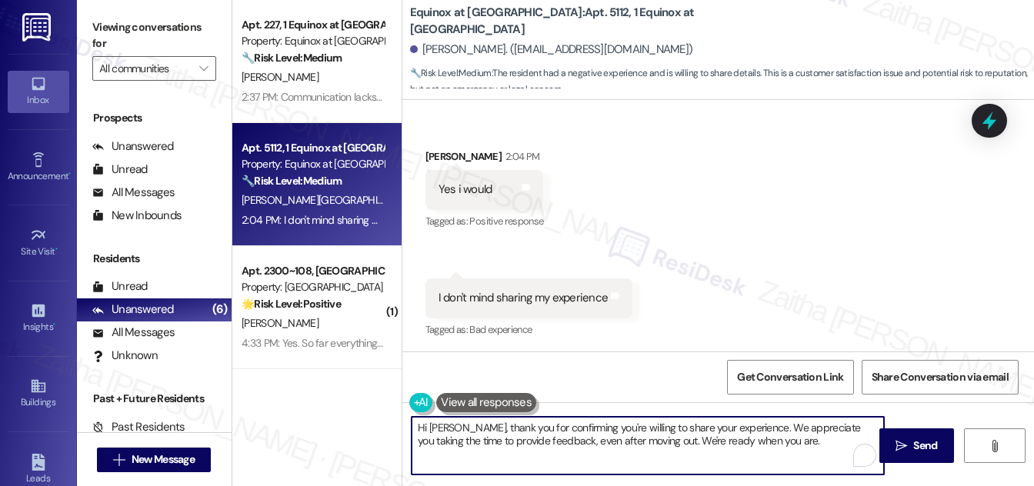
drag, startPoint x: 465, startPoint y: 427, endPoint x: 412, endPoint y: 425, distance: 53.1
click at [412, 425] on textarea "Hi Celena, thank you for confirming you're willing to share your experience. We…" at bounding box center [648, 446] width 472 height 58
type textarea "Thank you for confirming you're willing to share your experience. We appreciate…"
click at [903, 446] on icon "" at bounding box center [902, 446] width 12 height 12
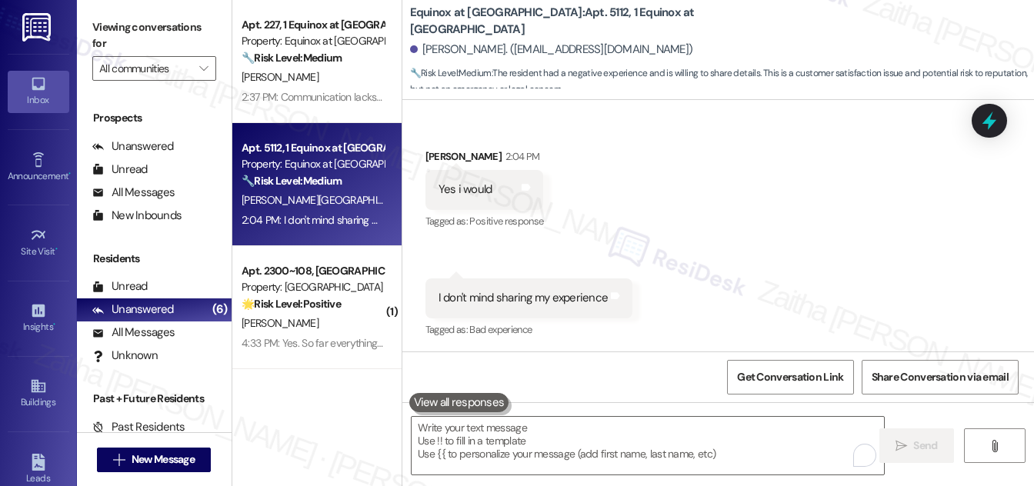
scroll to position [5033, 0]
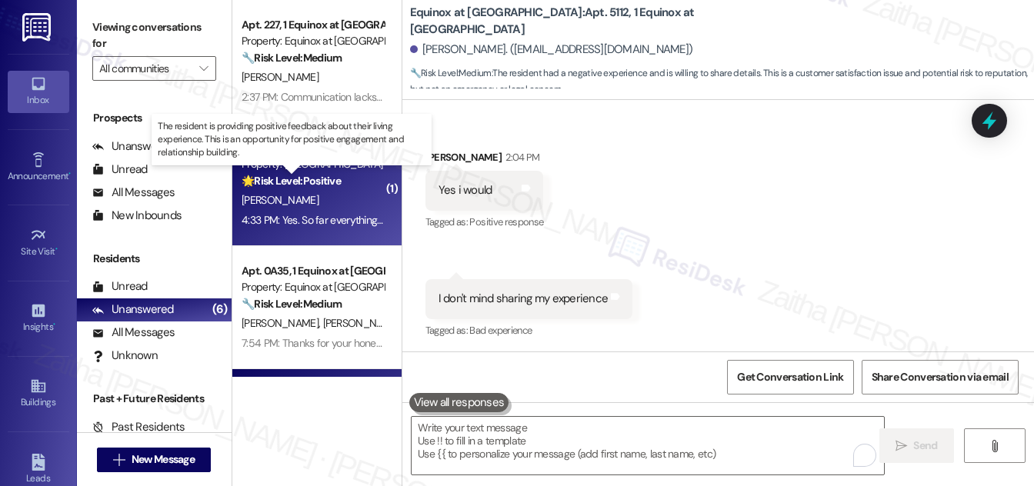
click at [315, 185] on strong "🌟 Risk Level: Positive" at bounding box center [291, 181] width 99 height 14
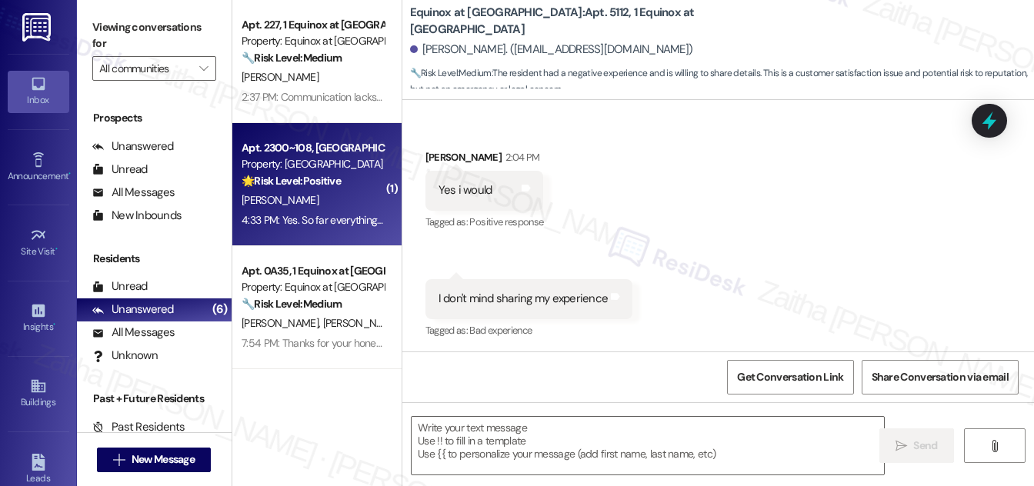
type textarea "Fetching suggested responses. Please feel free to read through the conversation…"
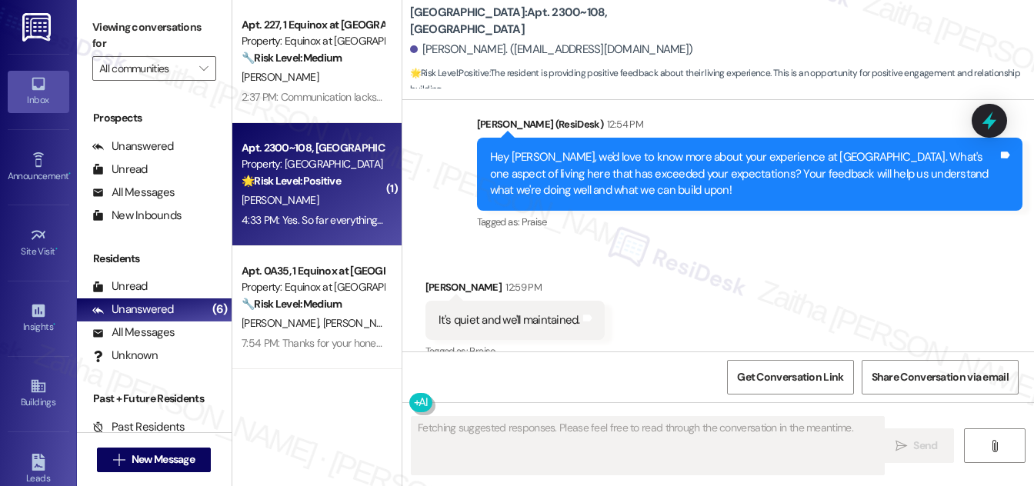
scroll to position [1360, 0]
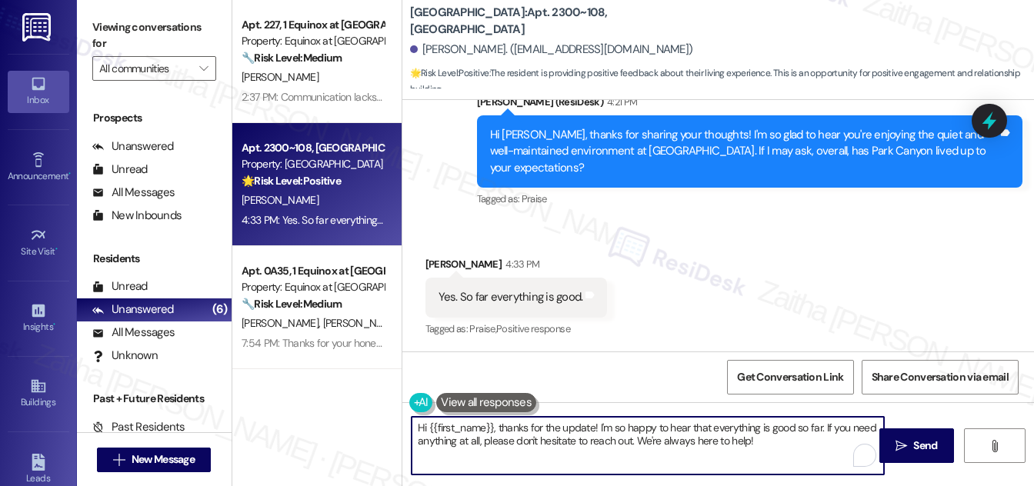
drag, startPoint x: 591, startPoint y: 427, endPoint x: 413, endPoint y: 428, distance: 177.7
click at [413, 428] on textarea "Hi {{first_name}}, thanks for the update! I'm so happy to hear that everything …" at bounding box center [648, 446] width 472 height 58
drag, startPoint x: 416, startPoint y: 425, endPoint x: 723, endPoint y: 445, distance: 307.6
click at [723, 445] on textarea "Thank you for the feedback! I'm so happy to hear that everything is good so far…" at bounding box center [648, 446] width 472 height 58
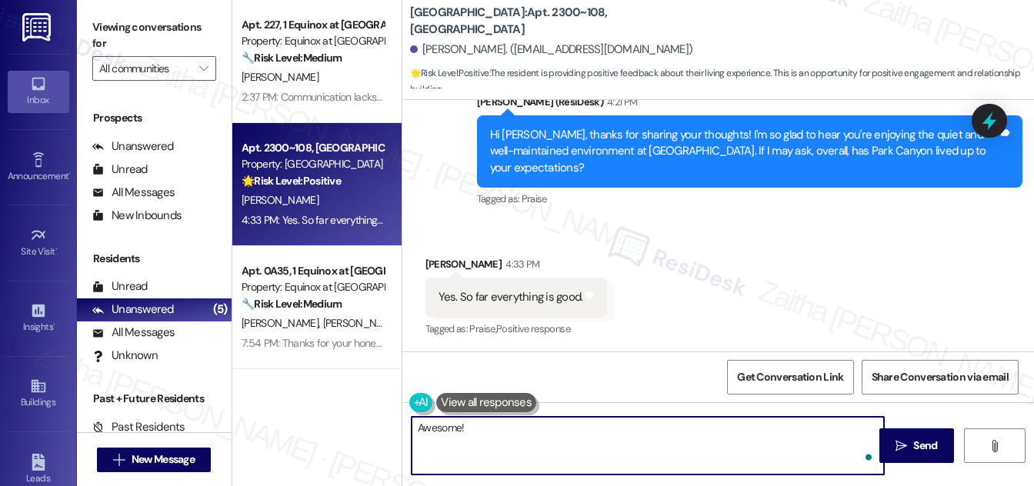
click at [492, 430] on textarea "Awesome!" at bounding box center [648, 446] width 472 height 58
paste textarea "If it’s not too much trouble, would you kindly consider sharing your feedback i…"
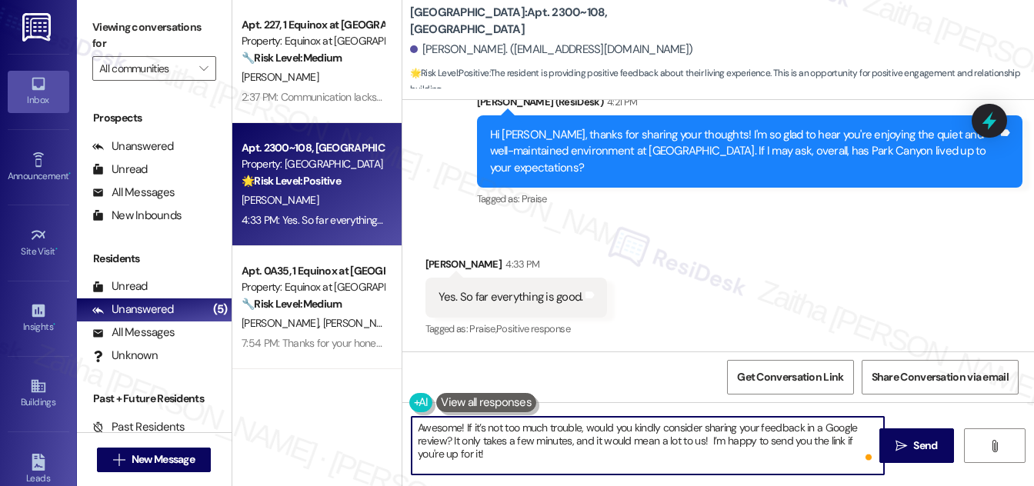
click at [759, 425] on textarea "Awesome! If it’s not too much trouble, would you kindly consider sharing your f…" at bounding box center [648, 446] width 472 height 58
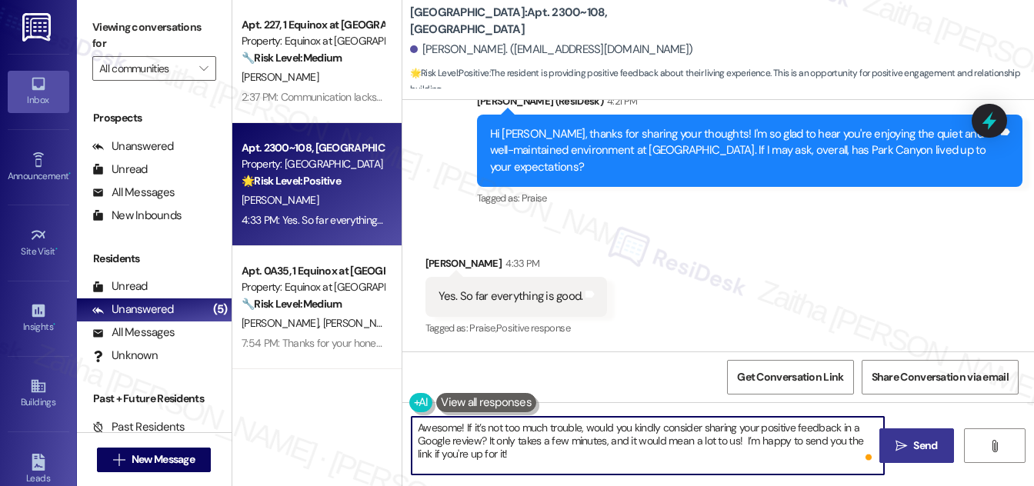
type textarea "Awesome! If it’s not too much trouble, would you kindly consider sharing your p…"
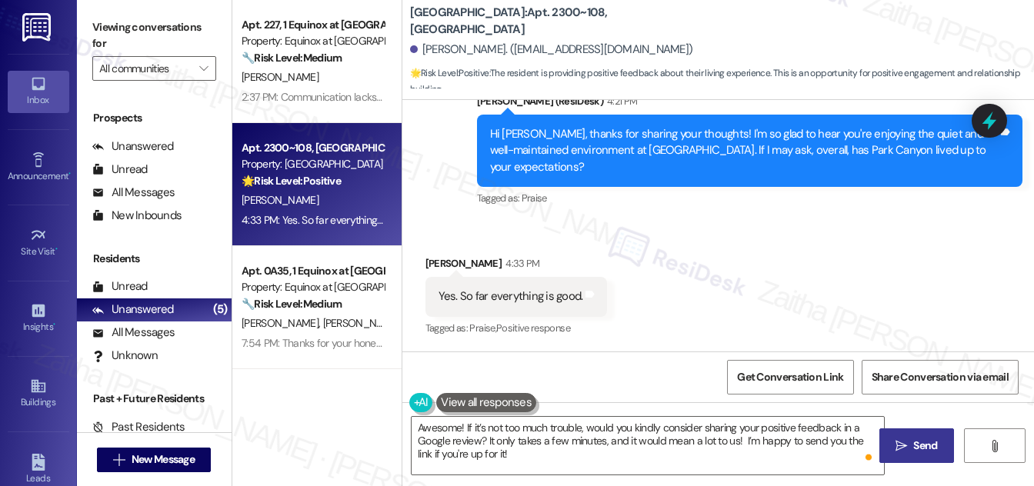
click at [918, 451] on span "Send" at bounding box center [925, 446] width 24 height 16
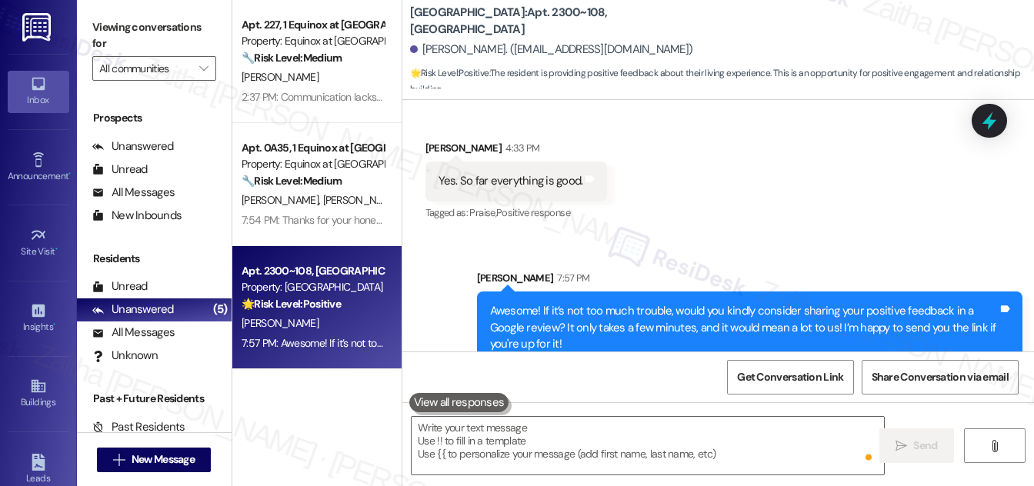
scroll to position [1501, 0]
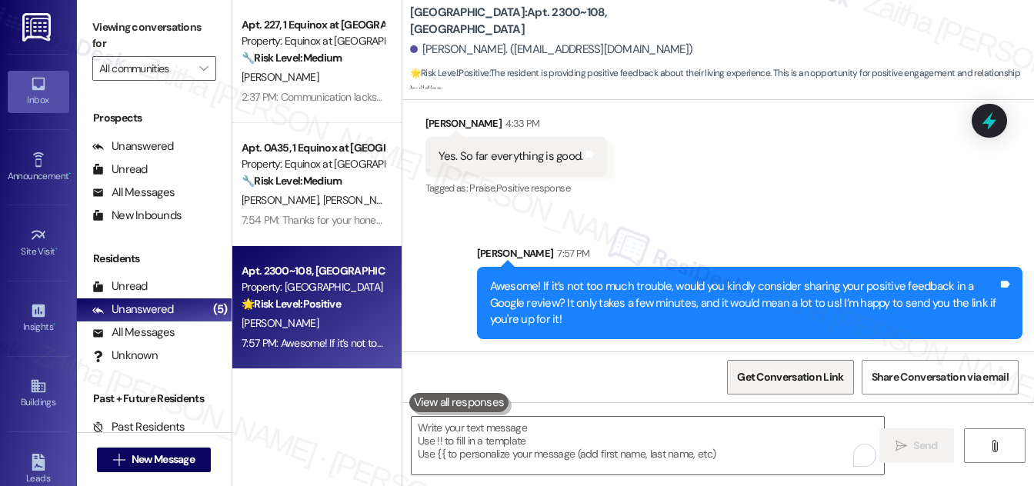
click at [779, 381] on span "Get Conversation Link" at bounding box center [790, 377] width 106 height 16
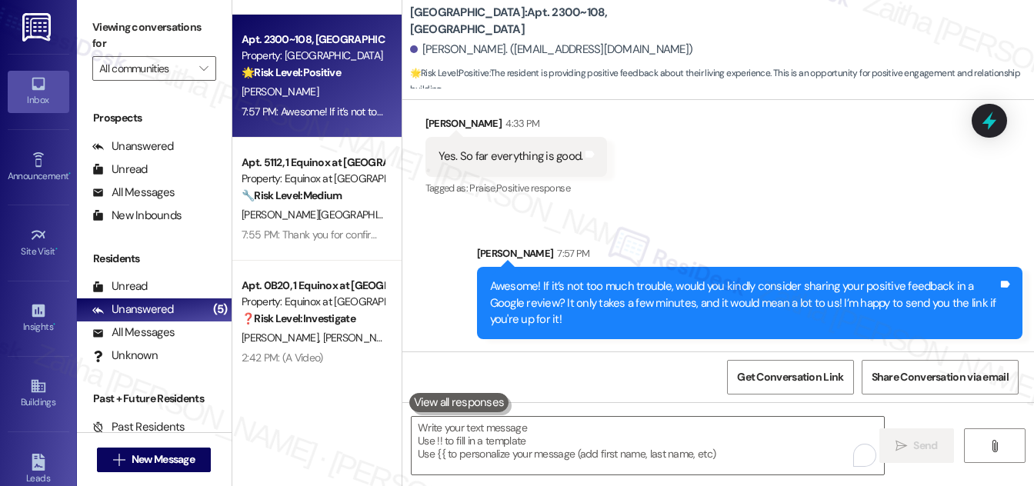
scroll to position [238, 0]
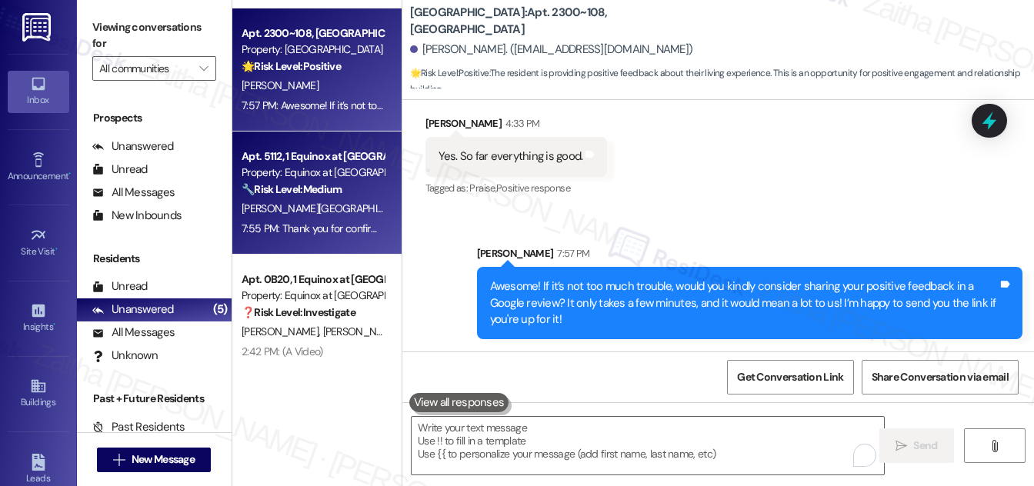
click at [340, 215] on div "[PERSON_NAME][GEOGRAPHIC_DATA]" at bounding box center [312, 208] width 145 height 19
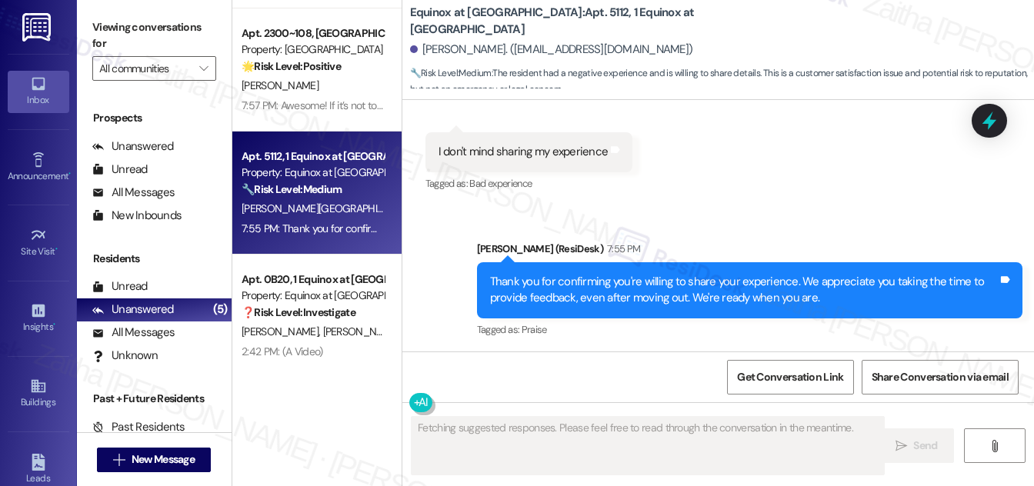
scroll to position [115, 0]
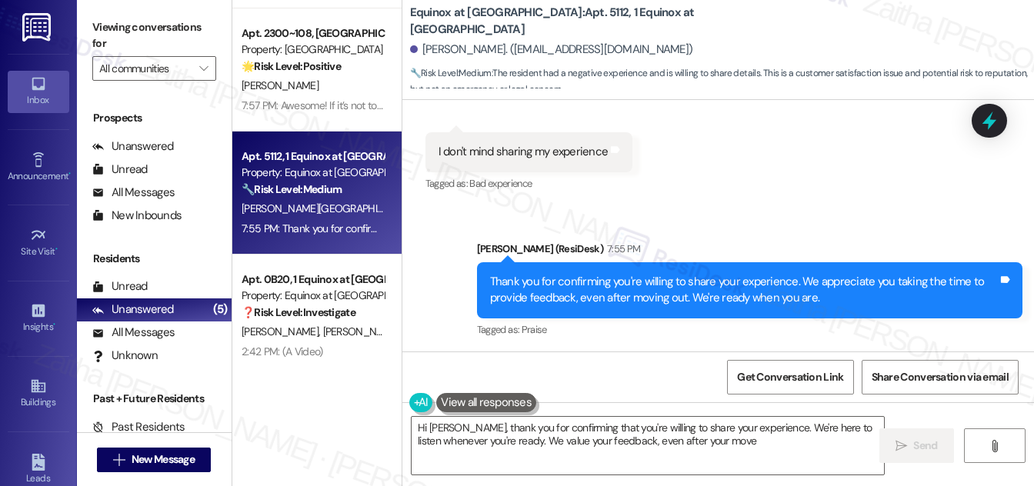
type textarea "Hi Celena, thank you for confirming that you're willing to share your experienc…"
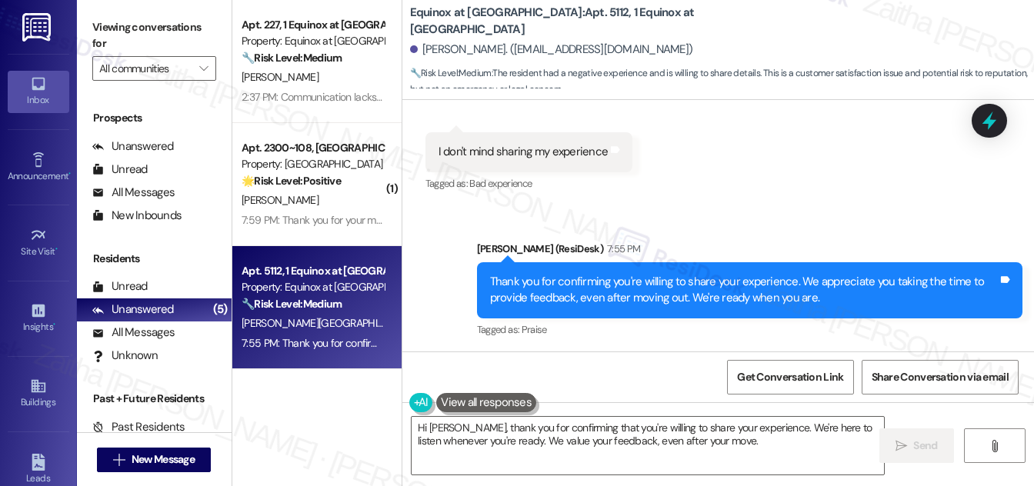
scroll to position [0, 0]
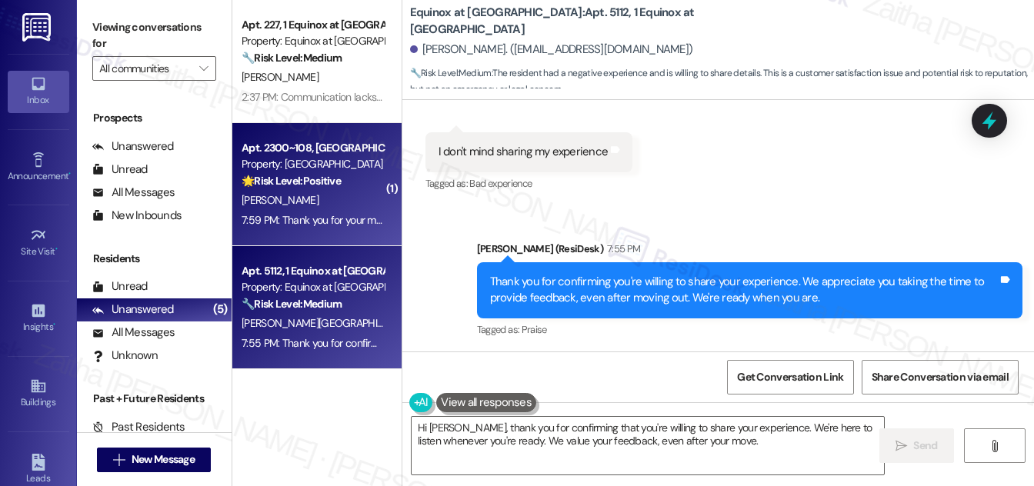
click at [351, 212] on div "7:59 PM: Thank you for your message. Our offices are currently closed, but we w…" at bounding box center [312, 220] width 145 height 19
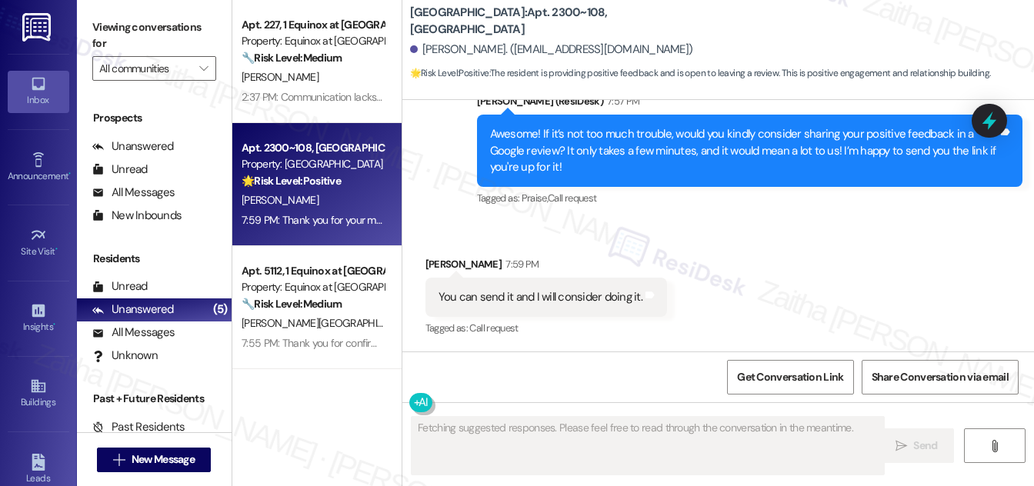
scroll to position [1800, 0]
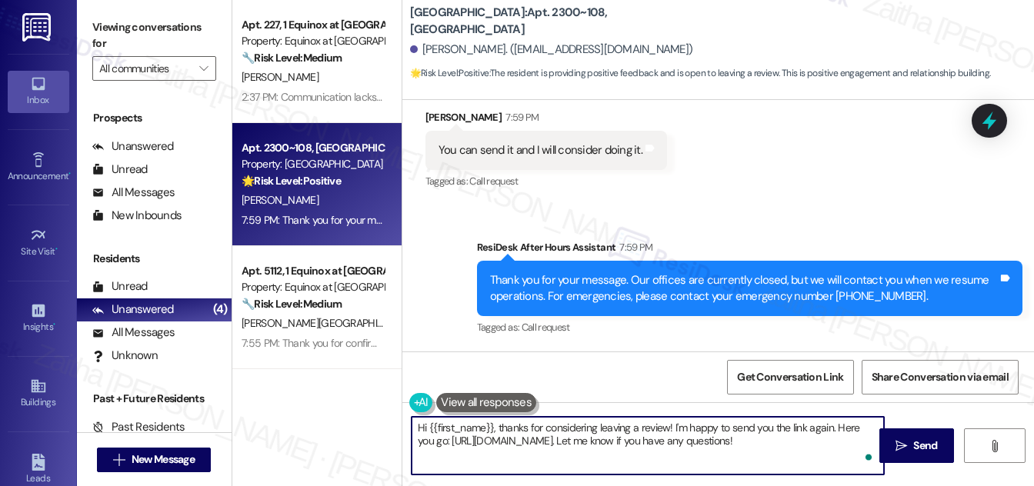
drag, startPoint x: 670, startPoint y: 425, endPoint x: 868, endPoint y: 438, distance: 198.2
click at [868, 438] on textarea "Hi {{first_name}}, thanks for considering leaving a review! I'm happy to send y…" at bounding box center [648, 446] width 472 height 58
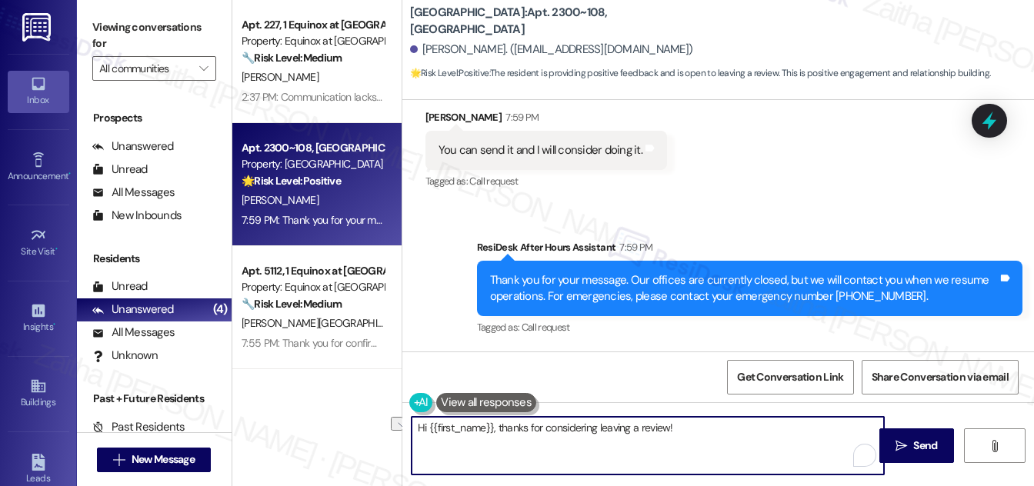
drag, startPoint x: 499, startPoint y: 428, endPoint x: 419, endPoint y: 428, distance: 80.8
click at [419, 428] on textarea "Hi {{first_name}}, thanks for considering leaving a review!" at bounding box center [648, 446] width 472 height 58
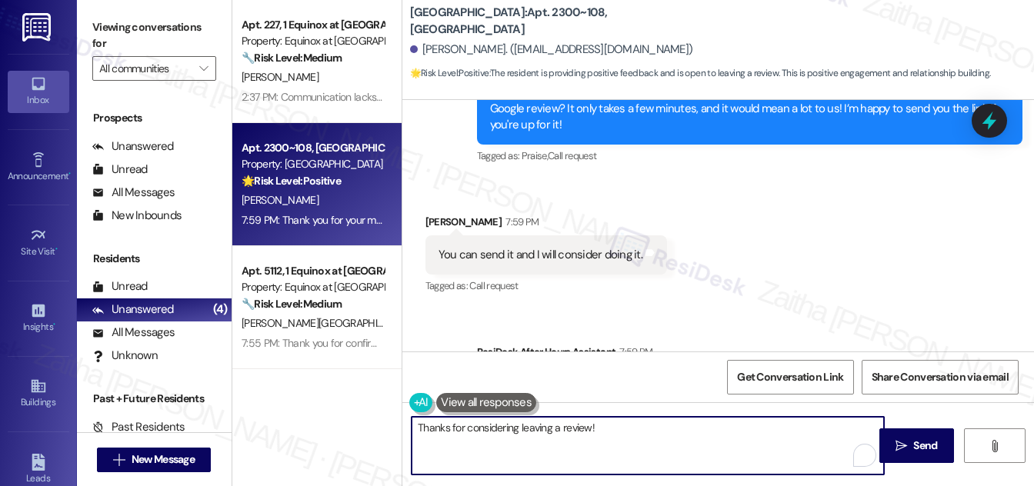
scroll to position [1660, 0]
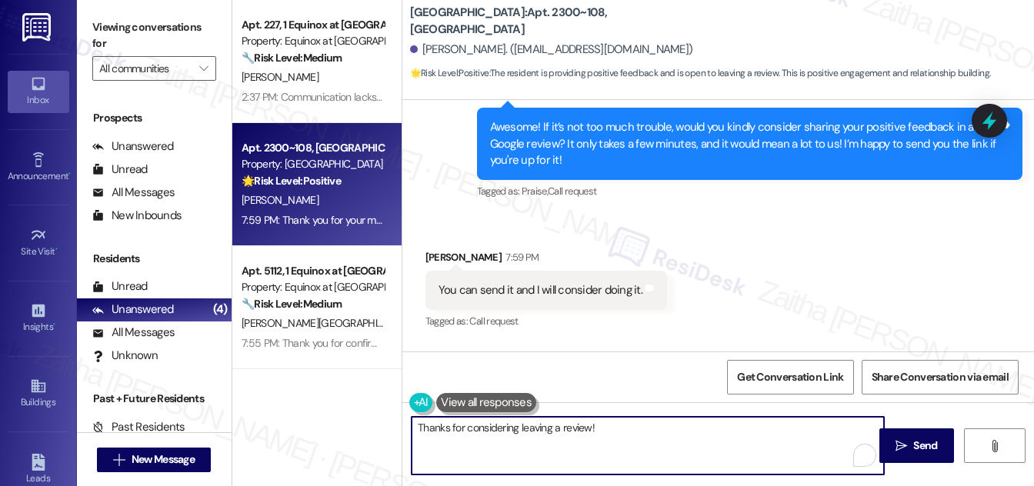
click at [437, 256] on div "Neal Sharp 7:59 PM" at bounding box center [546, 260] width 242 height 22
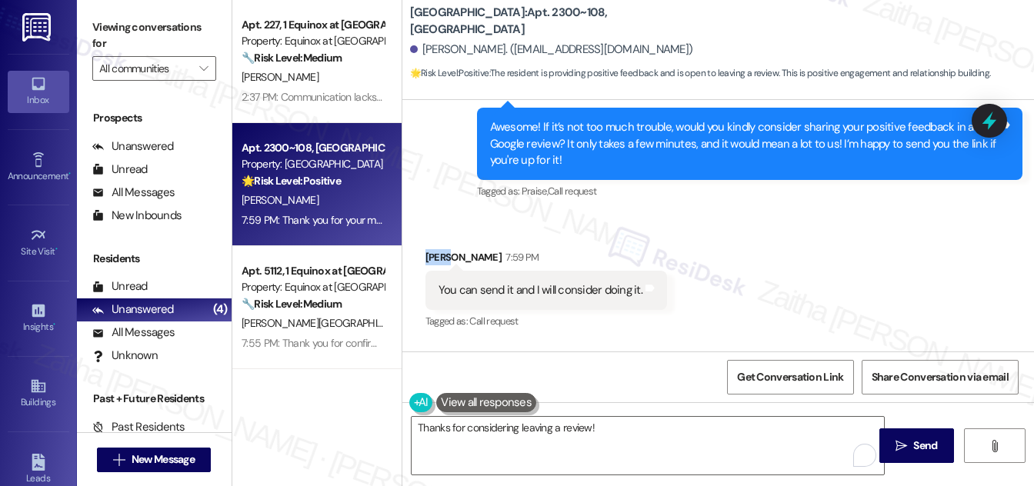
click at [437, 256] on div "Neal Sharp 7:59 PM" at bounding box center [546, 260] width 242 height 22
copy div "Neal"
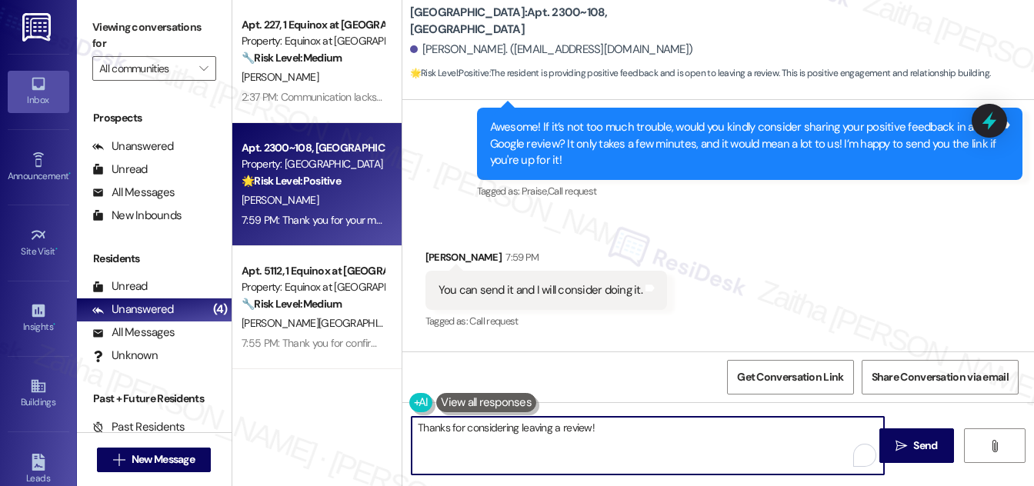
click at [586, 425] on textarea "Thanks for considering leaving a review!" at bounding box center [648, 446] width 472 height 58
paste textarea "Neal"
click at [642, 426] on textarea "Thanks for considering leaving a review, Neal!" at bounding box center [648, 446] width 472 height 58
paste textarea "You may leave your review at your convenience. I would also appreciate it if yo…"
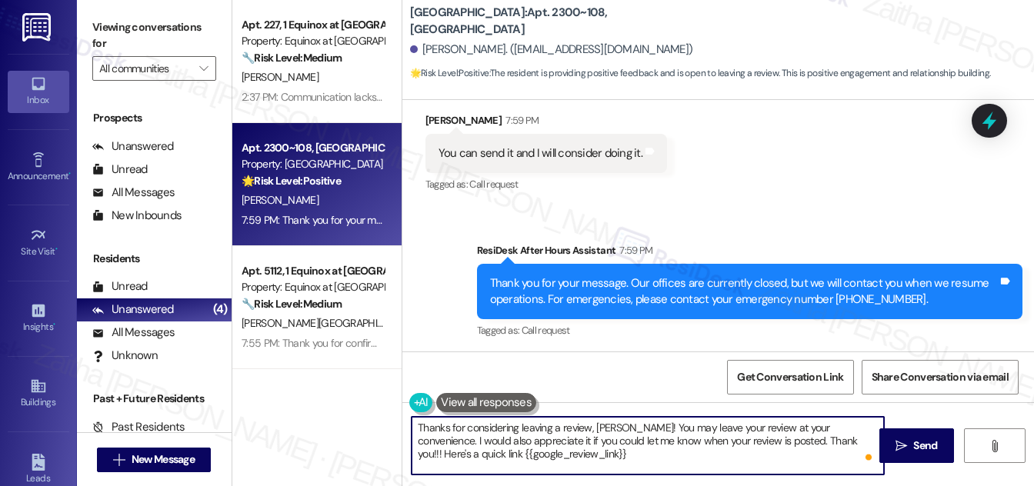
scroll to position [1800, 0]
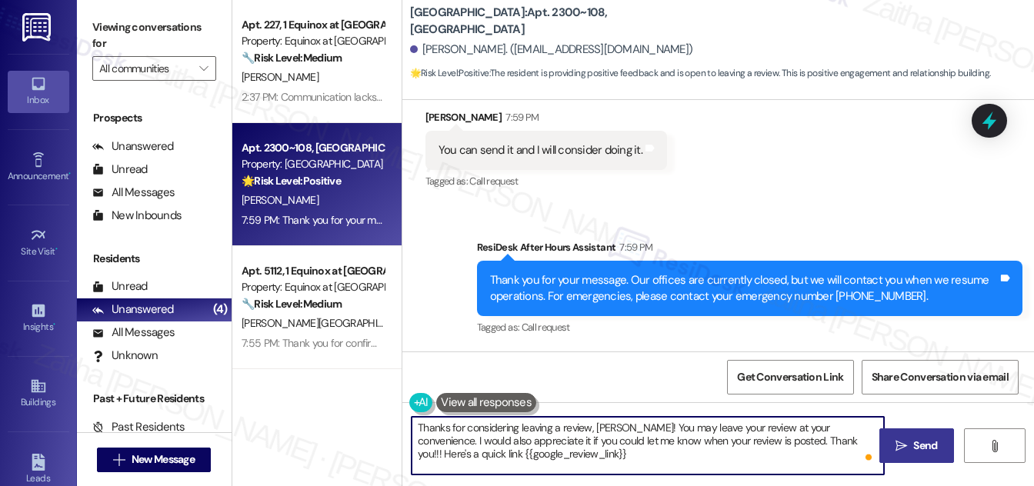
type textarea "Thanks for considering leaving a review, Neal! You may leave your review at you…"
click at [916, 445] on span "Send" at bounding box center [925, 446] width 24 height 16
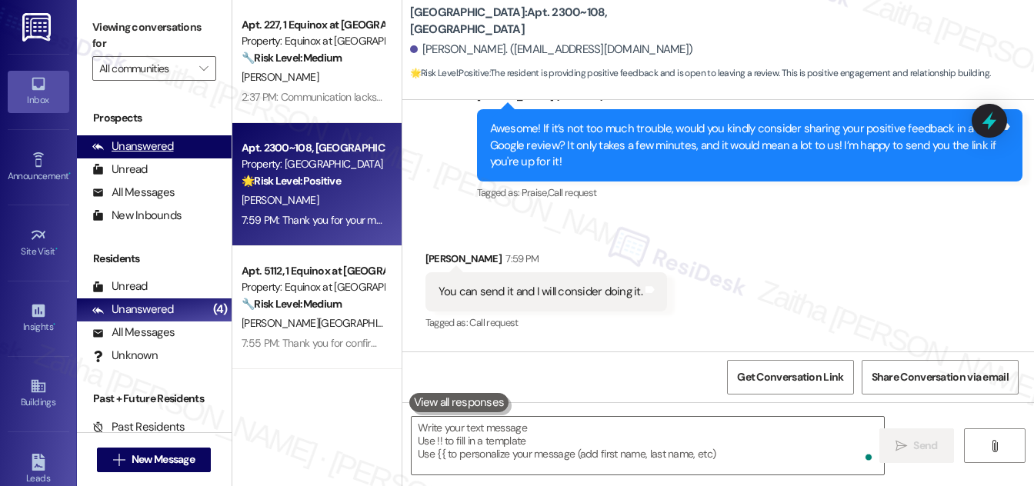
scroll to position [1653, 0]
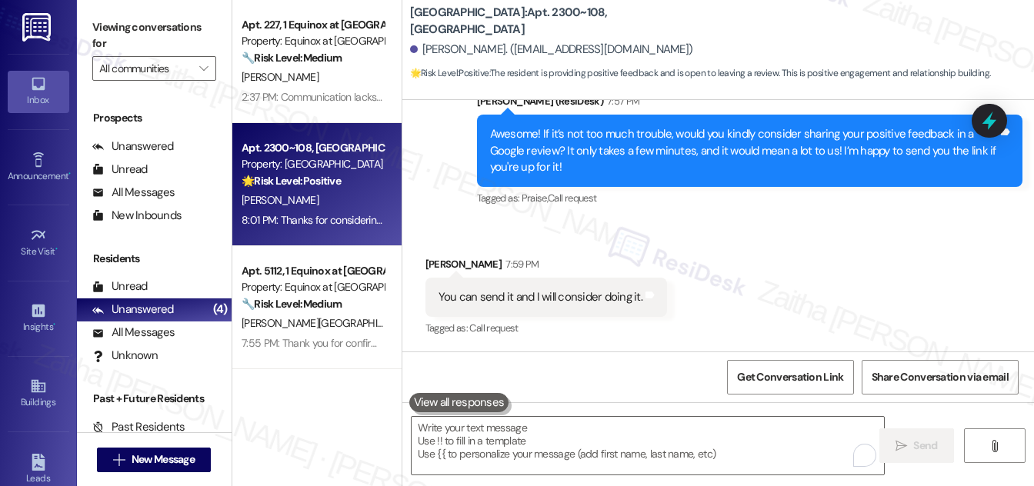
click at [826, 22] on div "Park Canyon: Apt. 2300~108, 1 Park Canyon Neal Sharp. (nealsharp3@gmail.com) 🌟 …" at bounding box center [722, 43] width 624 height 78
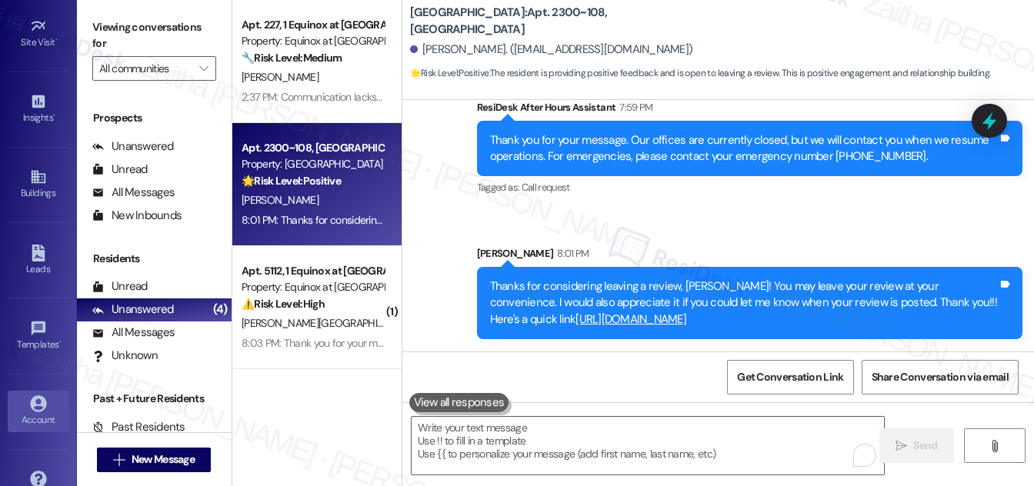
scroll to position [242, 0]
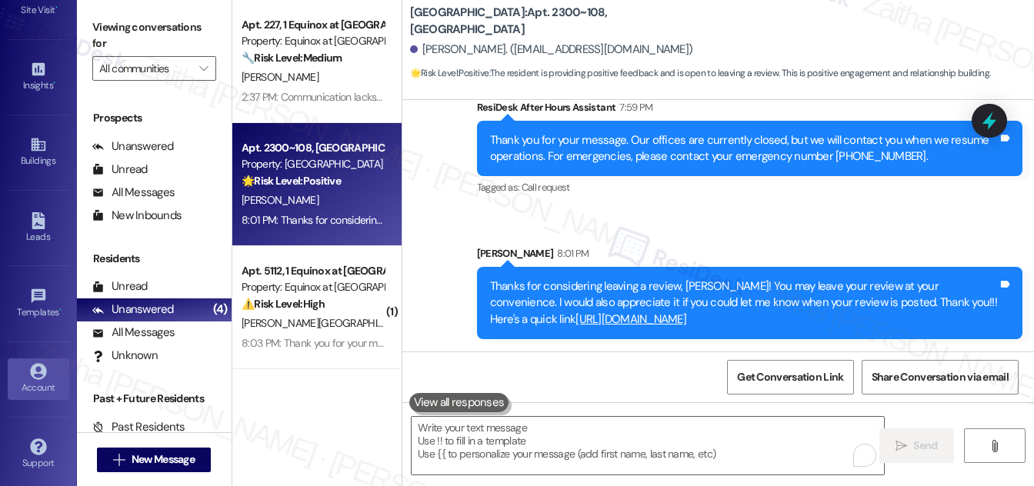
click at [38, 373] on icon at bounding box center [38, 371] width 17 height 17
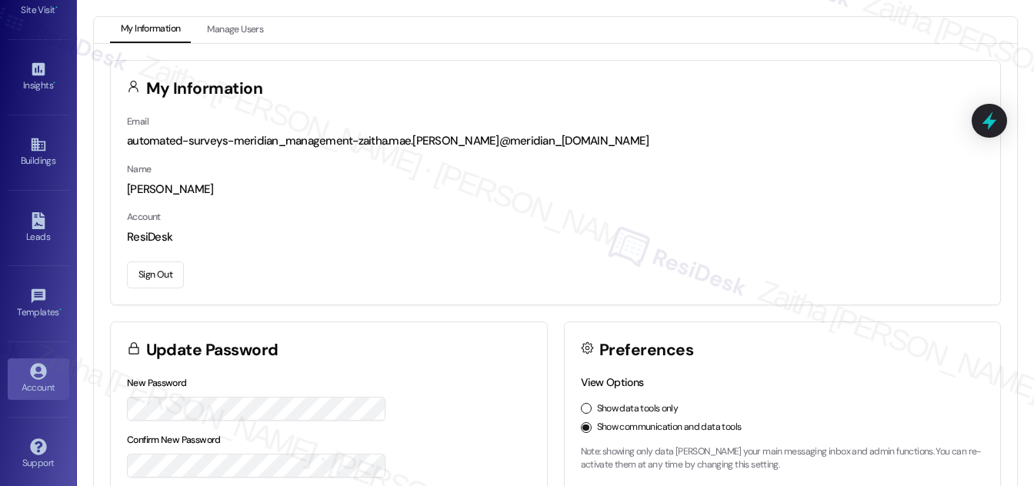
click at [151, 269] on button "Sign Out" at bounding box center [155, 275] width 57 height 27
